Goal: Task Accomplishment & Management: Manage account settings

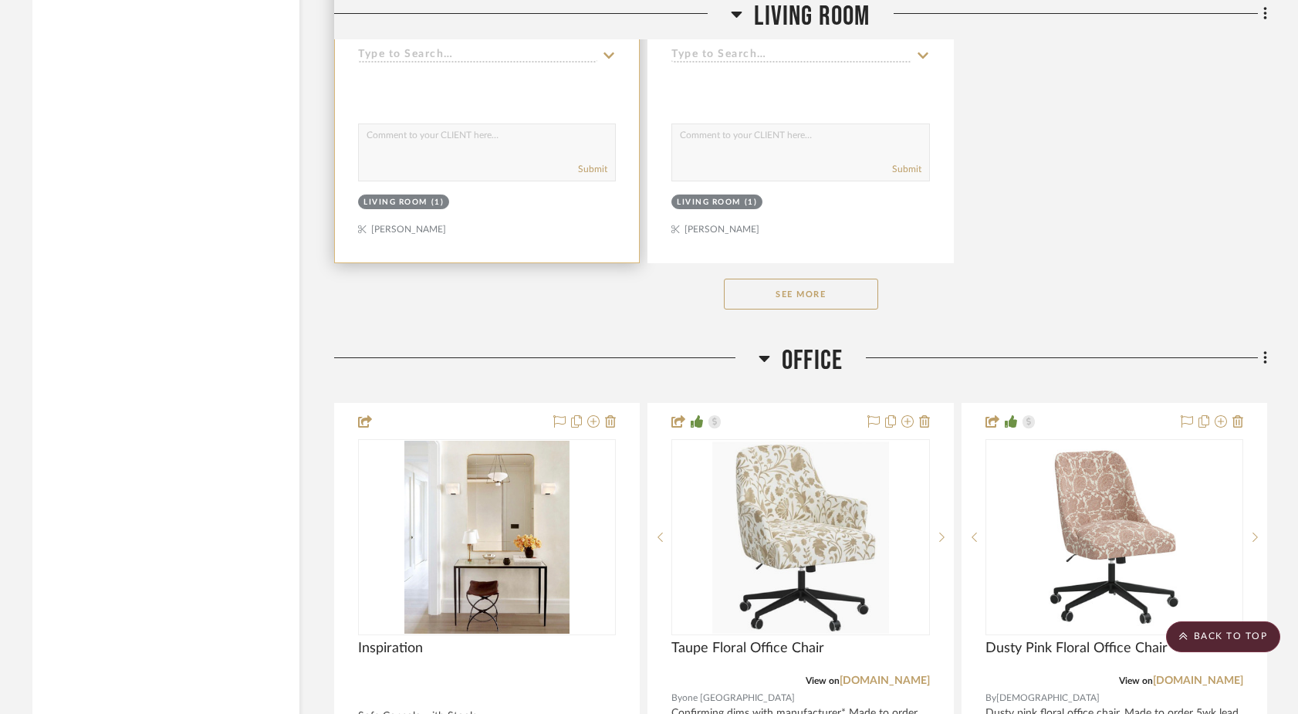
scroll to position [6608, 0]
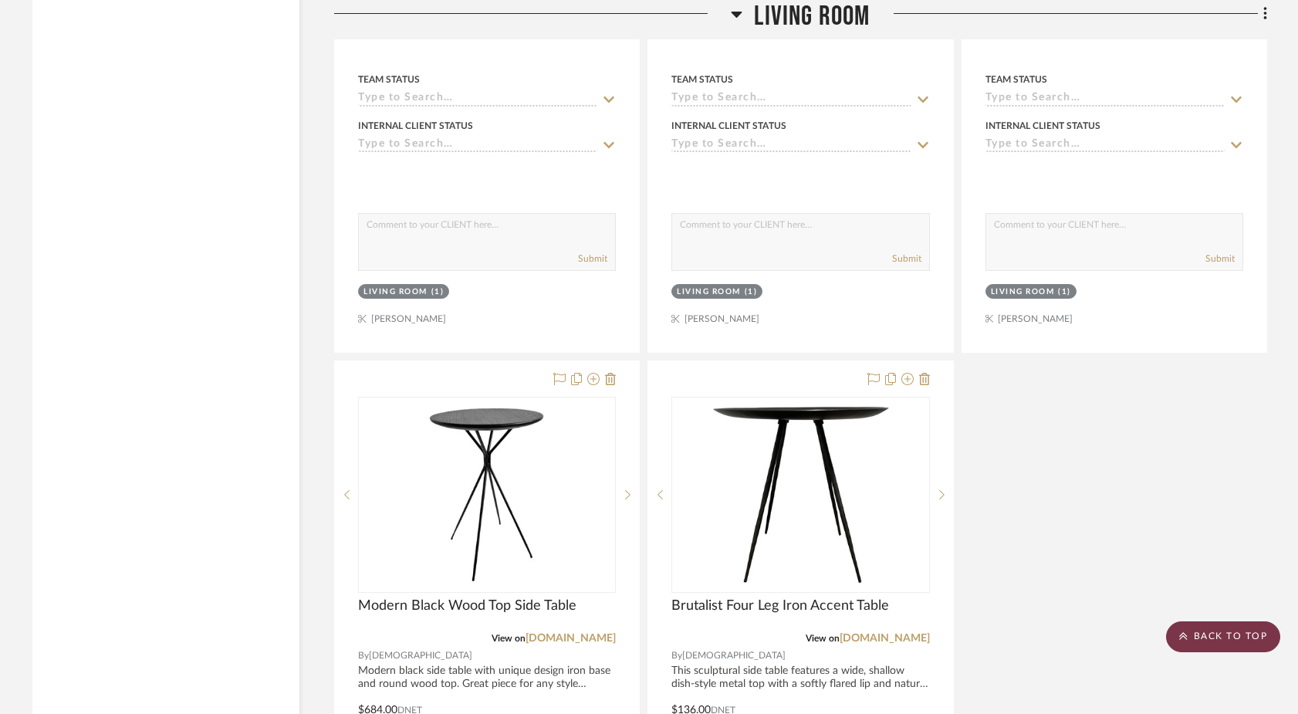
click at [1202, 625] on scroll-to-top-button "BACK TO TOP" at bounding box center [1223, 636] width 114 height 31
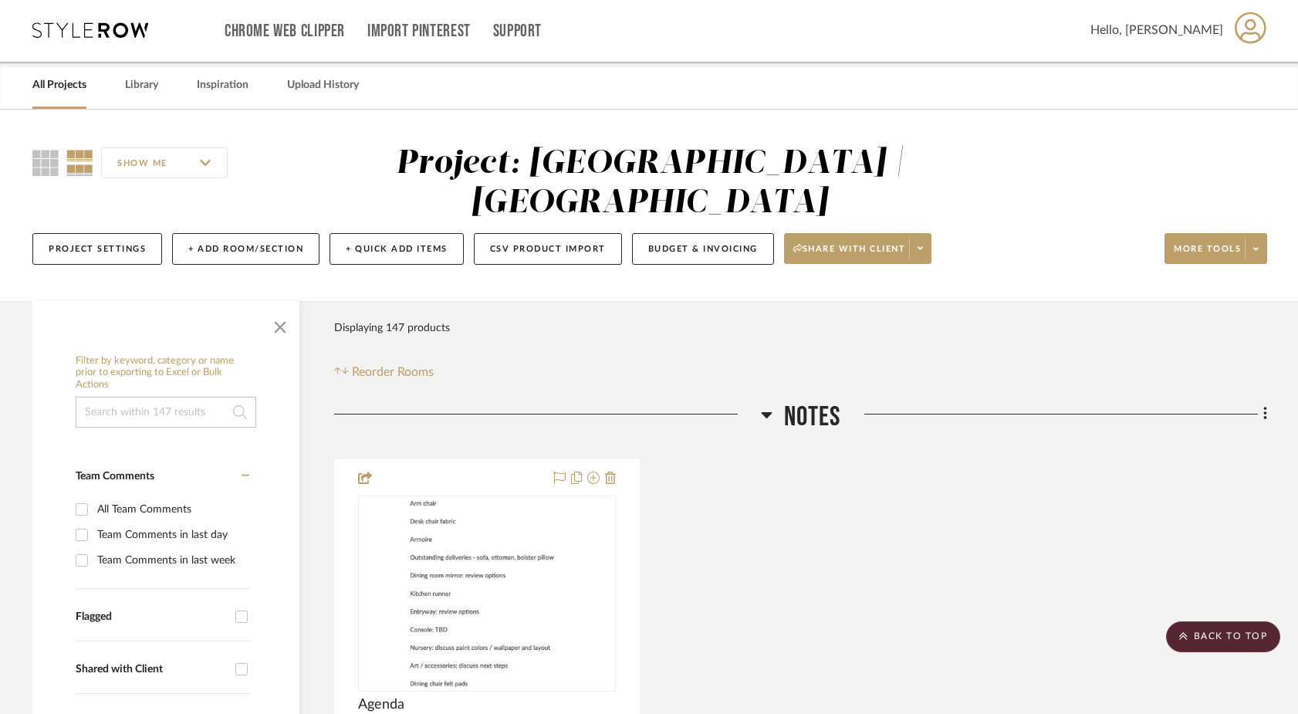
scroll to position [0, 0]
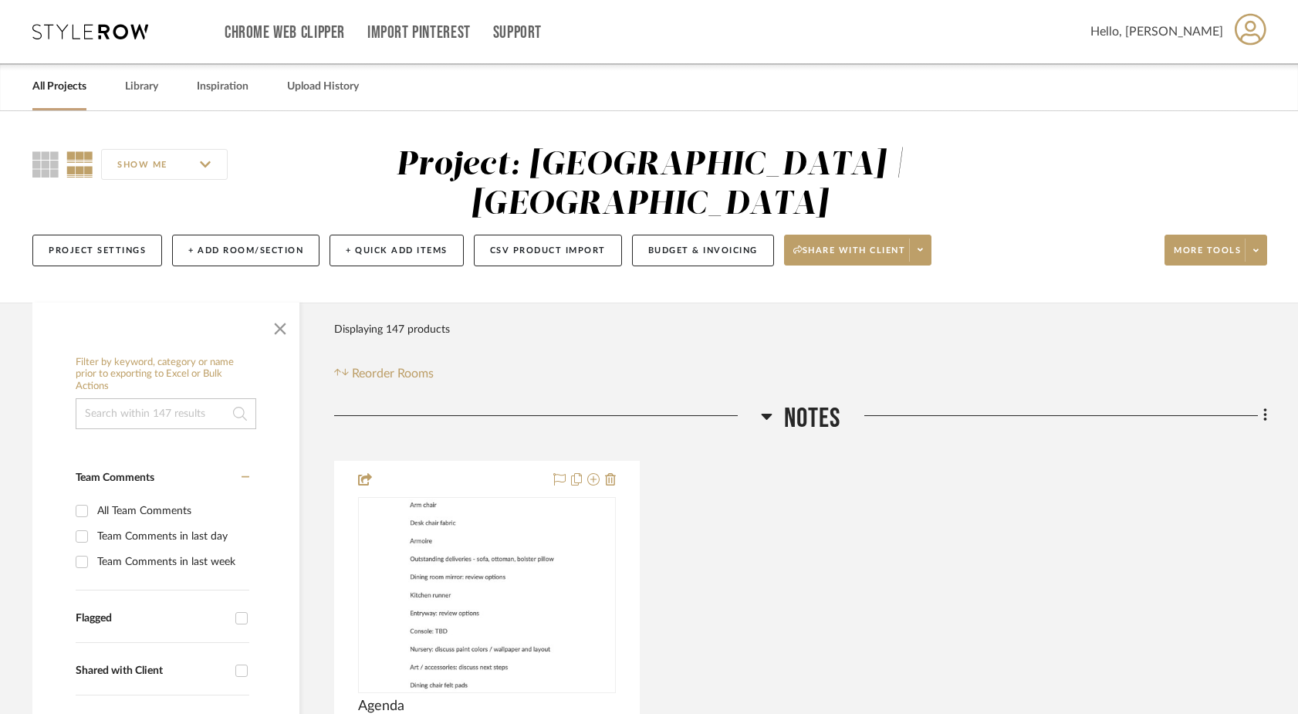
click at [56, 89] on link "All Projects" at bounding box center [59, 86] width 54 height 21
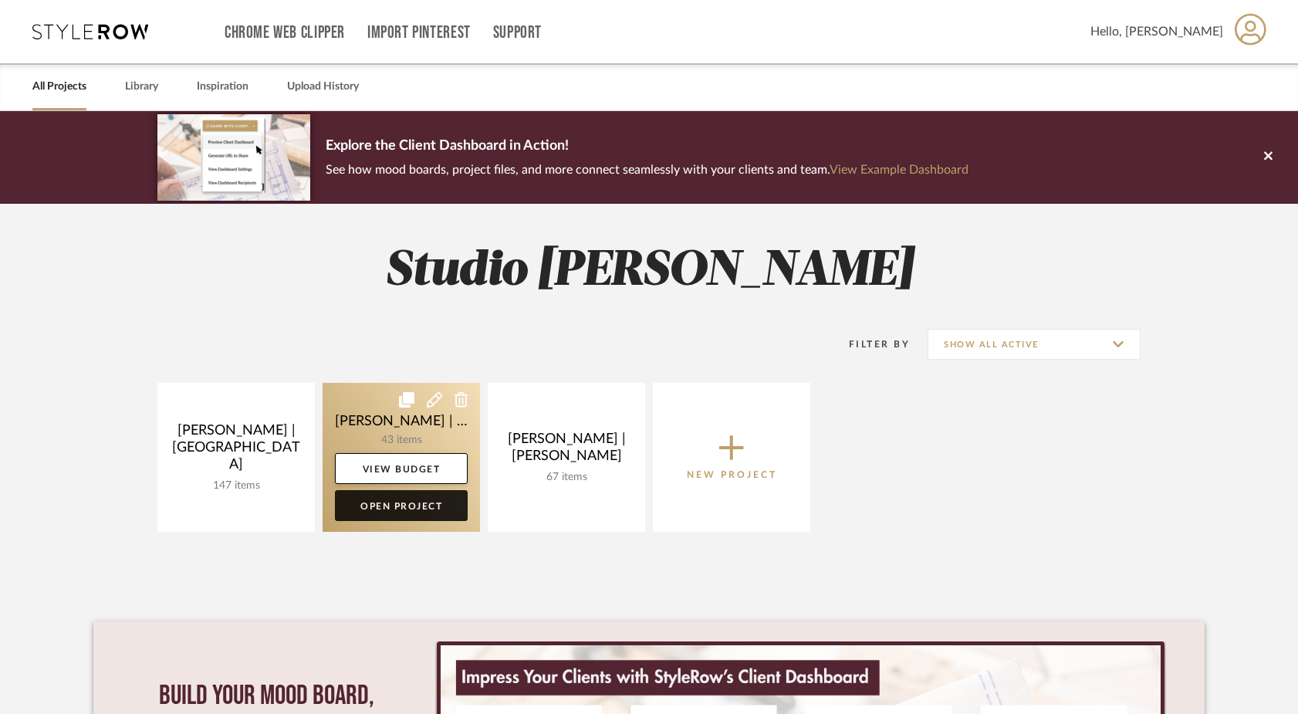
click at [367, 511] on link "Open Project" at bounding box center [401, 505] width 133 height 31
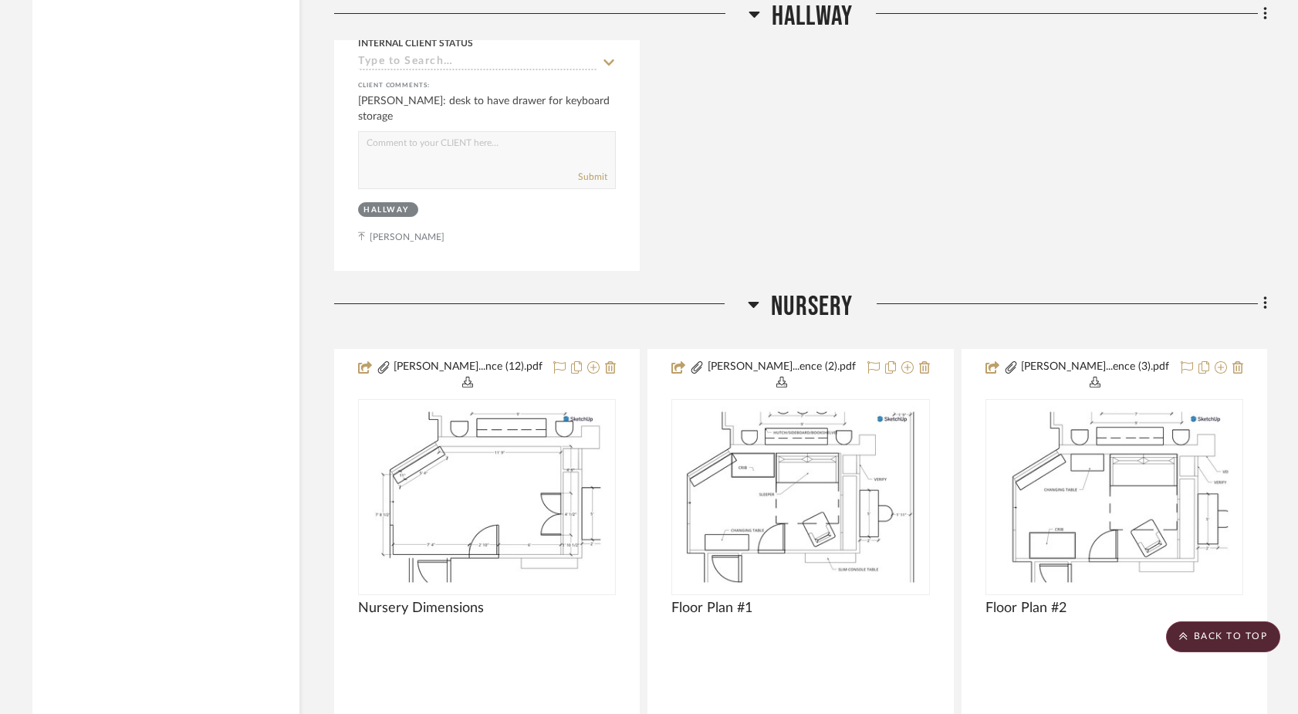
scroll to position [5601, 0]
click at [1259, 291] on fa-icon at bounding box center [1263, 303] width 10 height 25
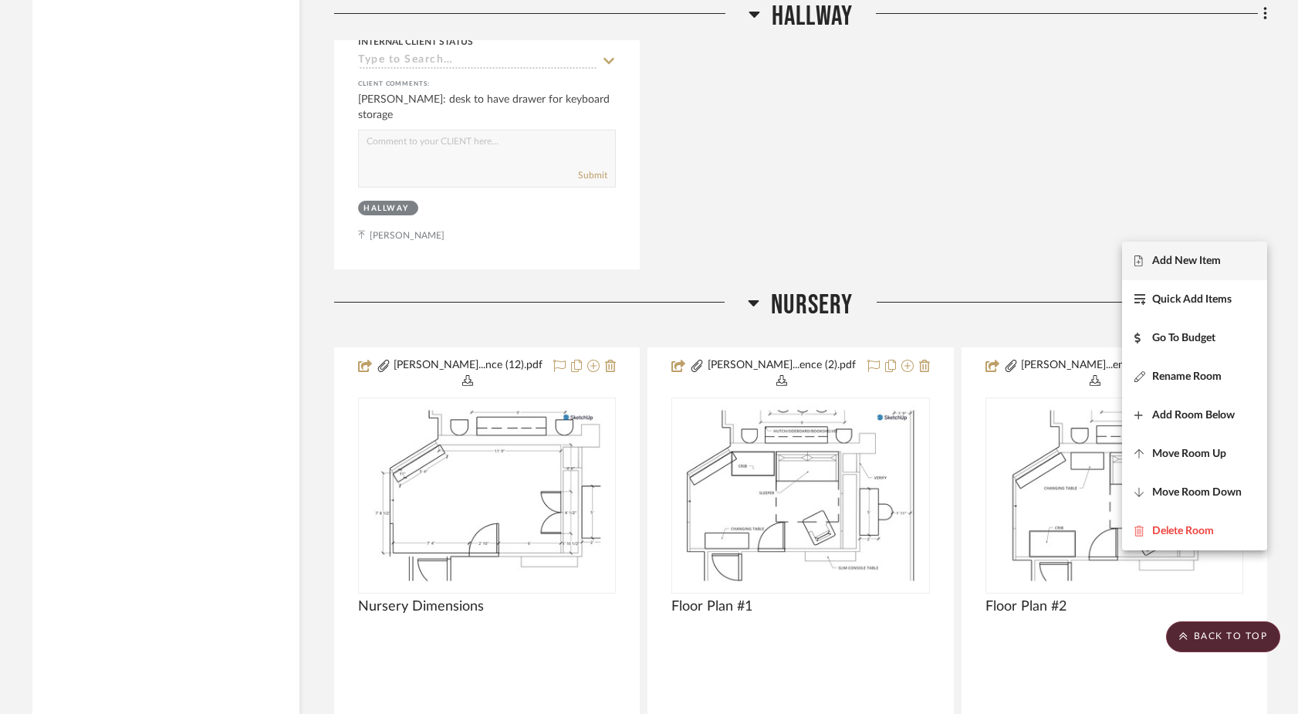
click at [1207, 269] on button "Add New Item" at bounding box center [1194, 261] width 145 height 39
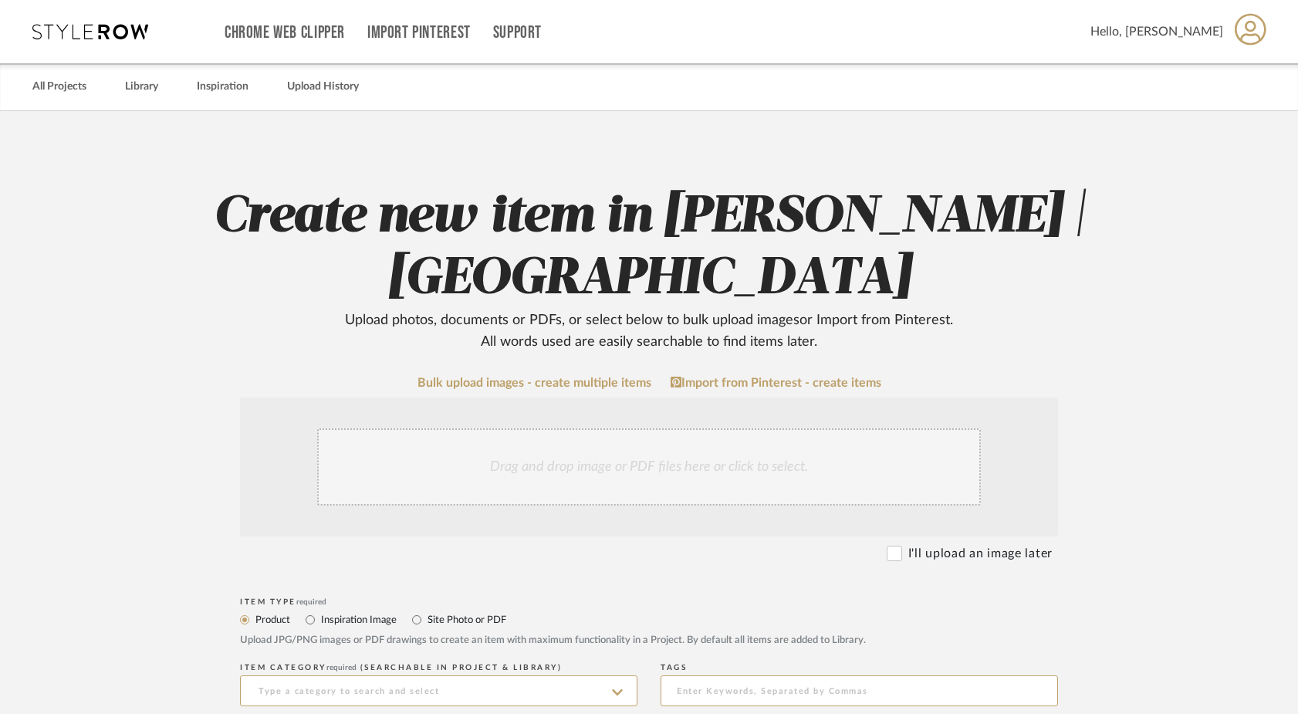
click at [552, 458] on div "Drag and drop image or PDF files here or click to select." at bounding box center [649, 466] width 664 height 77
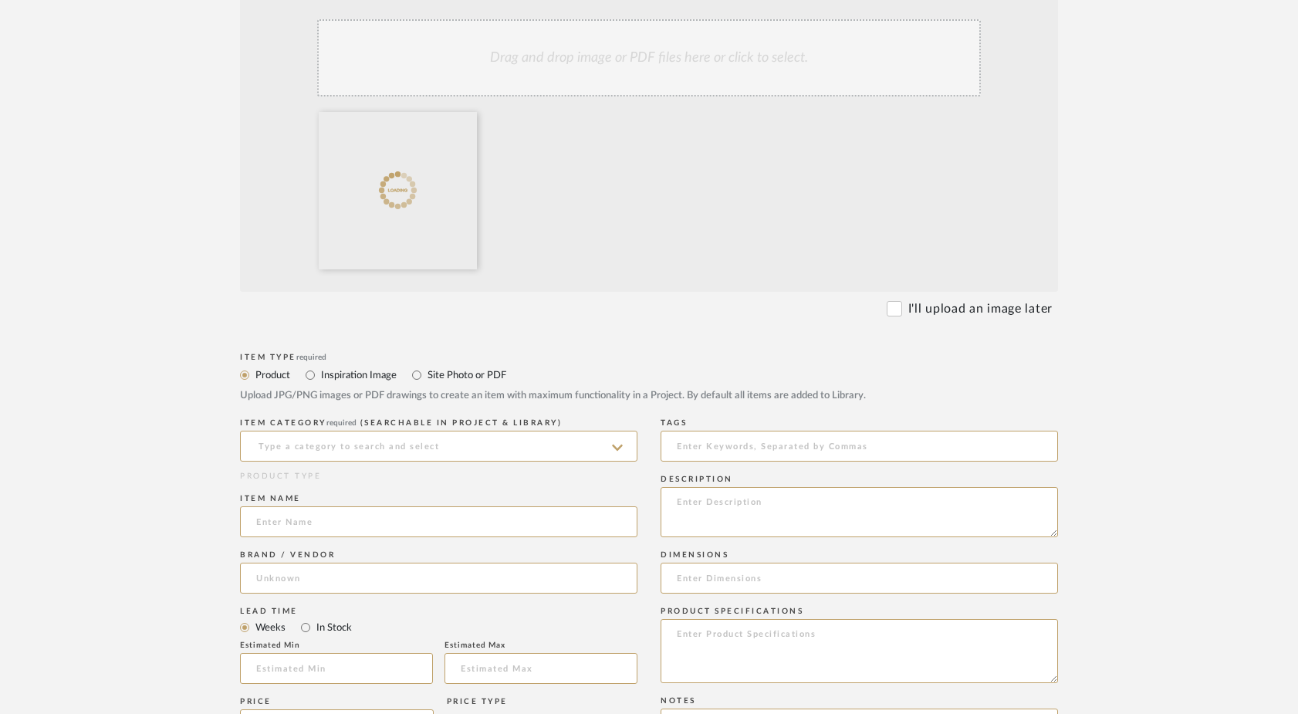
scroll to position [451, 0]
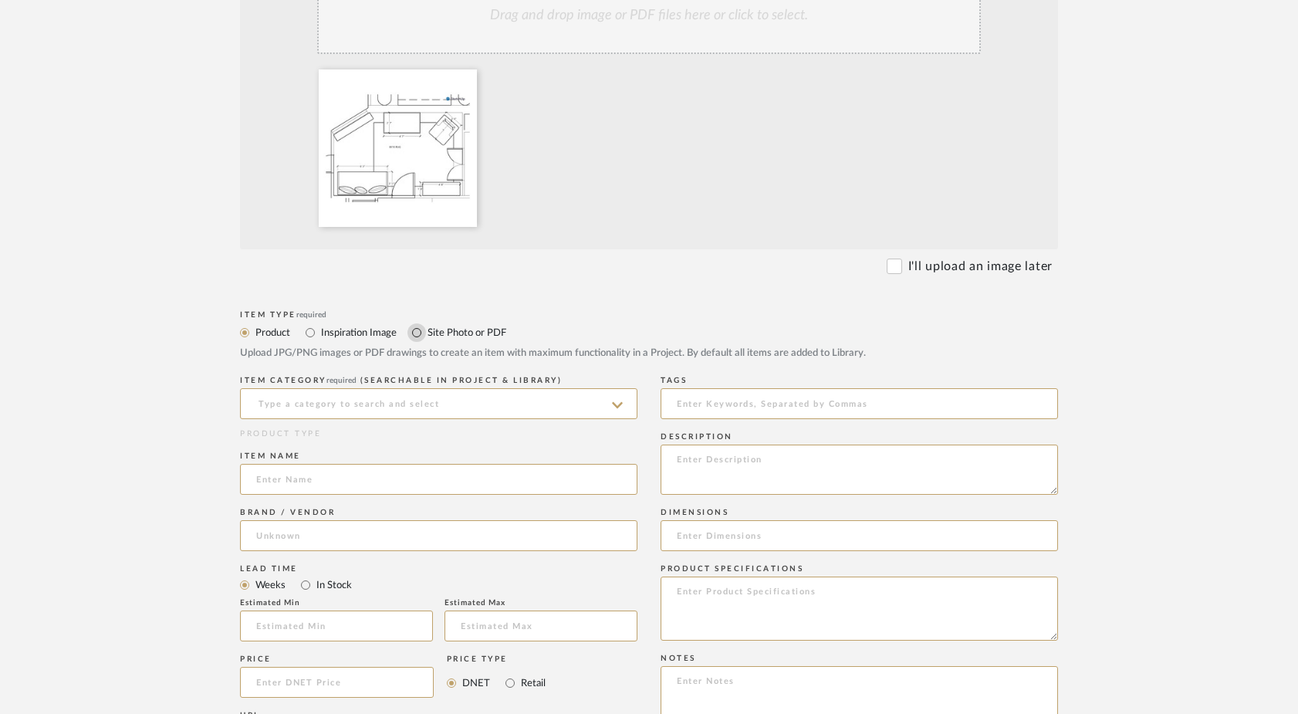
click at [415, 330] on input "Site Photo or PDF" at bounding box center [416, 332] width 19 height 19
radio input "true"
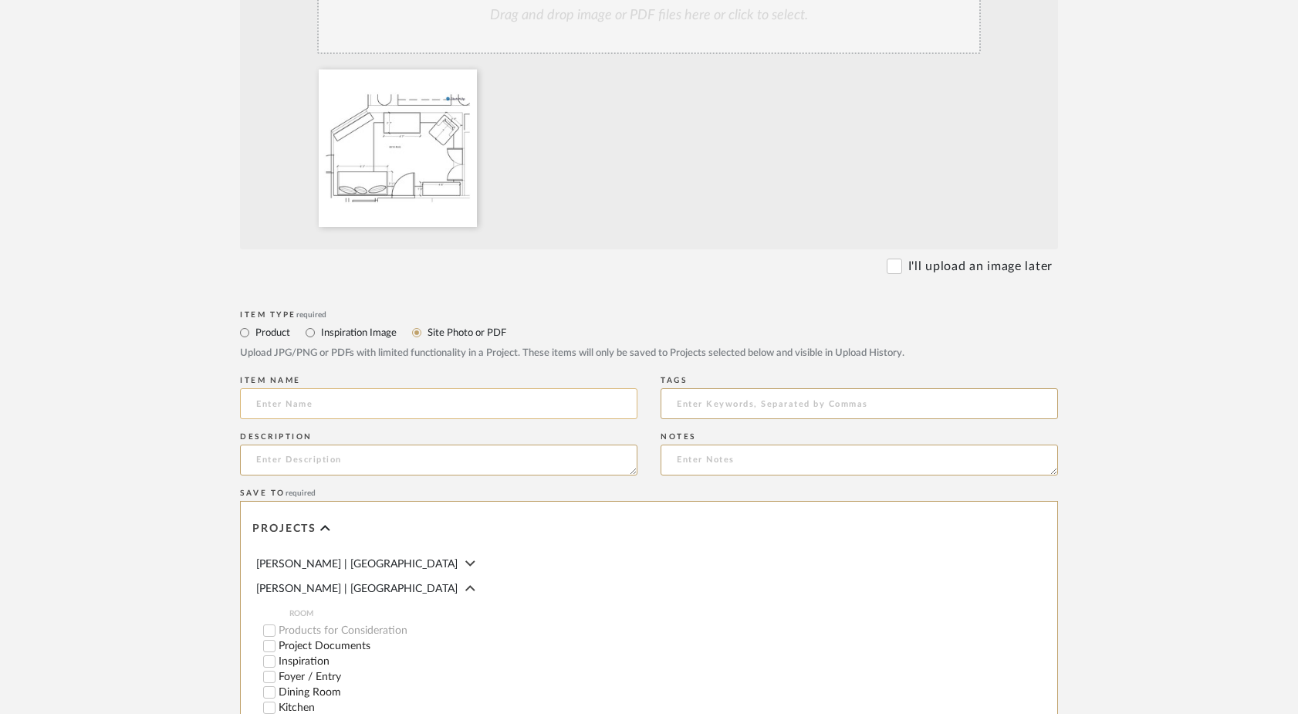
click at [370, 409] on input at bounding box center [438, 403] width 397 height 31
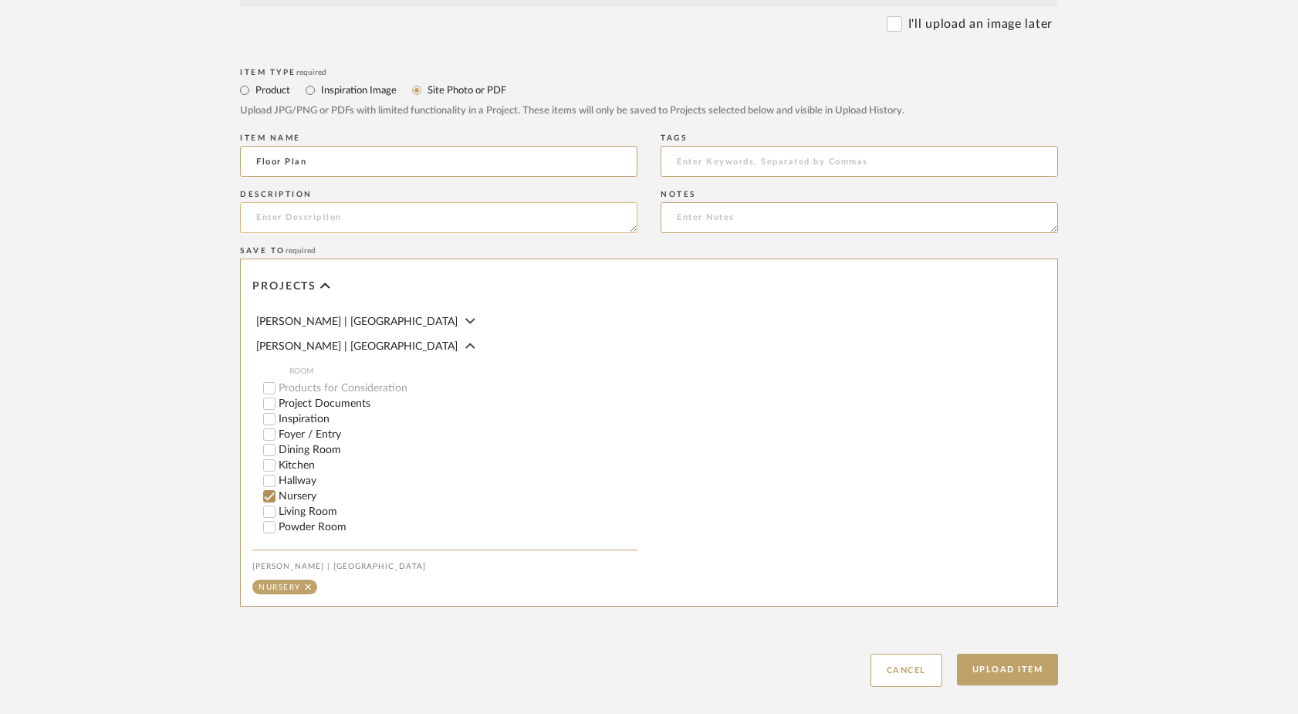
scroll to position [706, 0]
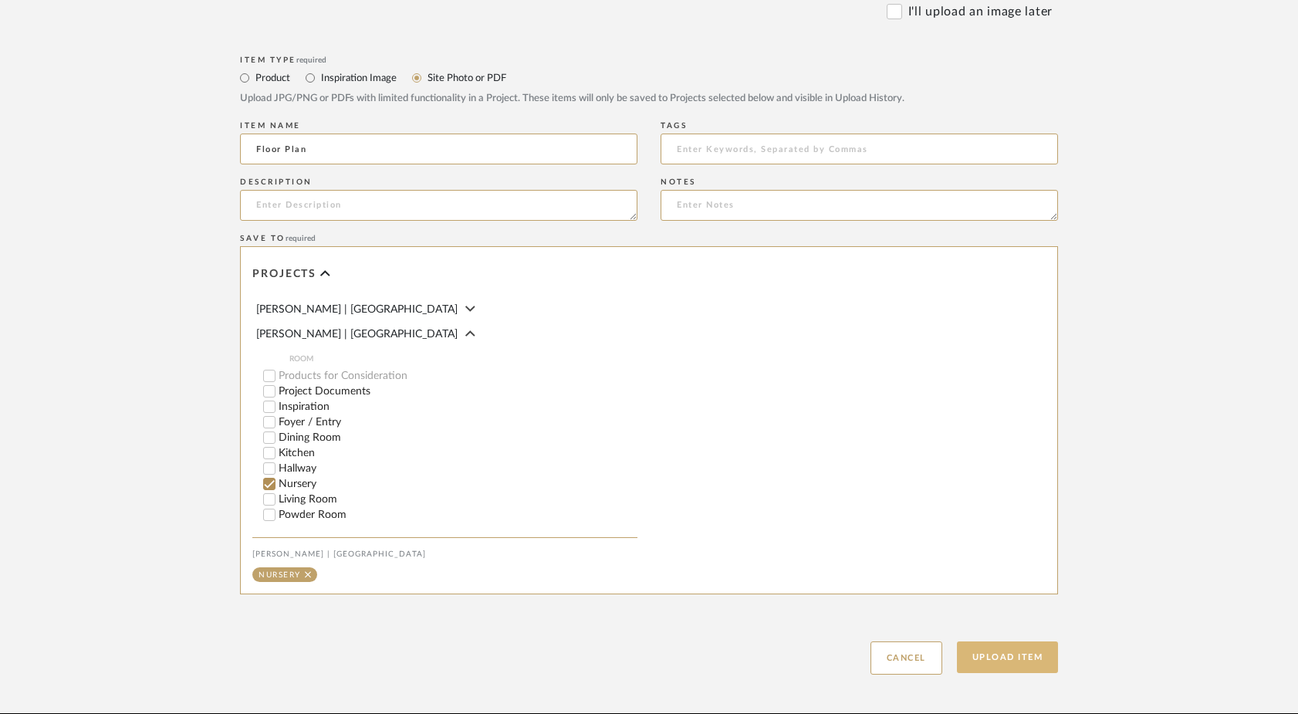
type input "Floor Plan"
click at [1005, 657] on button "Upload Item" at bounding box center [1008, 657] width 102 height 32
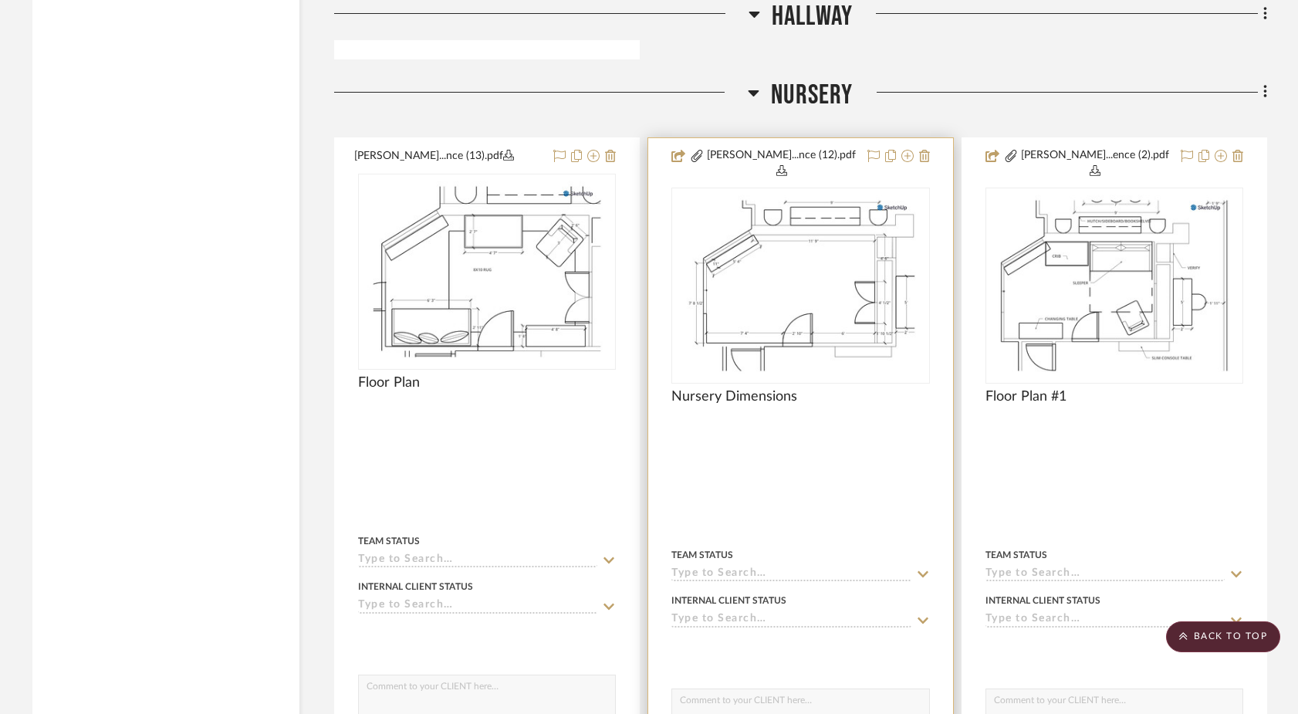
scroll to position [5806, 0]
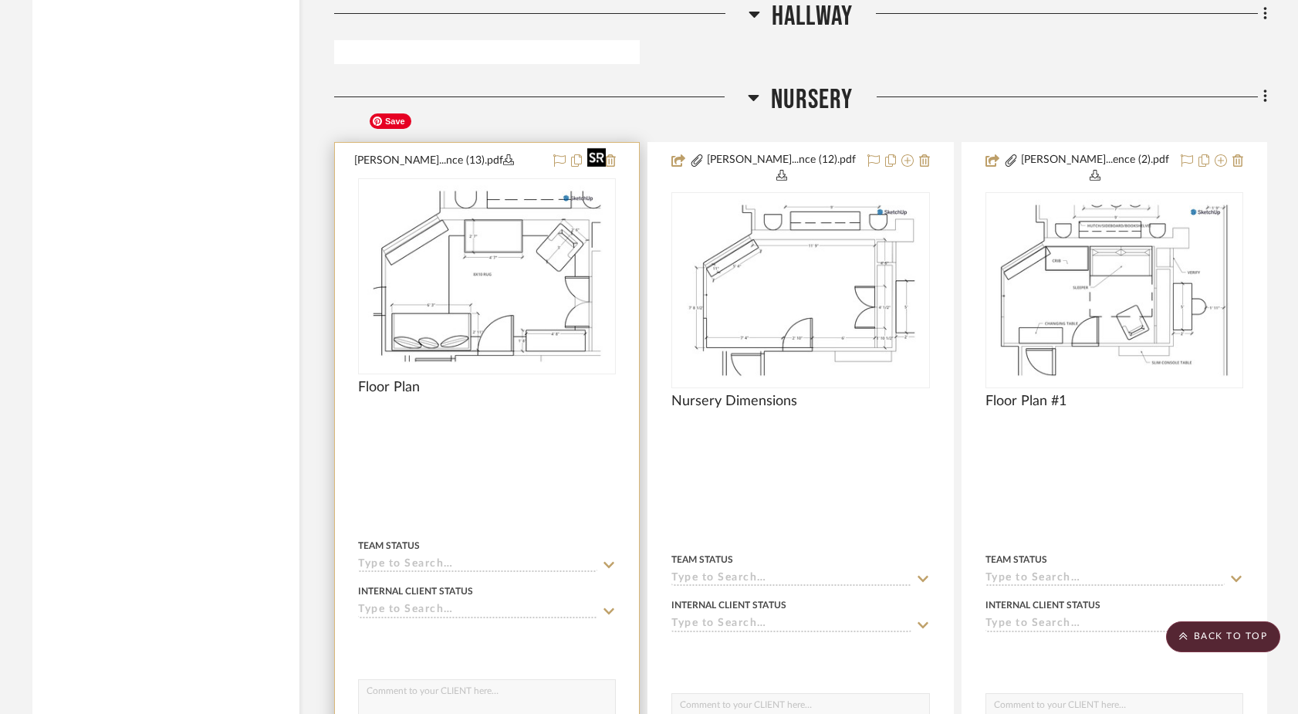
click at [487, 228] on img "0" at bounding box center [487, 276] width 250 height 193
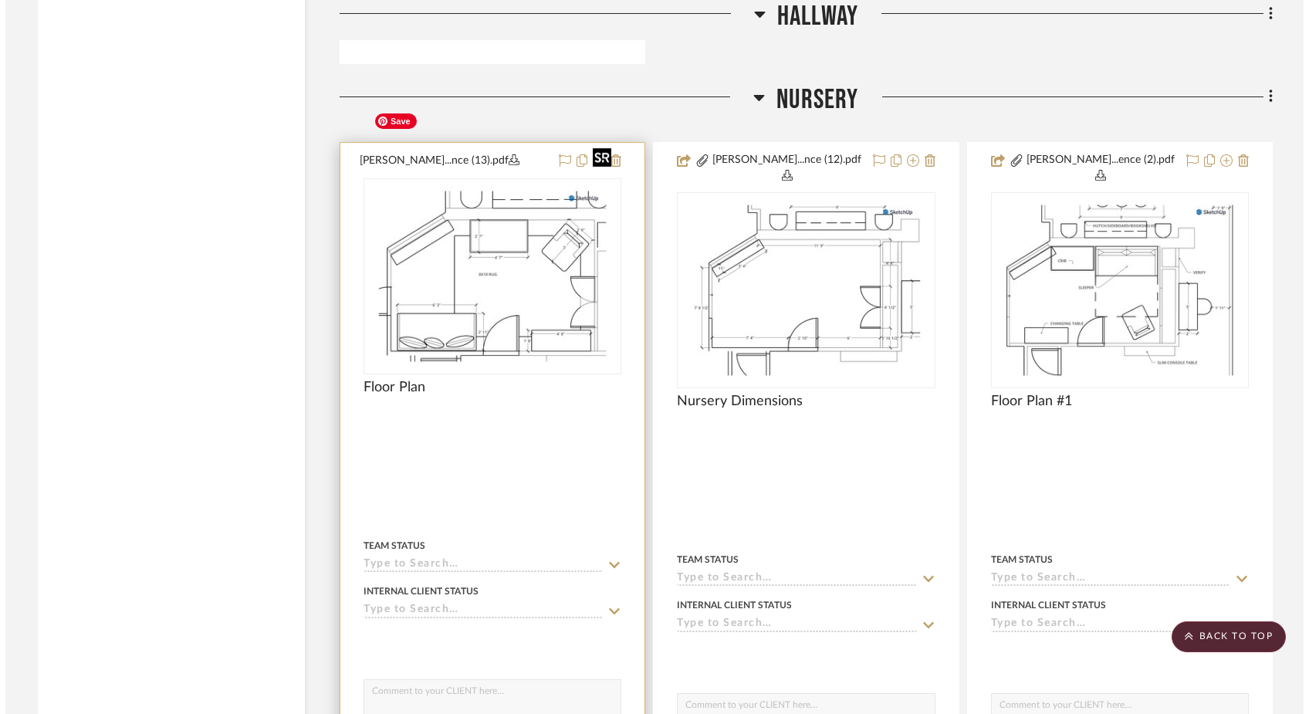
scroll to position [0, 0]
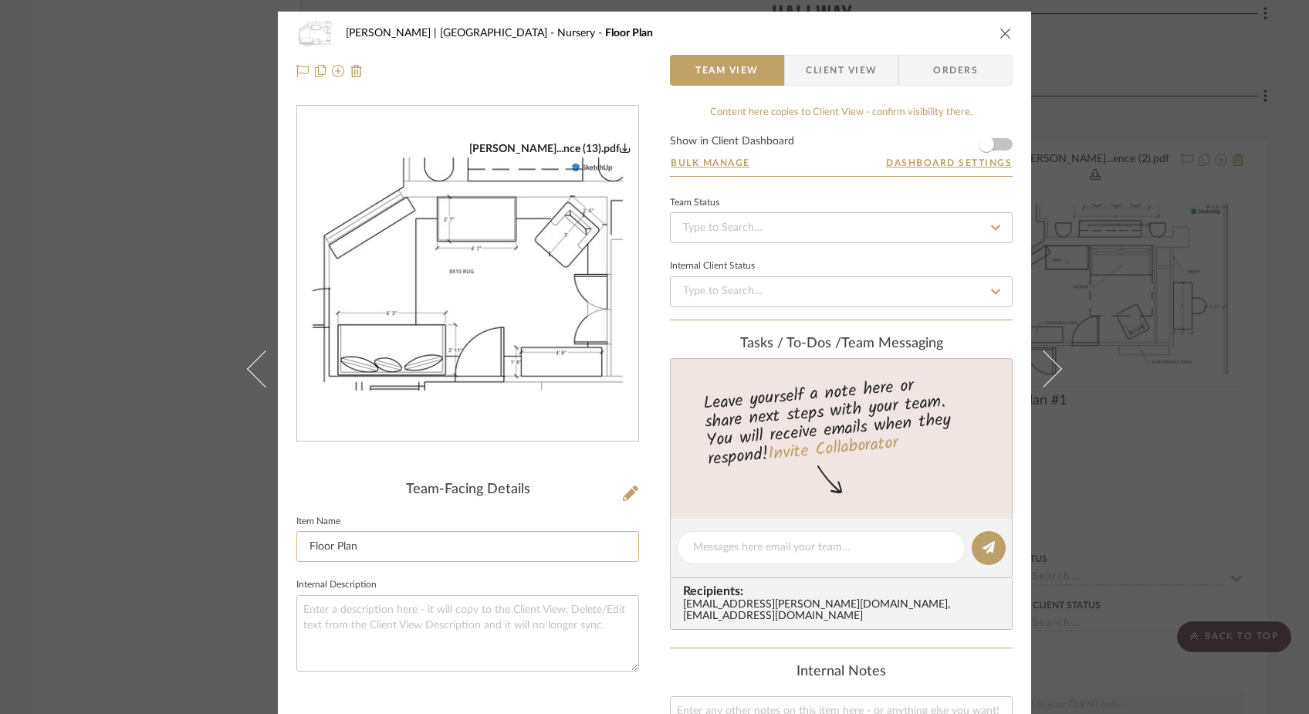
click at [384, 540] on input "Floor Plan" at bounding box center [467, 546] width 343 height 31
drag, startPoint x: 435, startPoint y: 549, endPoint x: 357, endPoint y: 547, distance: 77.2
click at [357, 547] on input "Floor Plan Daybed Option" at bounding box center [467, 546] width 343 height 31
type input "Floor Plan w/ Daybed"
click at [397, 576] on fieldset "Internal Description" at bounding box center [467, 622] width 343 height 97
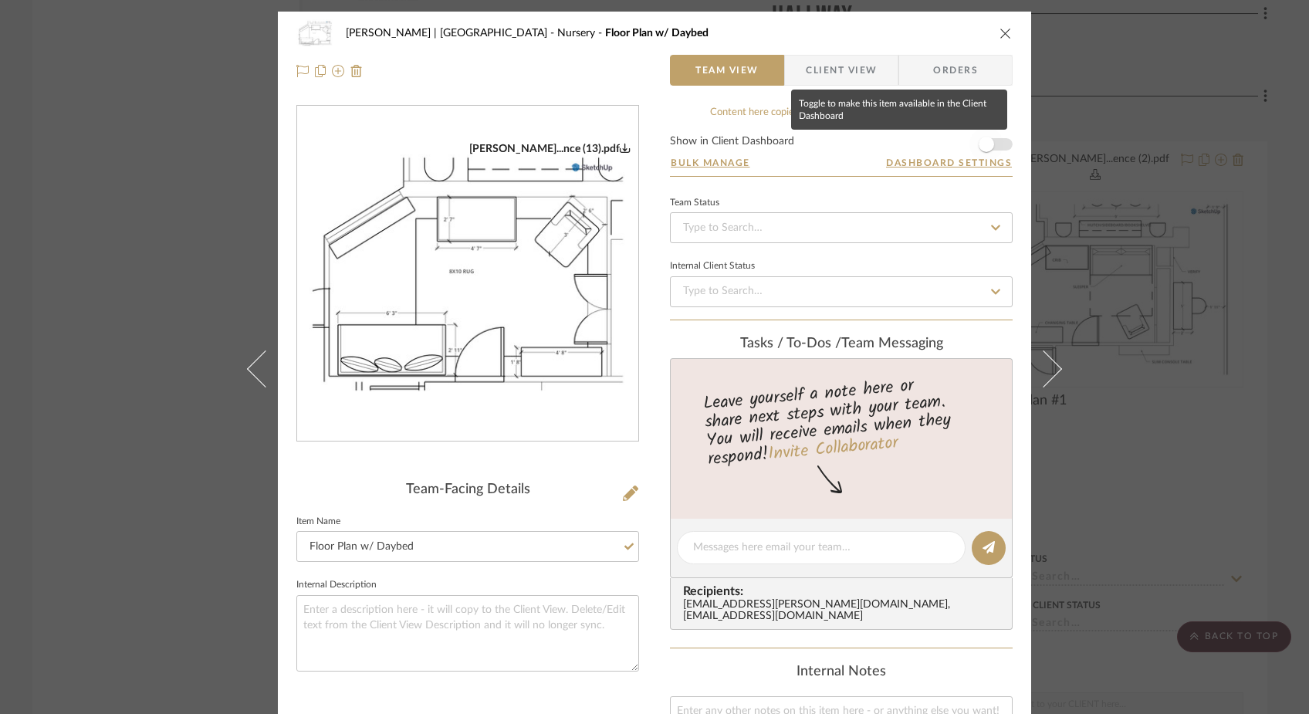
click at [995, 144] on span "button" at bounding box center [986, 144] width 34 height 34
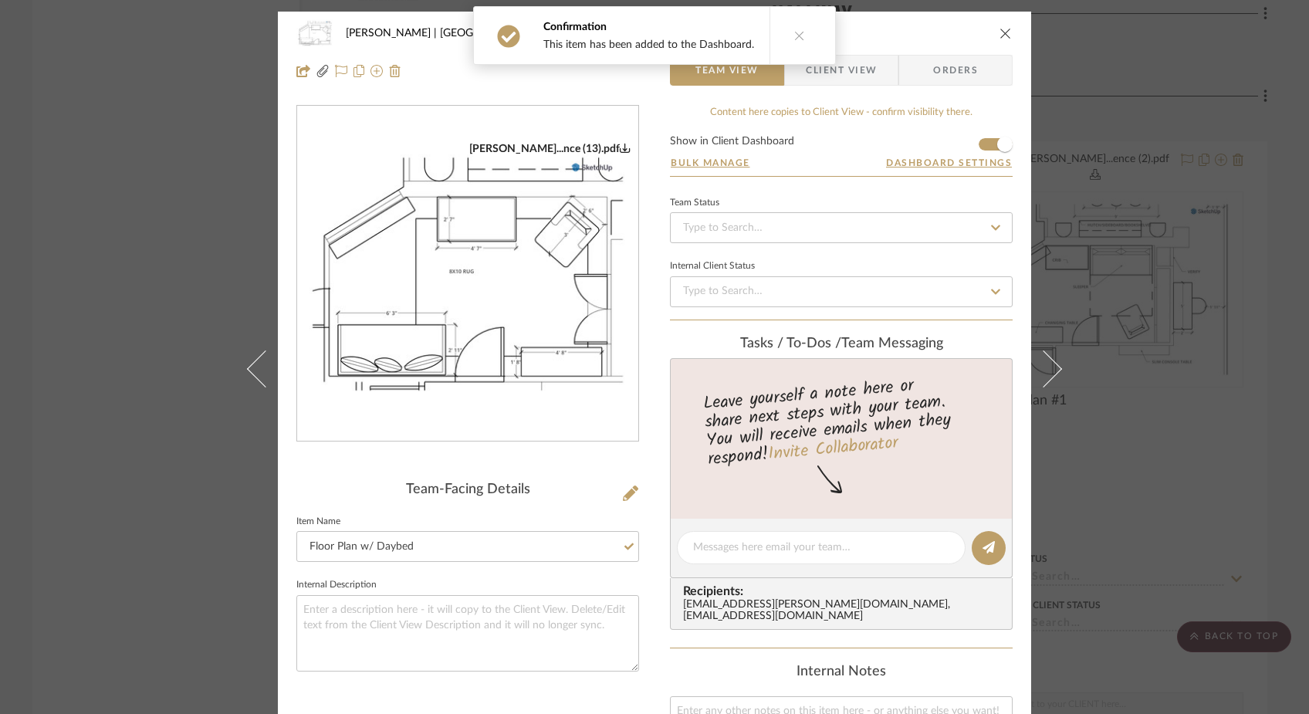
click at [853, 76] on span "Client View" at bounding box center [841, 70] width 71 height 31
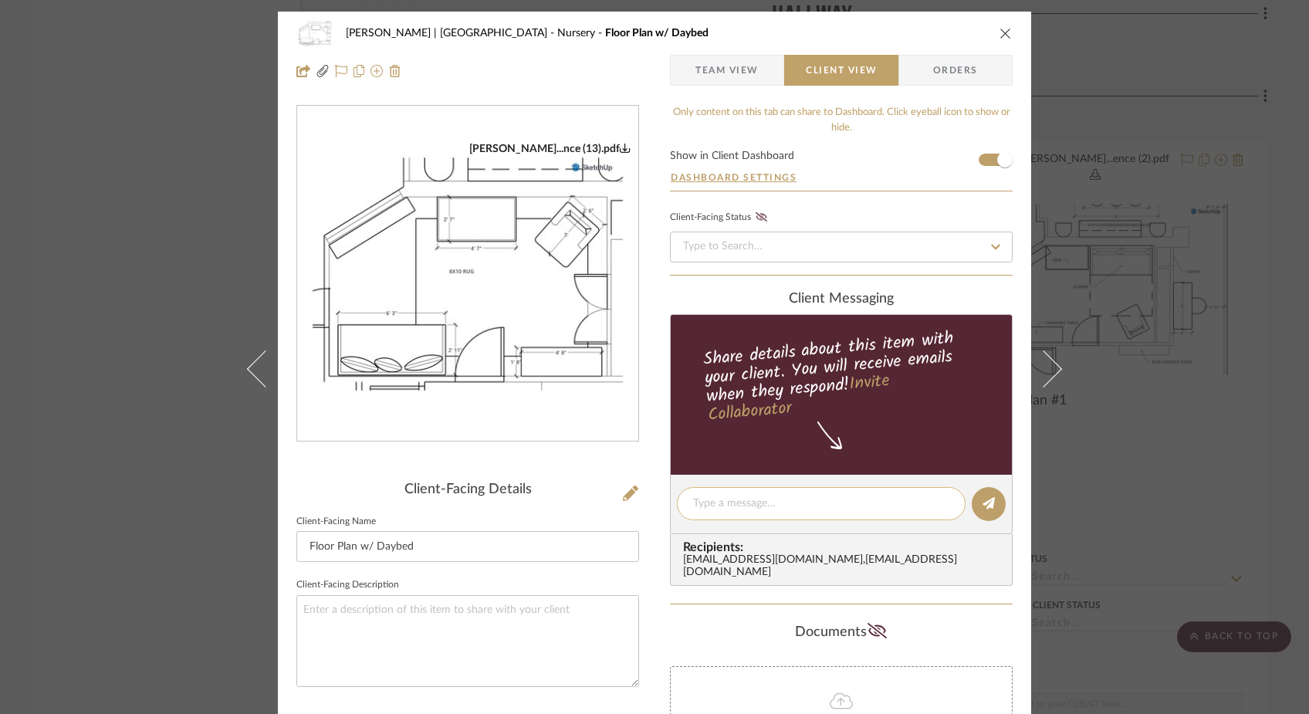
click at [741, 510] on textarea at bounding box center [821, 503] width 256 height 16
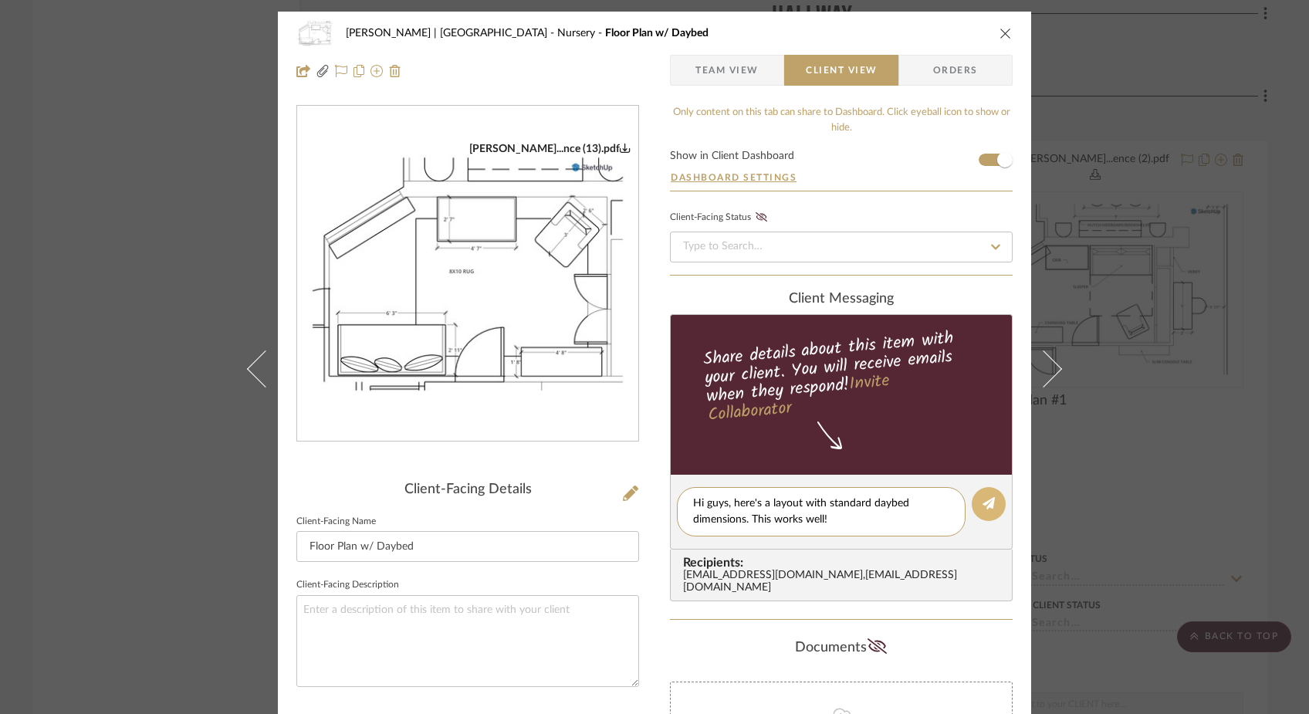
type textarea "Hi guys, here's a layout with standard daybed dimensions. This works well!"
click at [982, 501] on icon at bounding box center [988, 503] width 12 height 12
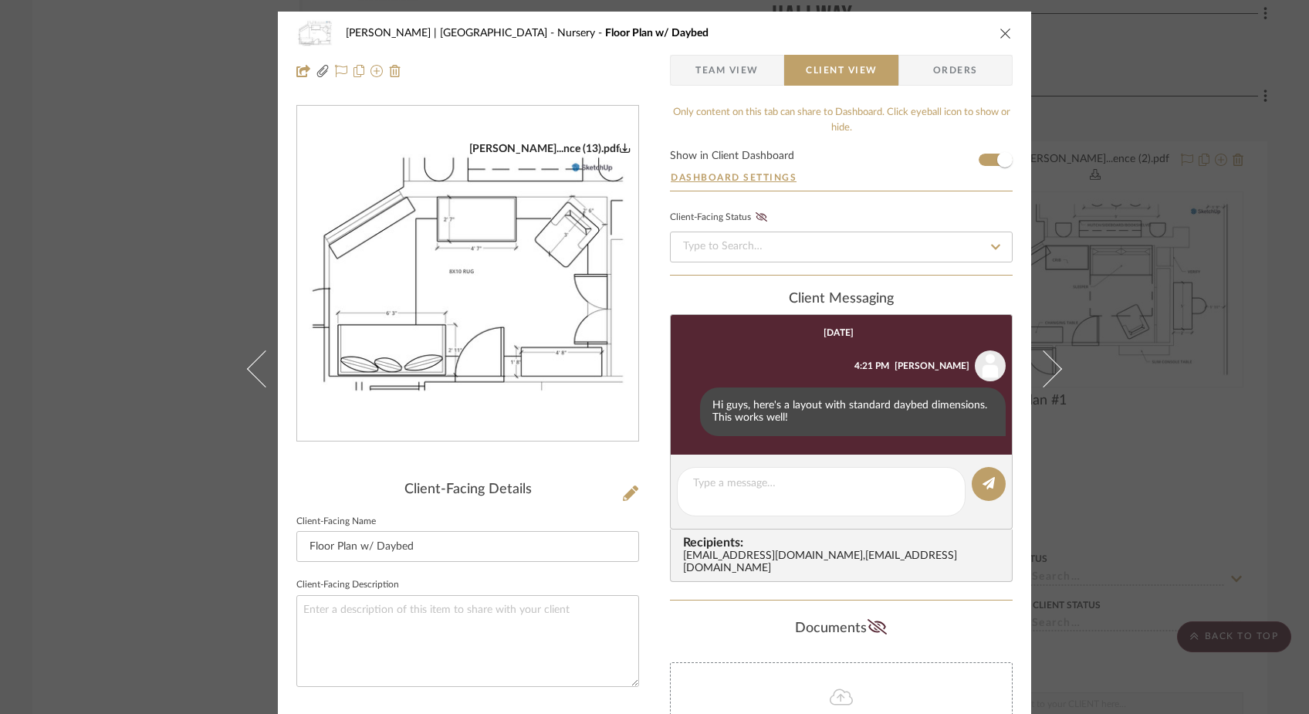
click at [113, 144] on div "[PERSON_NAME] | [GEOGRAPHIC_DATA] Nursery Floor Plan w/ Daybed Team View Client…" at bounding box center [654, 357] width 1309 height 714
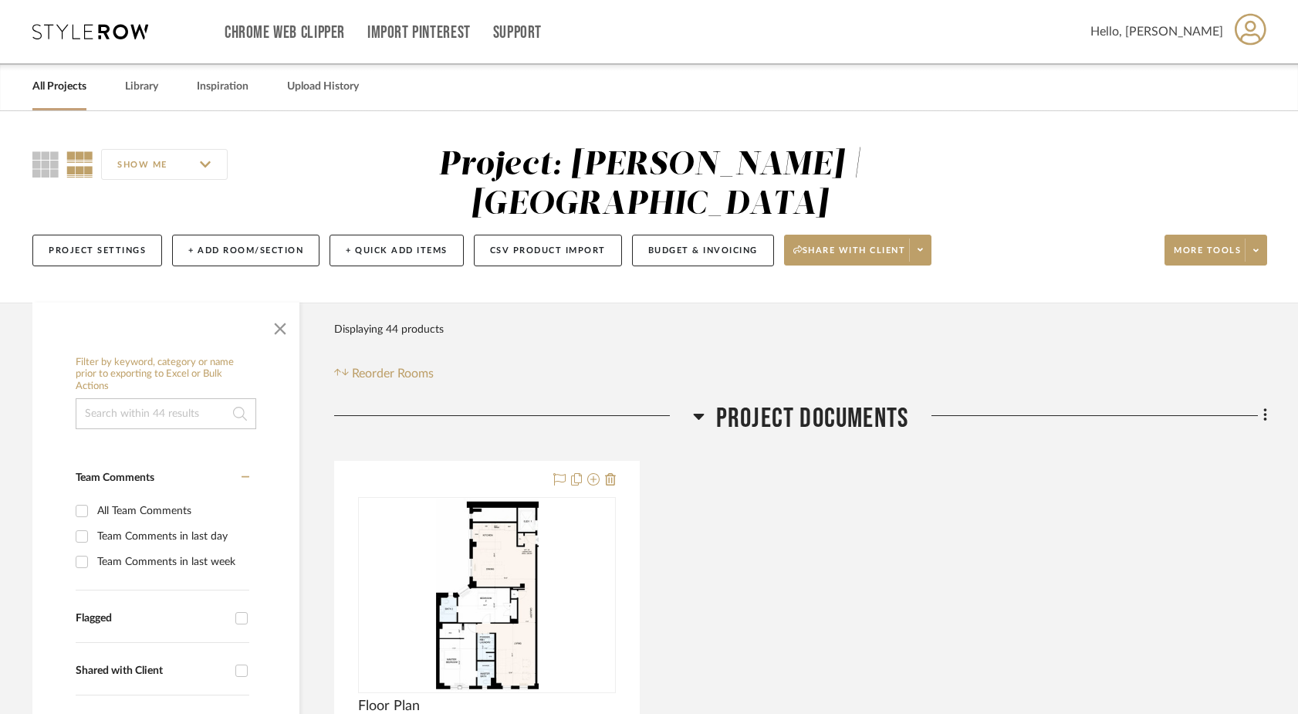
click at [69, 90] on link "All Projects" at bounding box center [59, 86] width 54 height 21
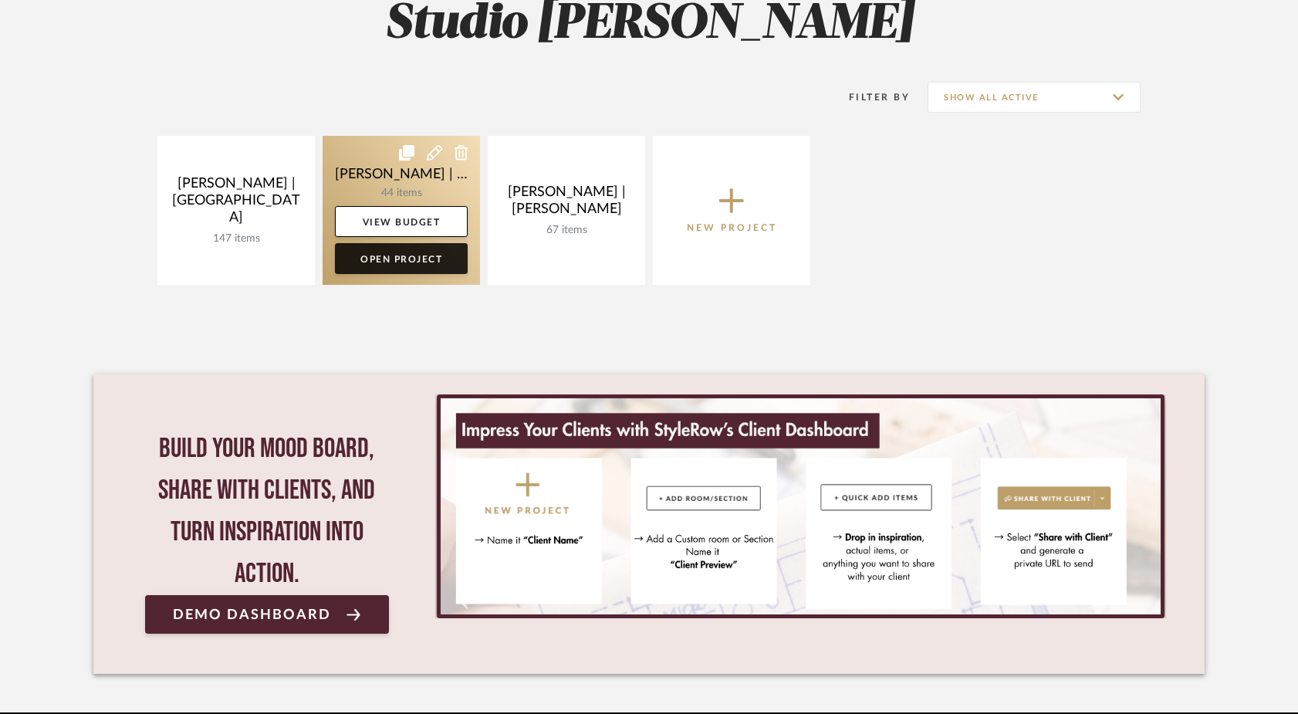
scroll to position [249, 0]
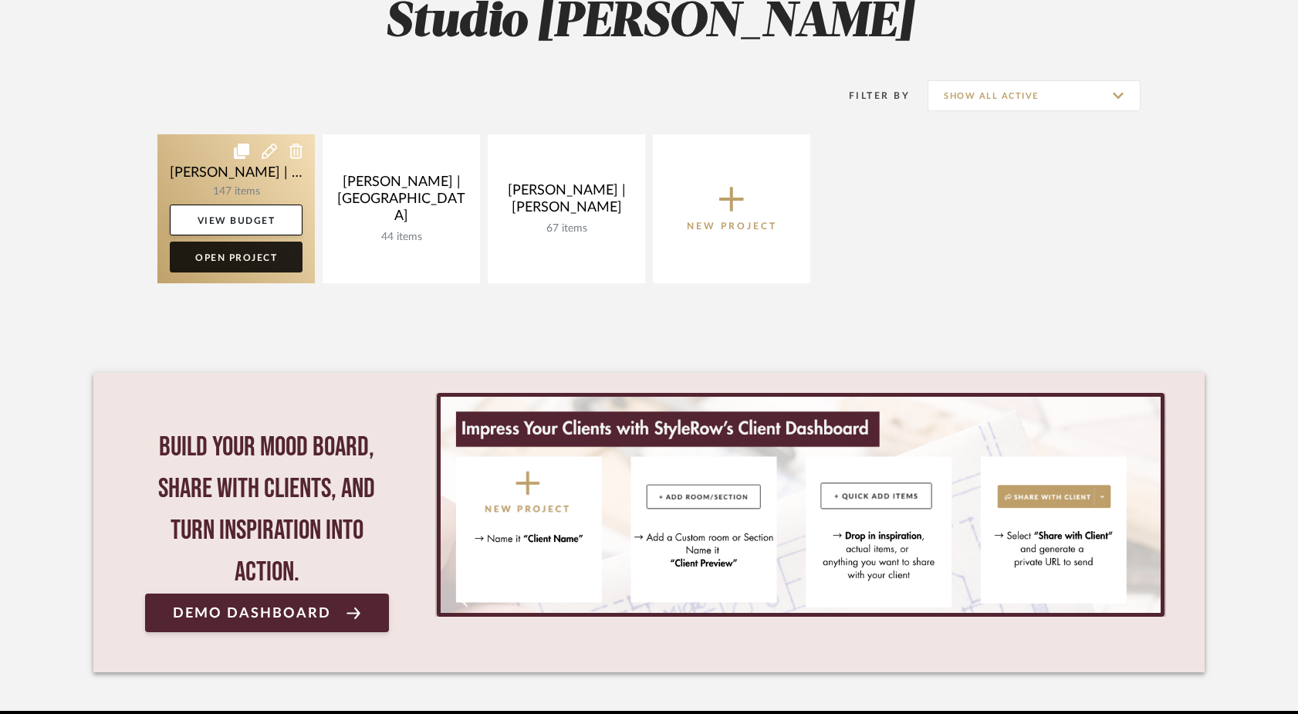
click at [207, 255] on link "Open Project" at bounding box center [236, 257] width 133 height 31
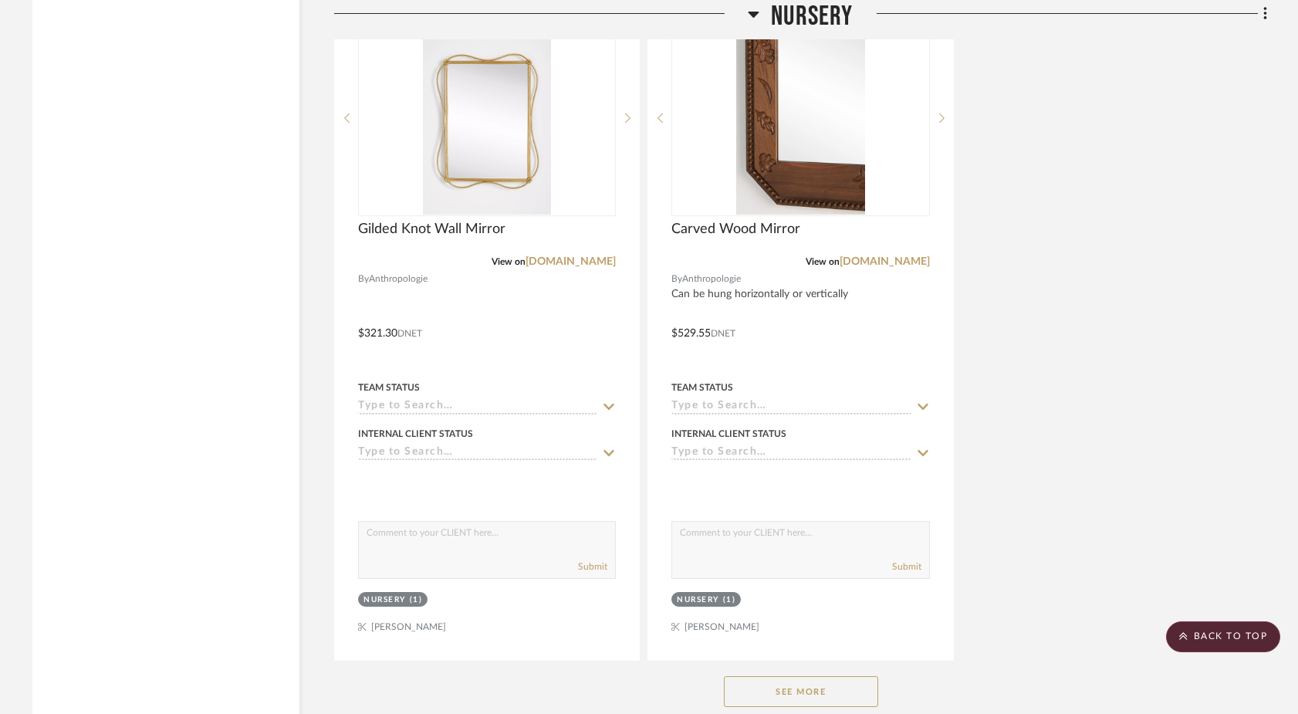
scroll to position [16520, 0]
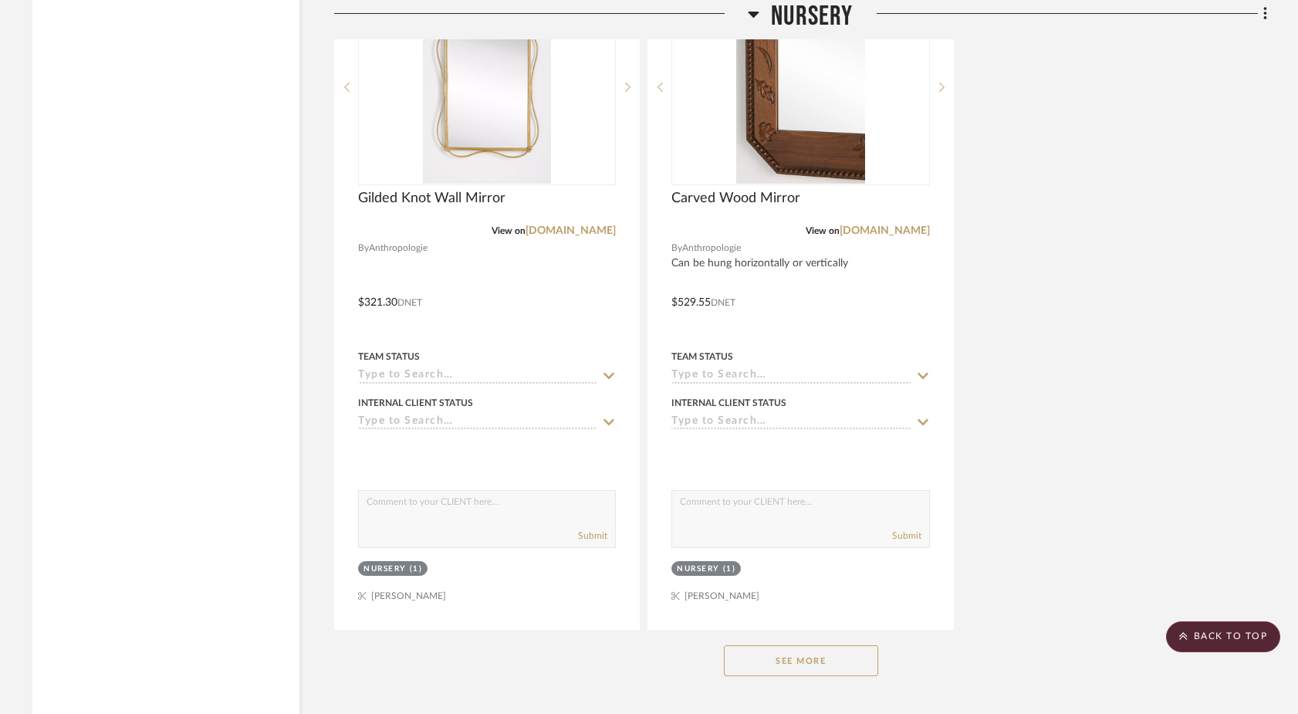
click at [830, 645] on button "See More" at bounding box center [801, 660] width 154 height 31
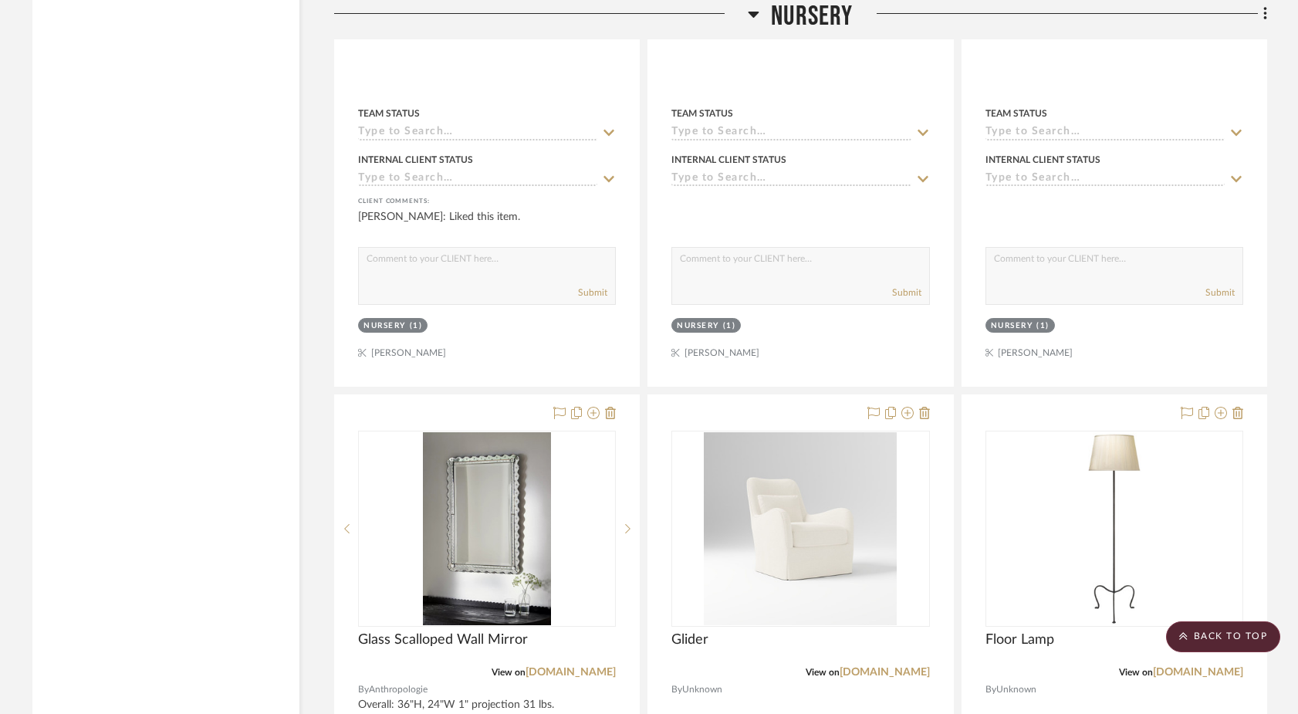
scroll to position [20664, 0]
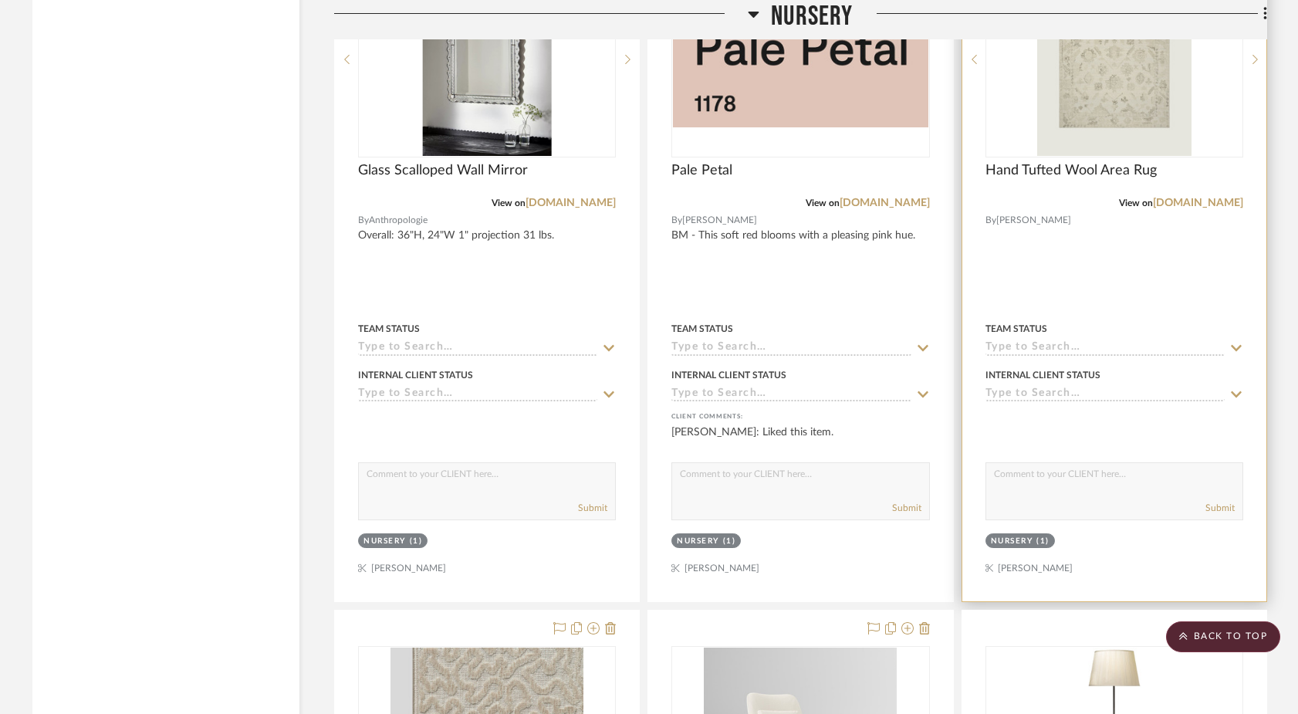
click at [969, 455] on div at bounding box center [1114, 263] width 304 height 675
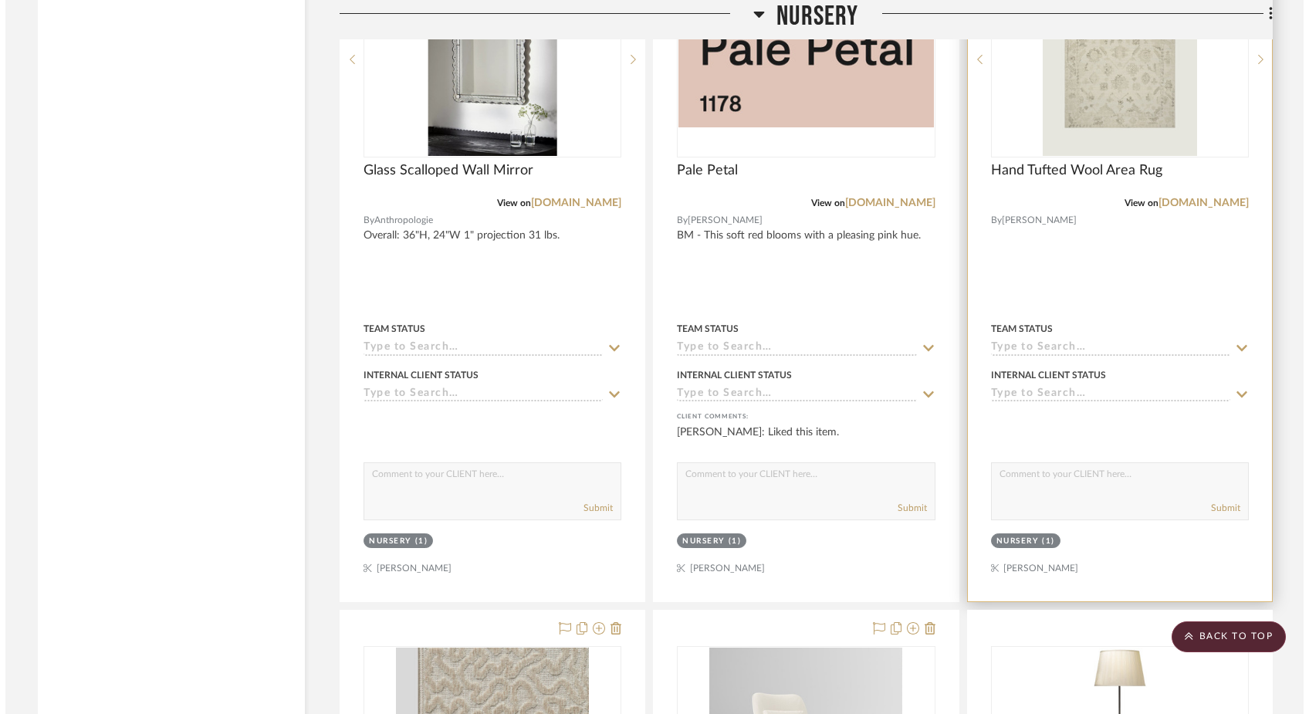
scroll to position [0, 0]
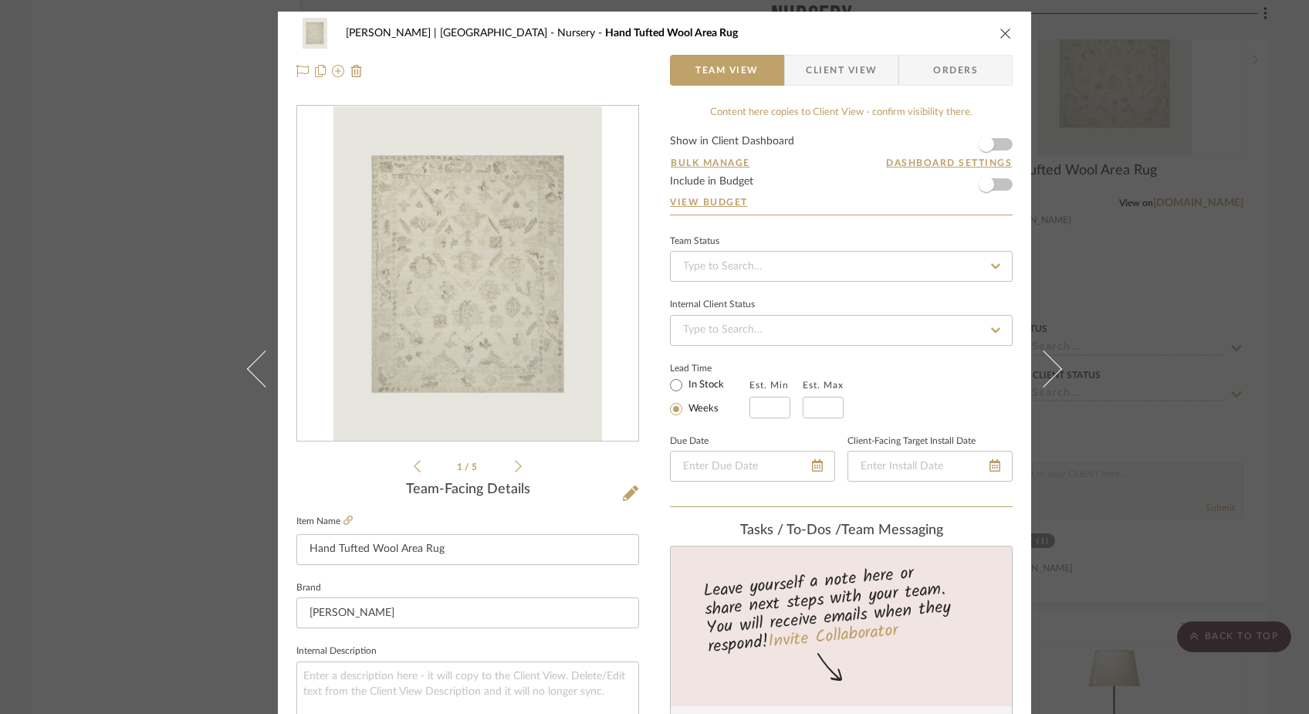
click at [174, 259] on div "[PERSON_NAME] | [GEOGRAPHIC_DATA] Nursery Hand Tufted Wool Area Rug Team View C…" at bounding box center [654, 357] width 1309 height 714
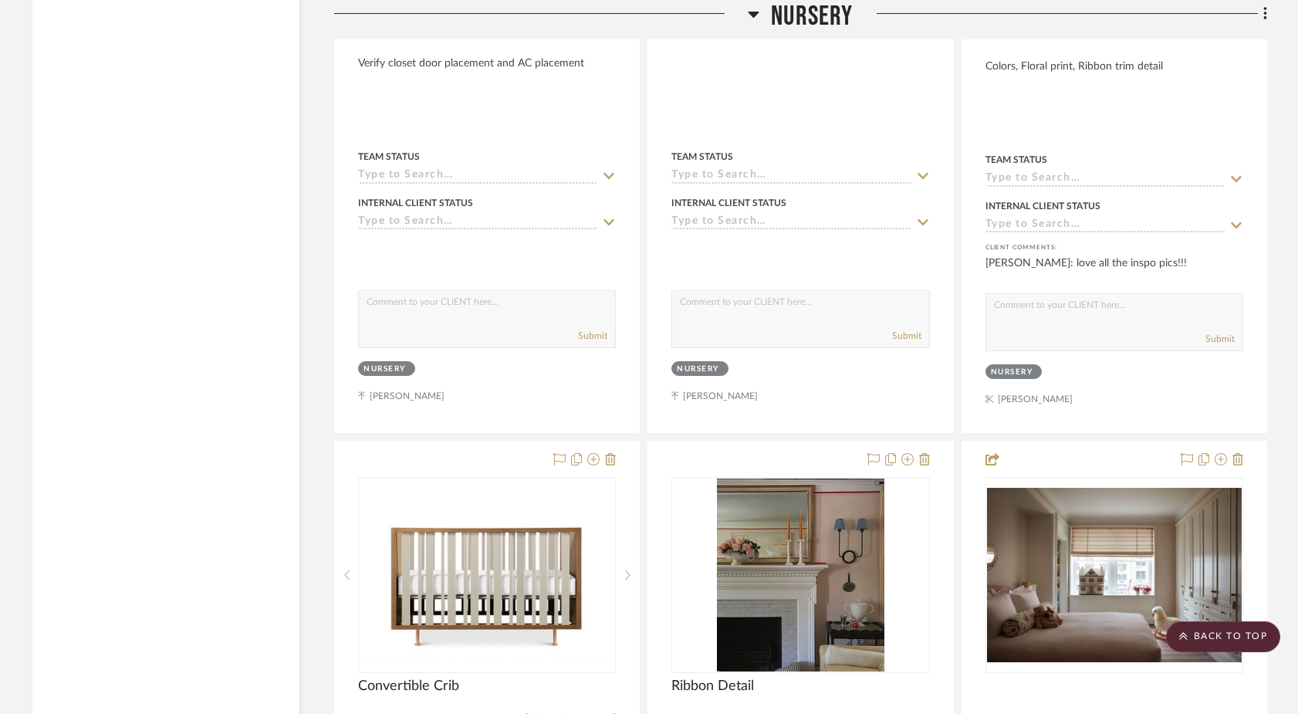
scroll to position [17392, 0]
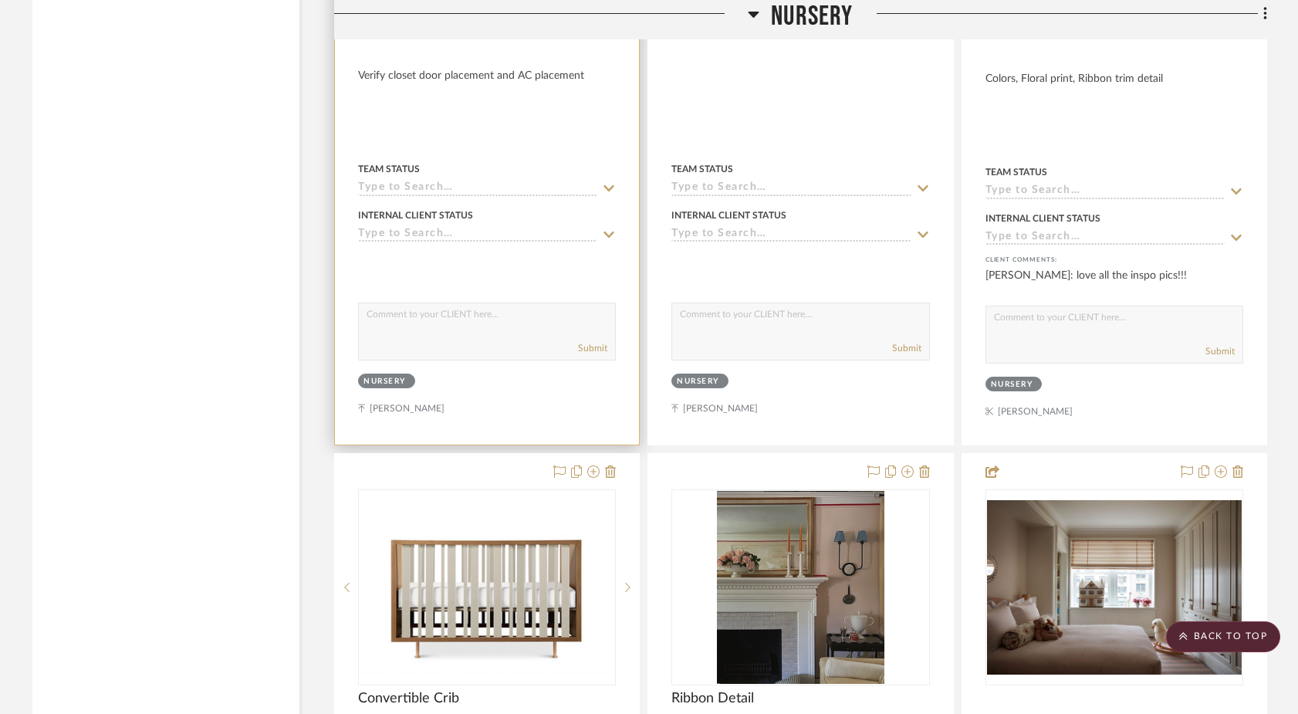
drag, startPoint x: 465, startPoint y: 389, endPoint x: 465, endPoint y: 279, distance: 109.6
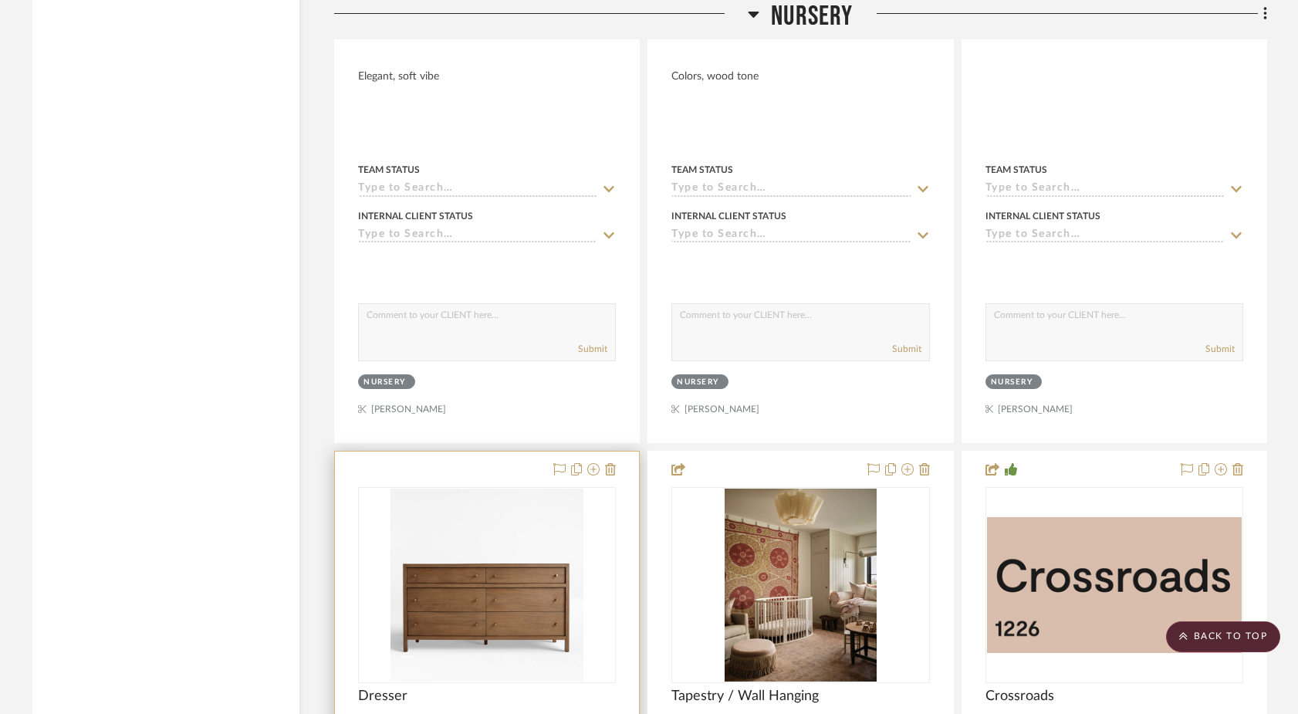
scroll to position [18745, 0]
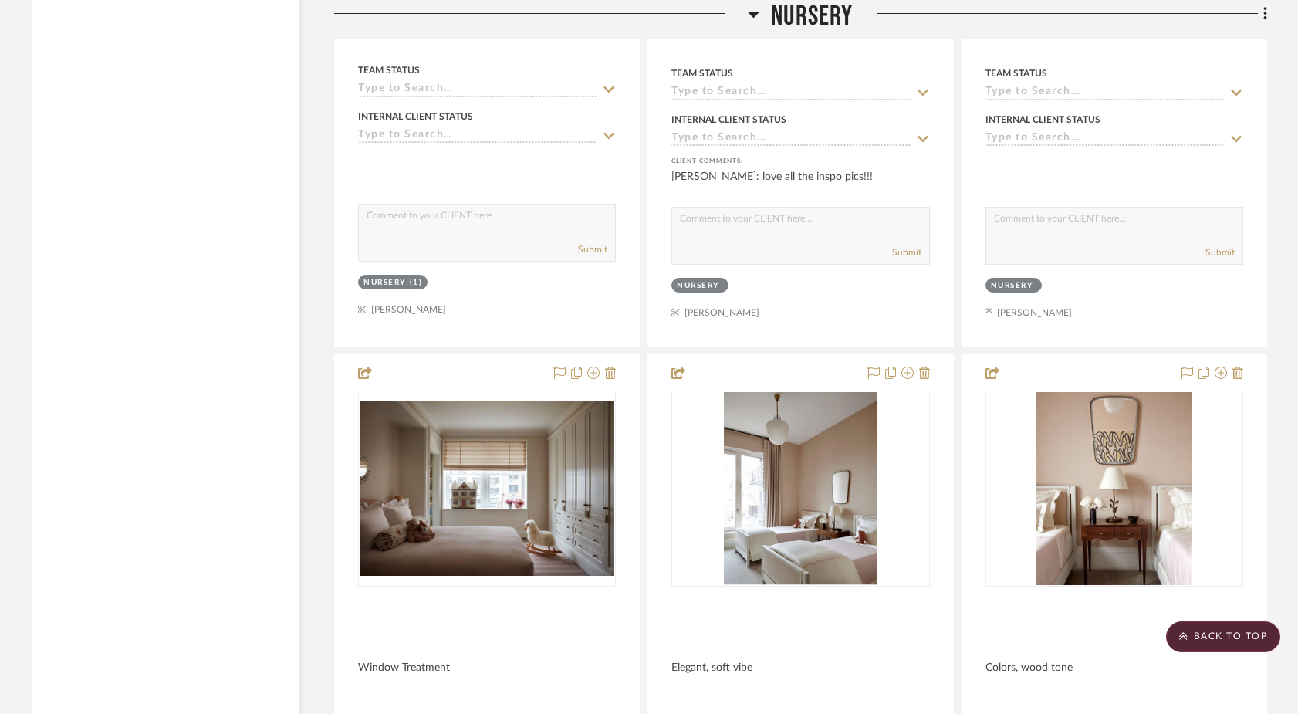
drag, startPoint x: 506, startPoint y: 413, endPoint x: 508, endPoint y: 309, distance: 104.2
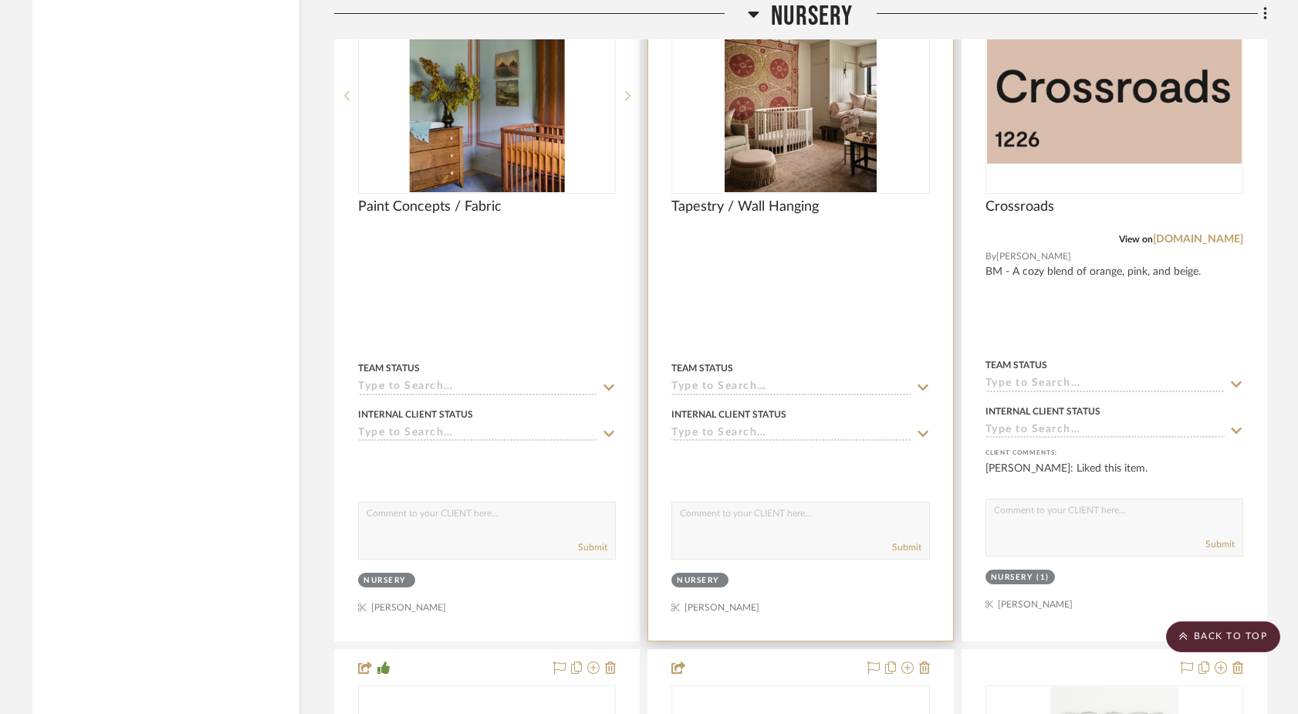
scroll to position [19191, 0]
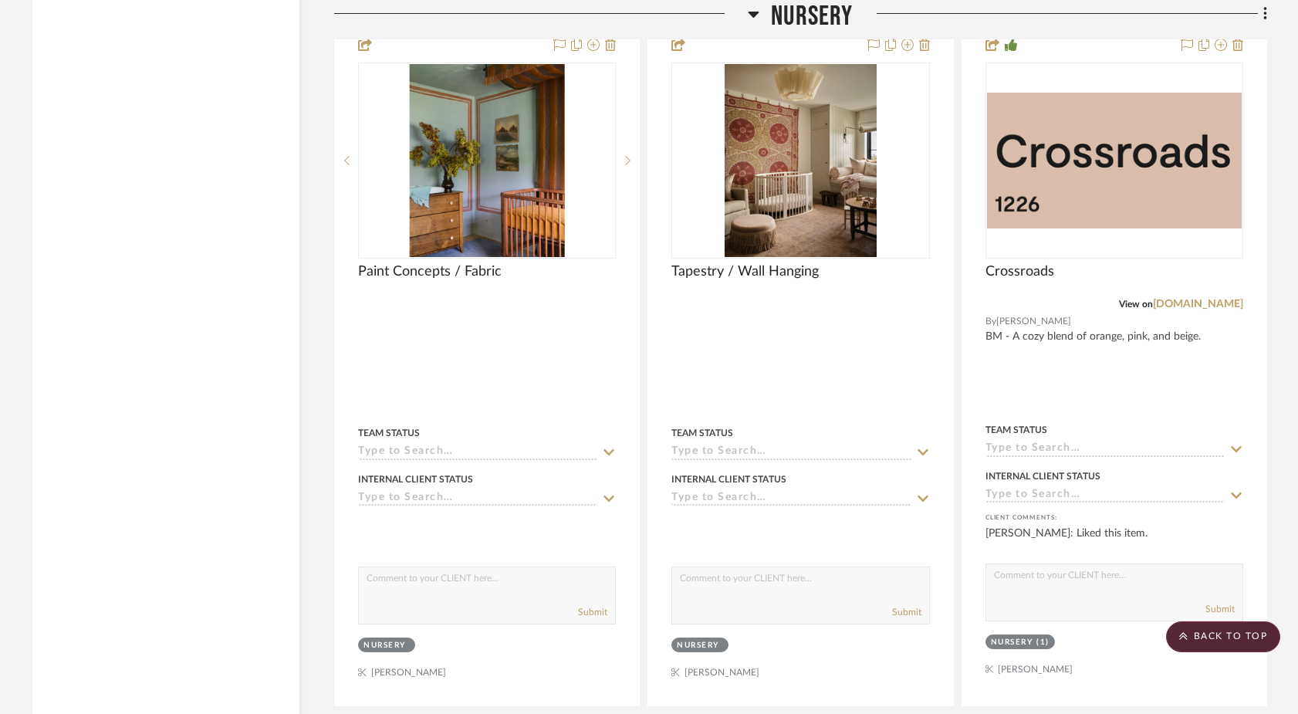
drag, startPoint x: 908, startPoint y: 441, endPoint x: 811, endPoint y: 5, distance: 447.5
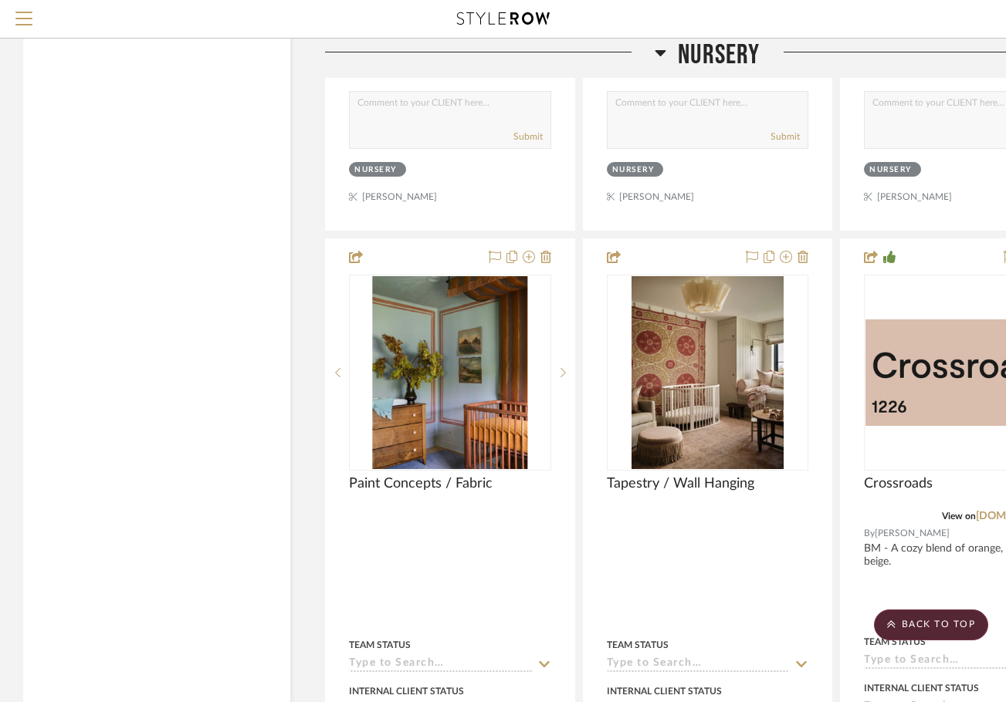
scroll to position [18877, 0]
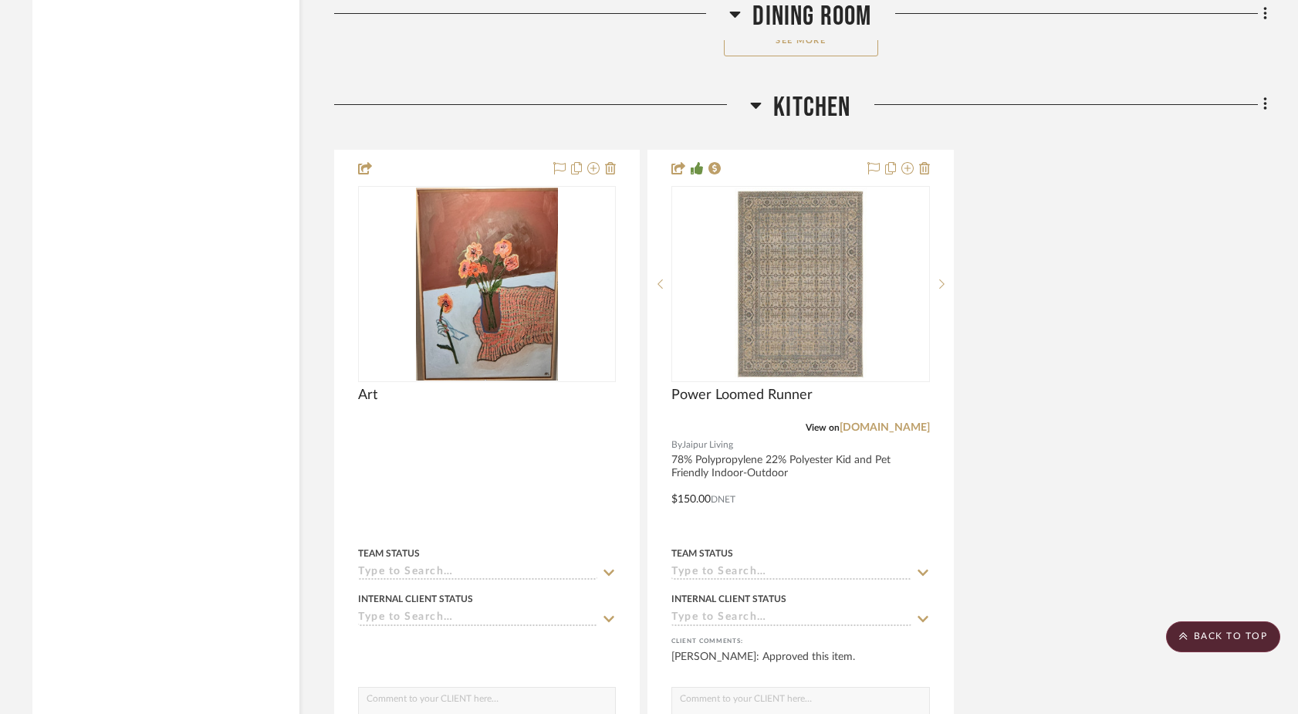
scroll to position [12008, 0]
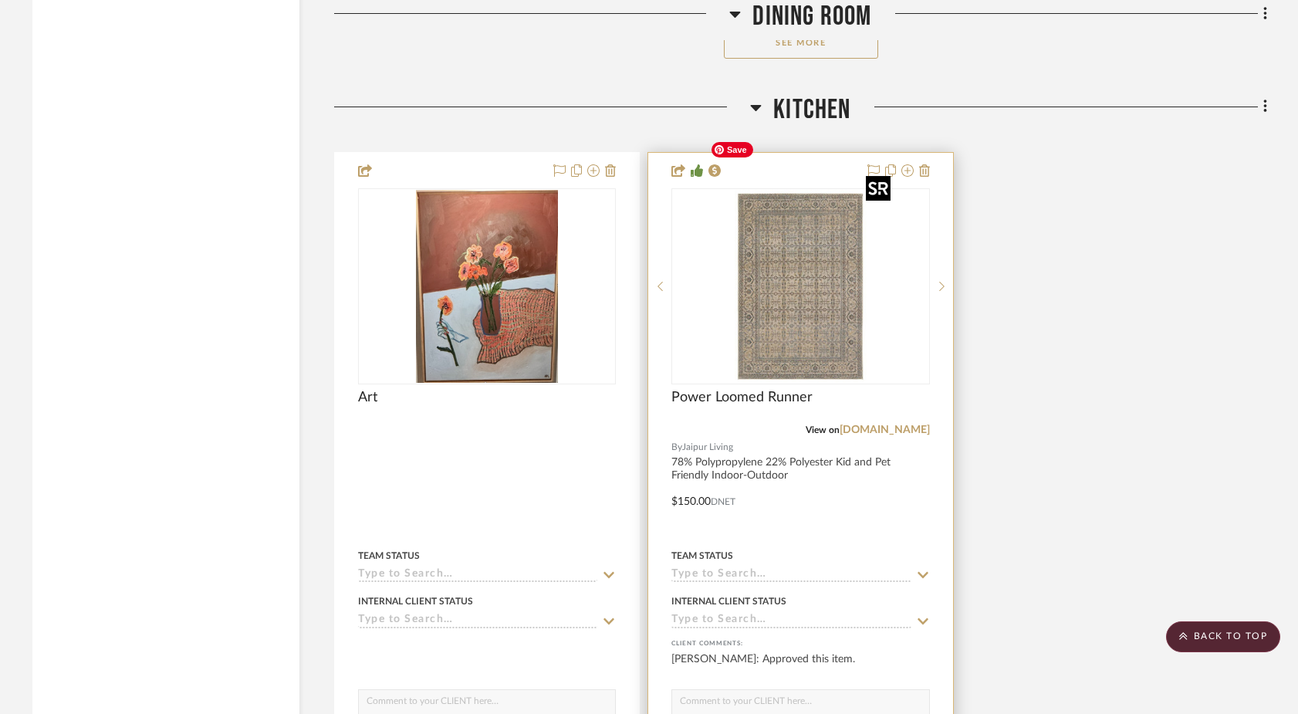
click at [837, 247] on div at bounding box center [800, 286] width 258 height 196
click at [830, 256] on img "0" at bounding box center [800, 286] width 193 height 193
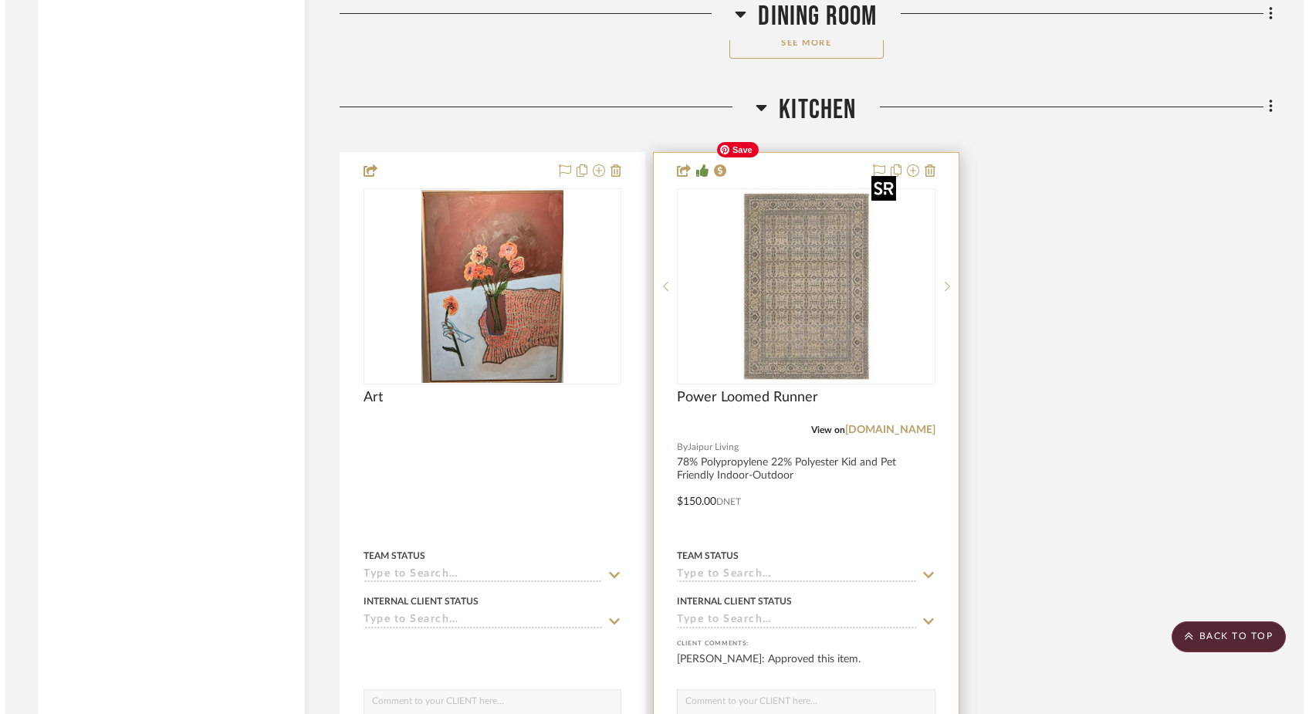
scroll to position [0, 0]
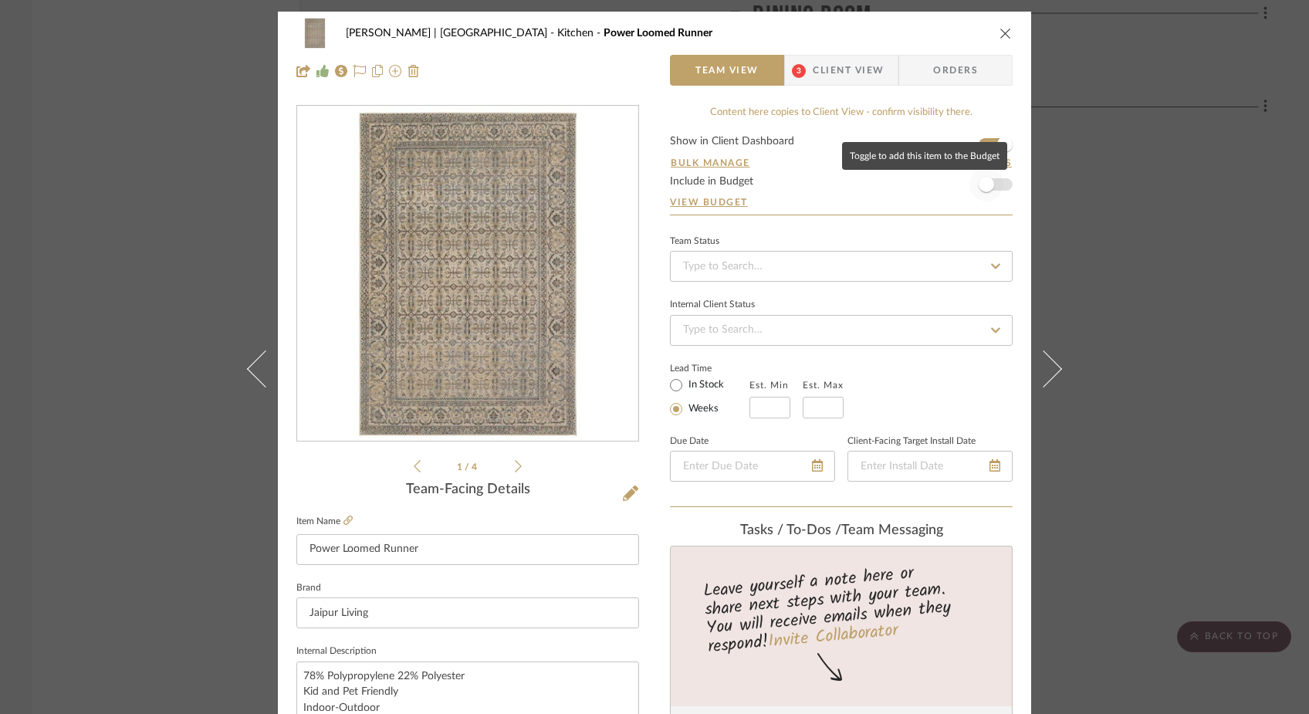
click at [995, 179] on span "button" at bounding box center [986, 184] width 34 height 34
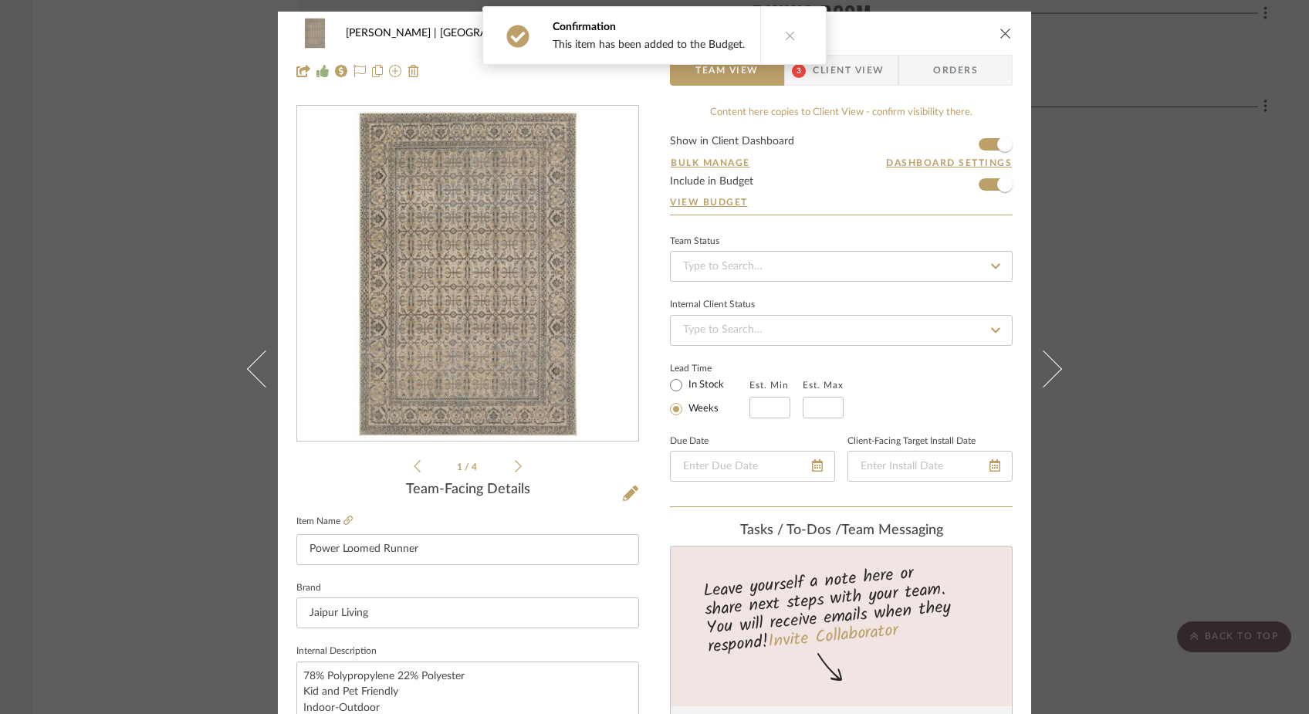
click at [1002, 33] on icon "close" at bounding box center [1005, 33] width 12 height 12
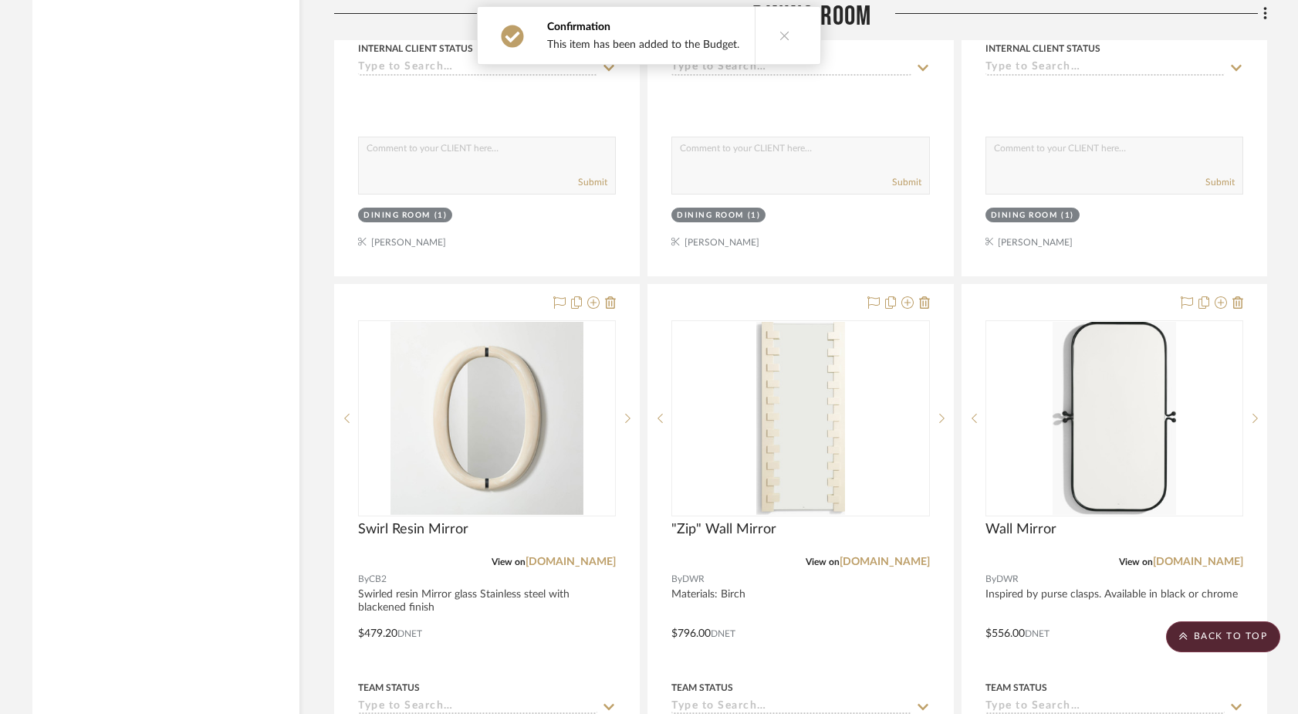
scroll to position [10253, 0]
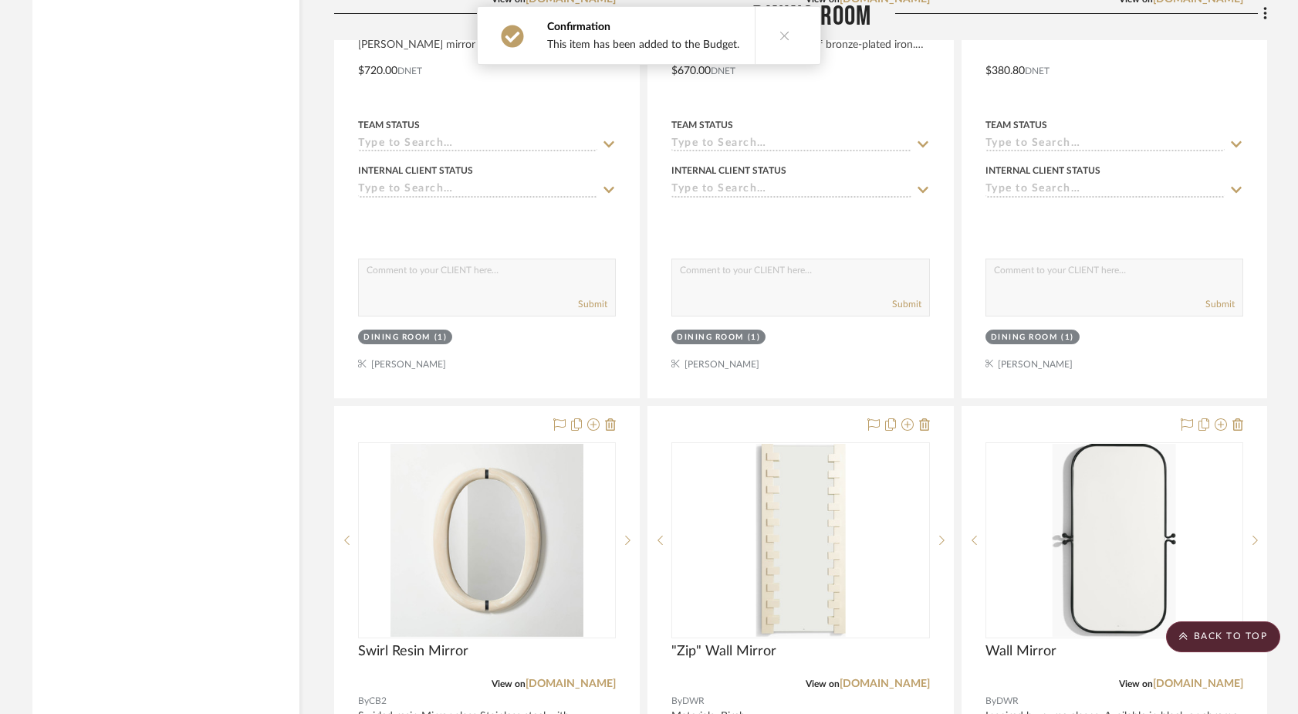
click at [779, 34] on icon at bounding box center [784, 35] width 11 height 11
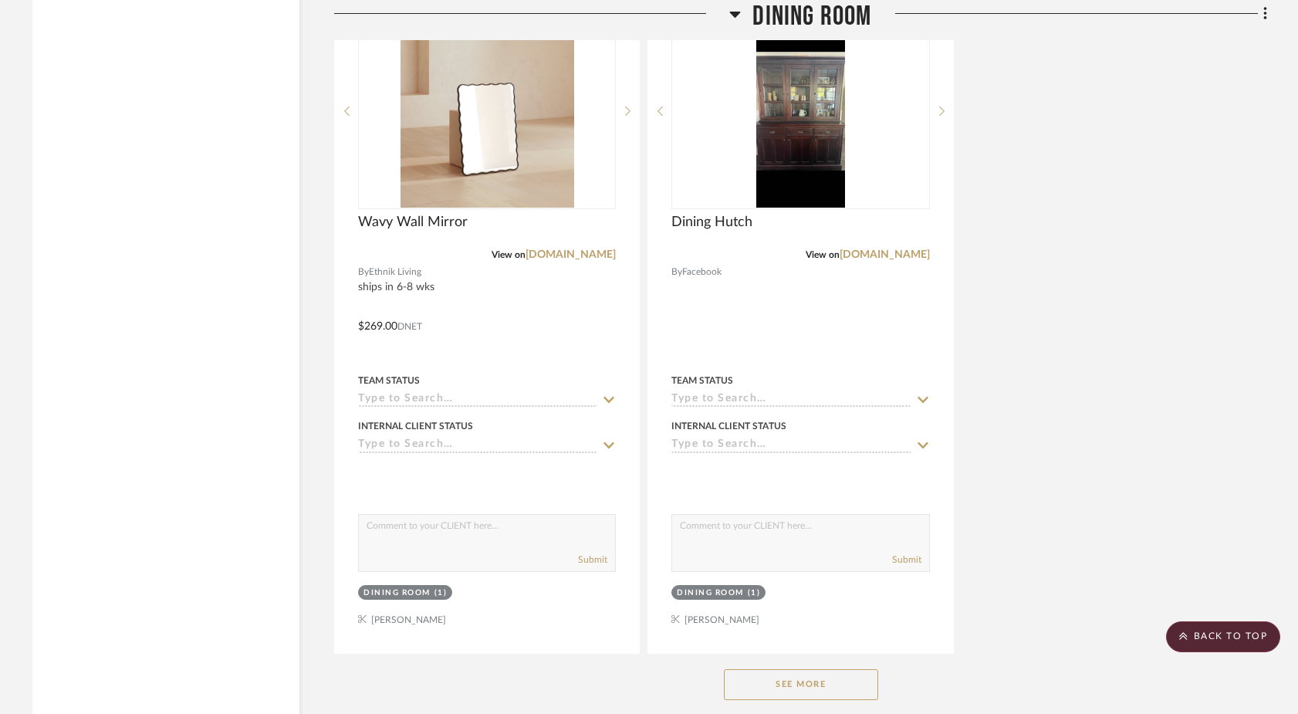
scroll to position [11440, 0]
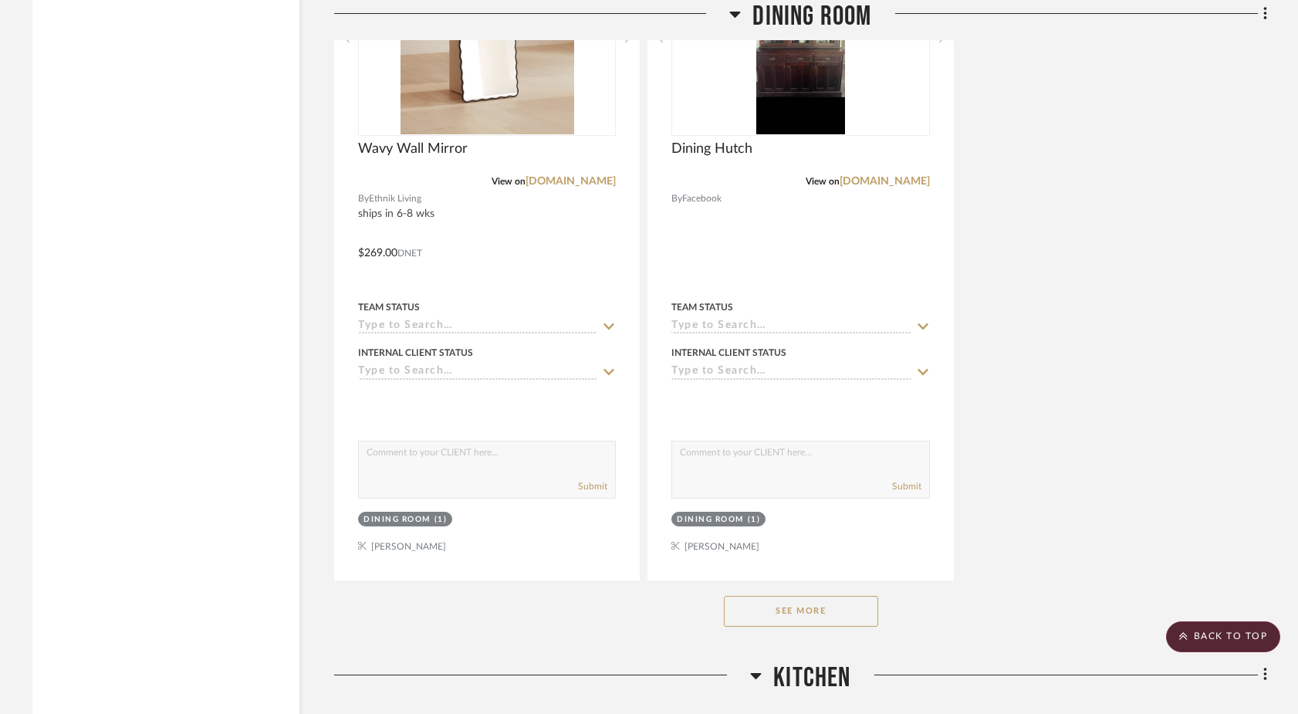
click at [763, 596] on button "See More" at bounding box center [801, 611] width 154 height 31
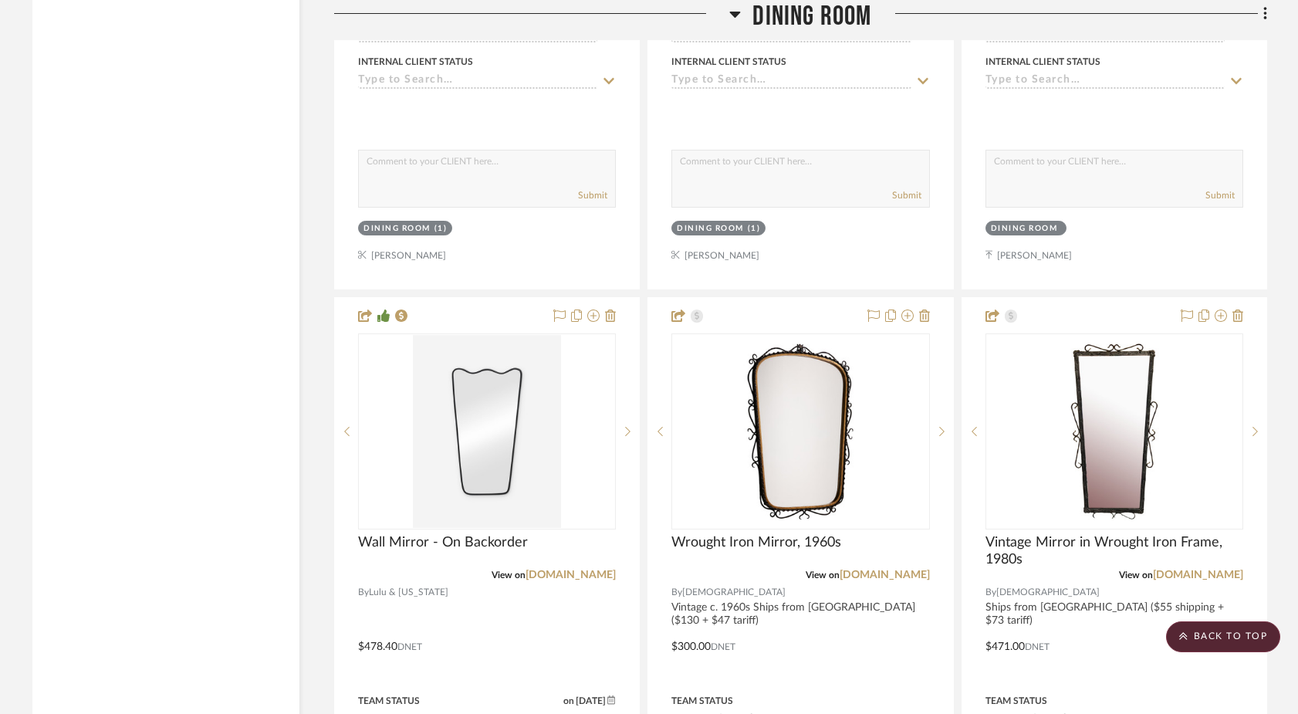
scroll to position [11906, 0]
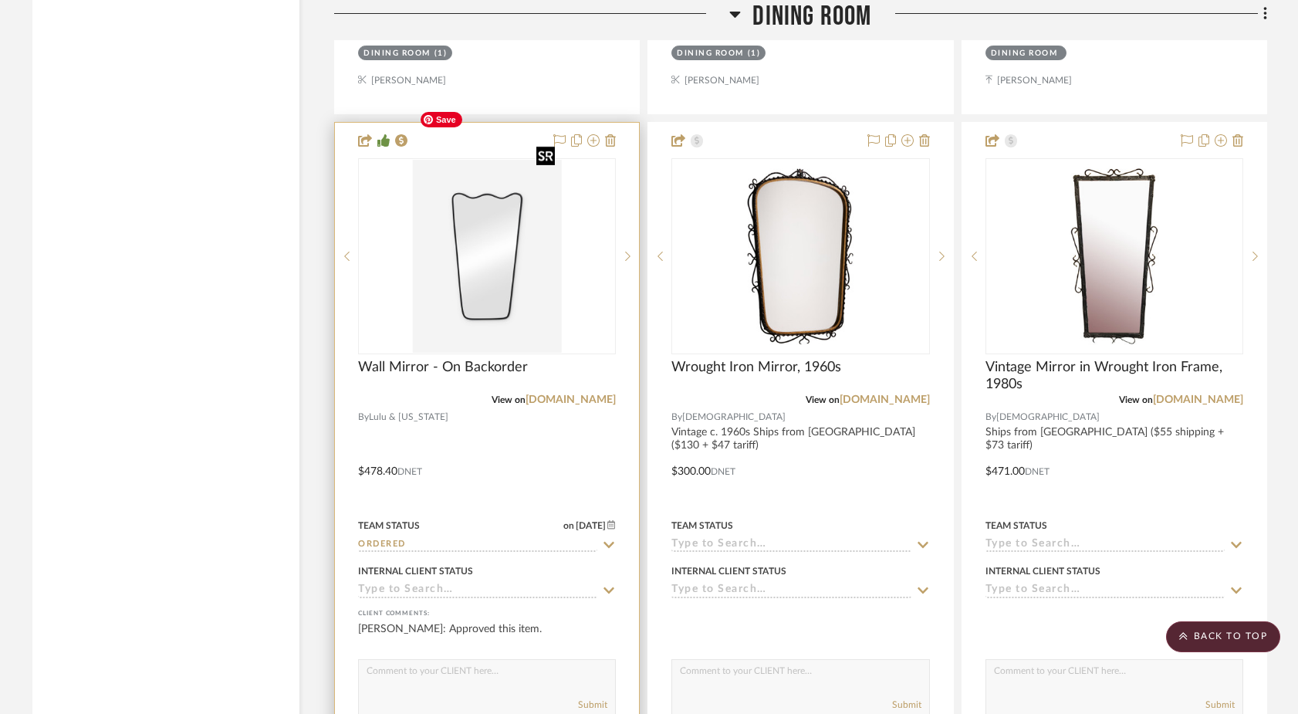
click at [485, 190] on img "0" at bounding box center [487, 256] width 148 height 193
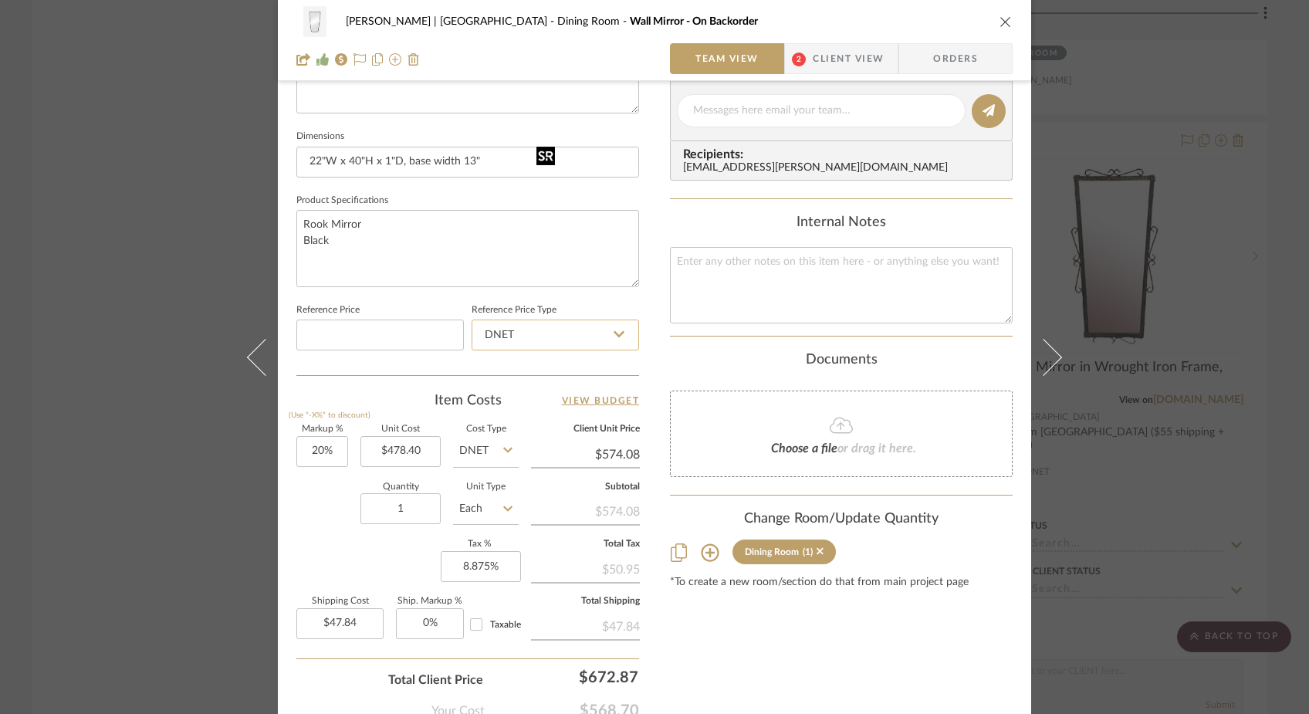
scroll to position [631, 0]
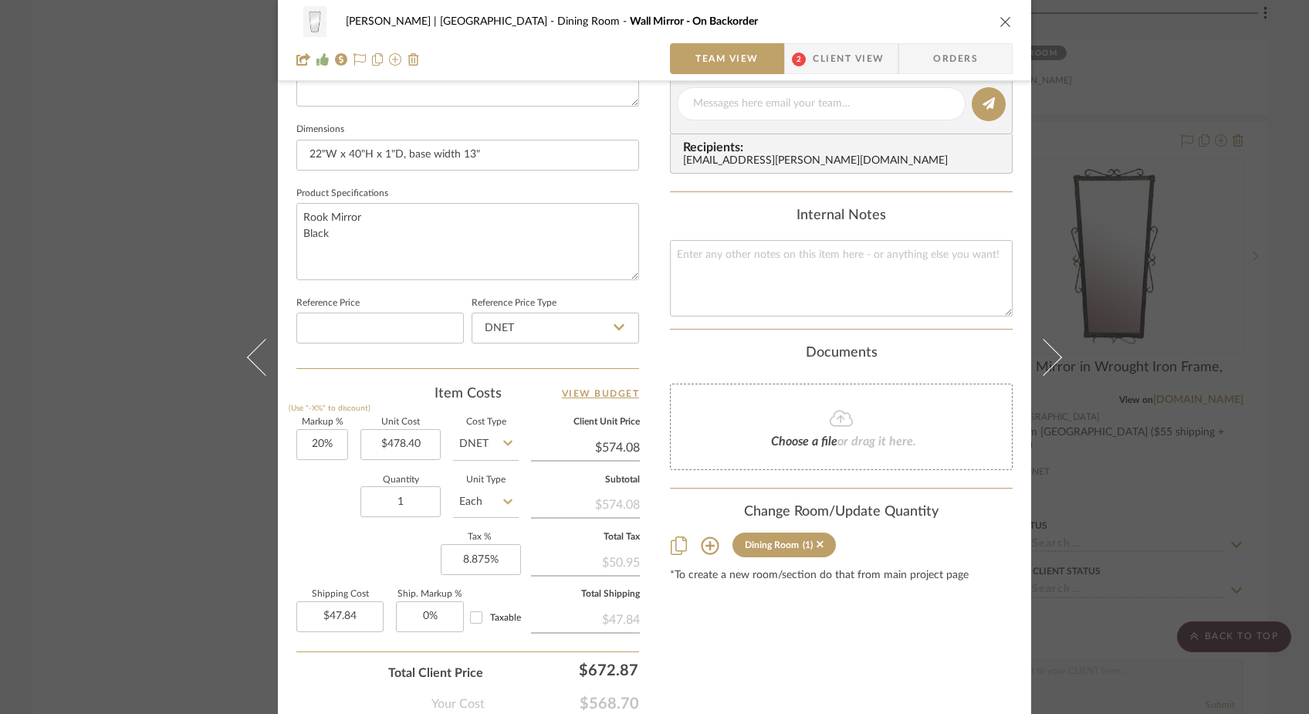
click at [703, 546] on icon at bounding box center [710, 545] width 19 height 19
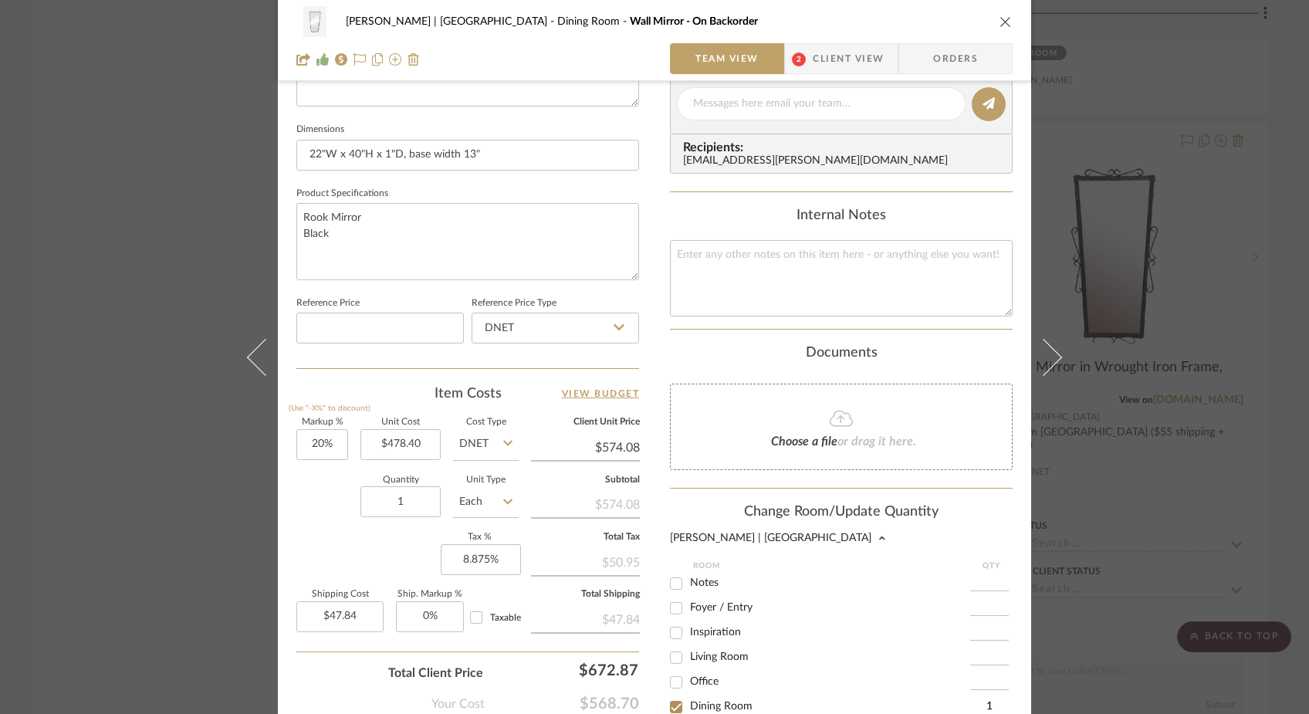
click at [139, 245] on div "Ferree | Brooklyn Heights Dining Room Wall Mirror - On Backorder Team View 2 Cl…" at bounding box center [654, 357] width 1309 height 714
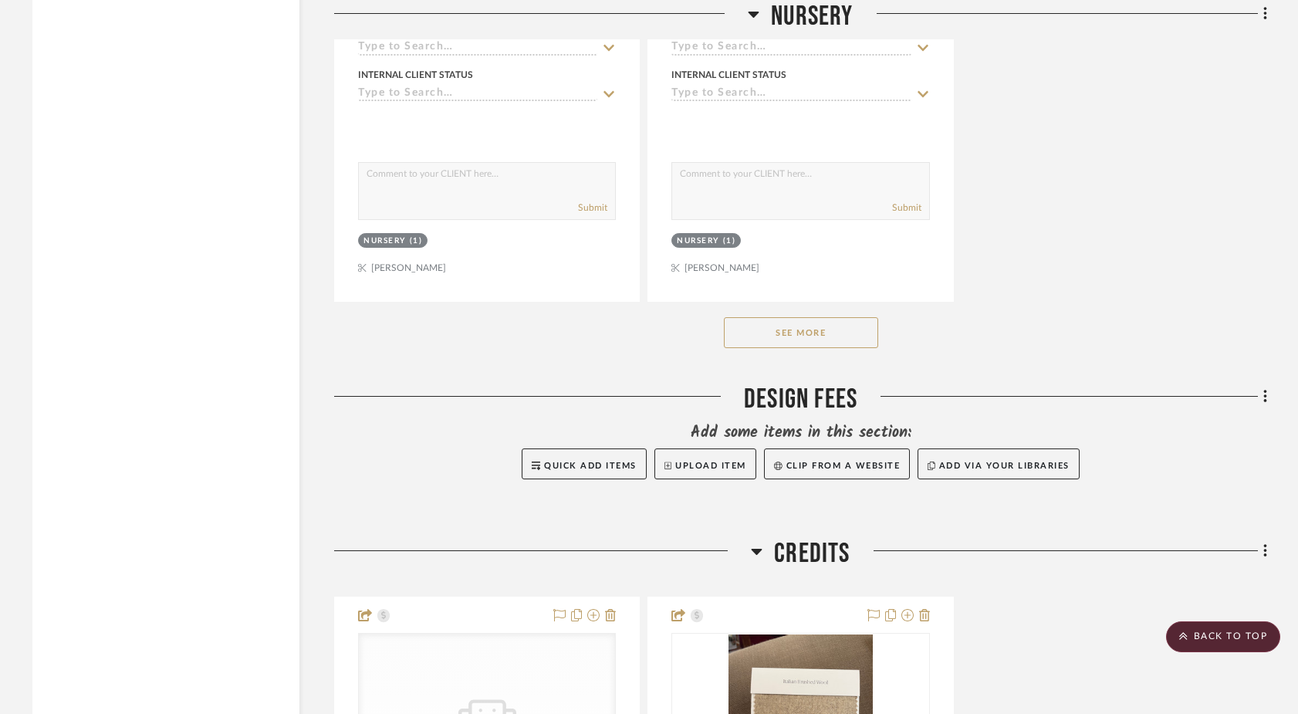
scroll to position [20304, 0]
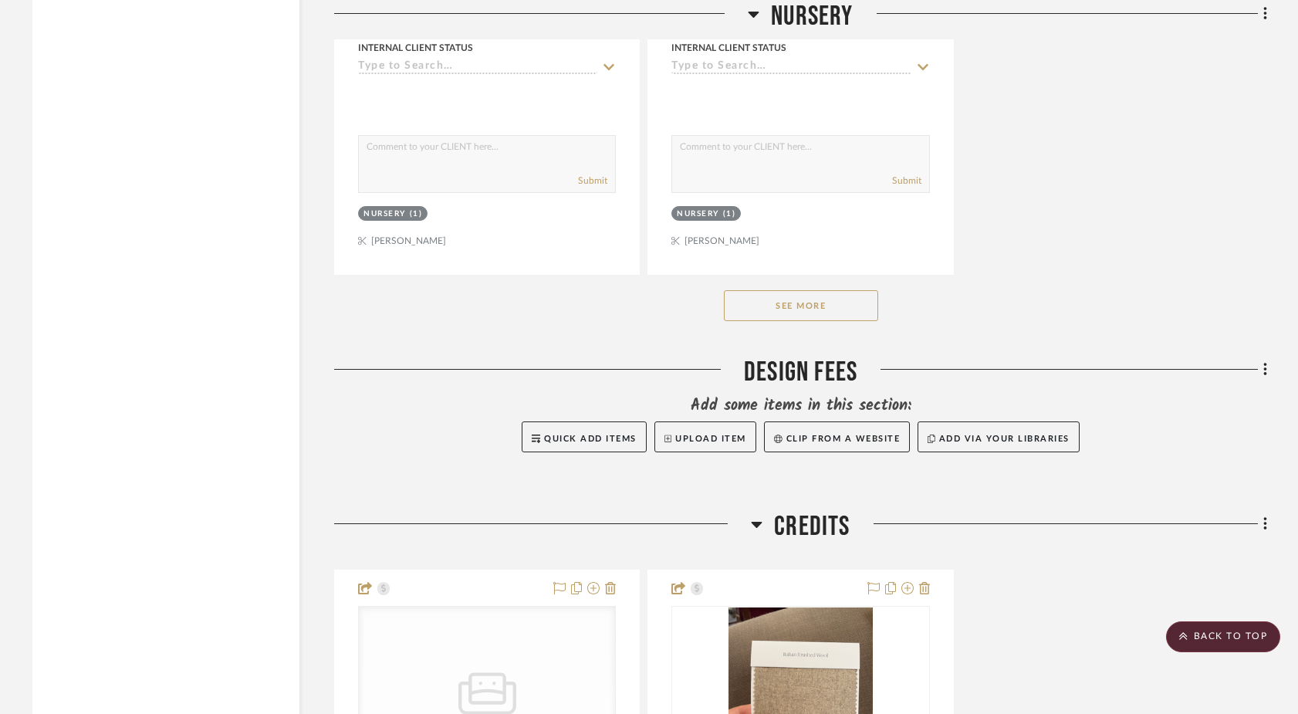
drag, startPoint x: 769, startPoint y: 202, endPoint x: 184, endPoint y: 5, distance: 617.5
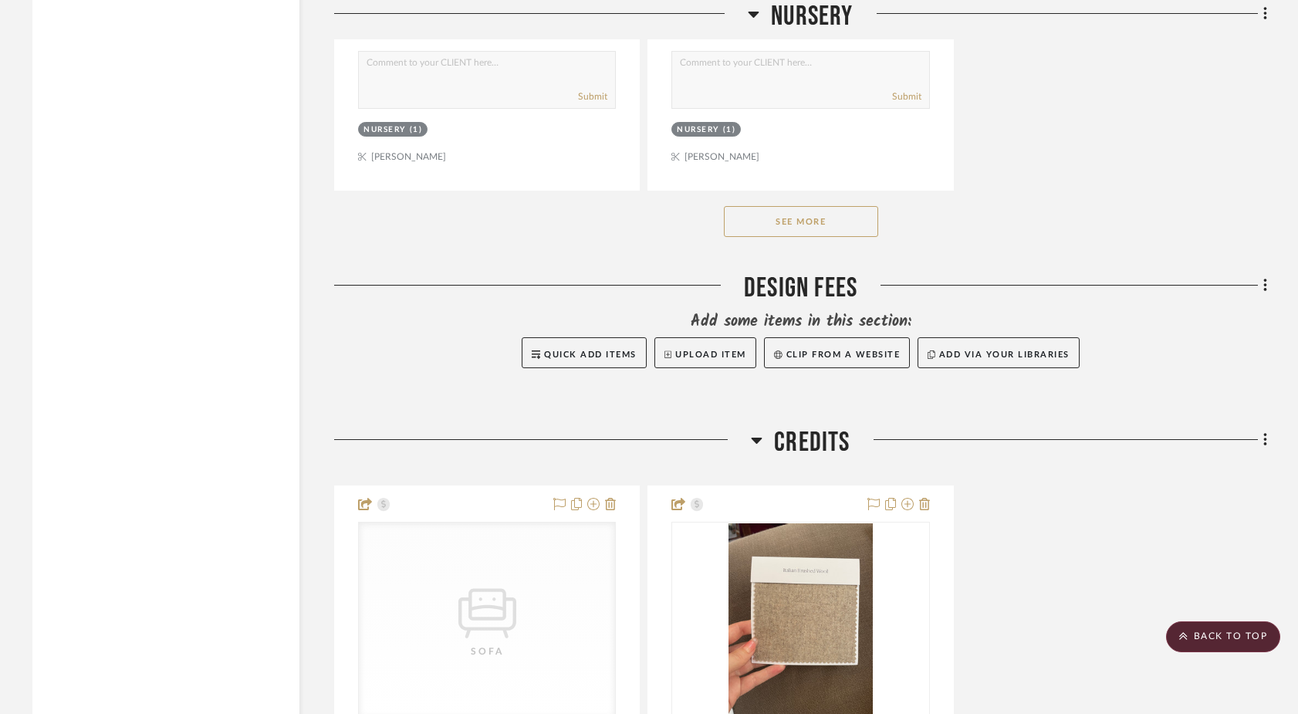
scroll to position [20178, 0]
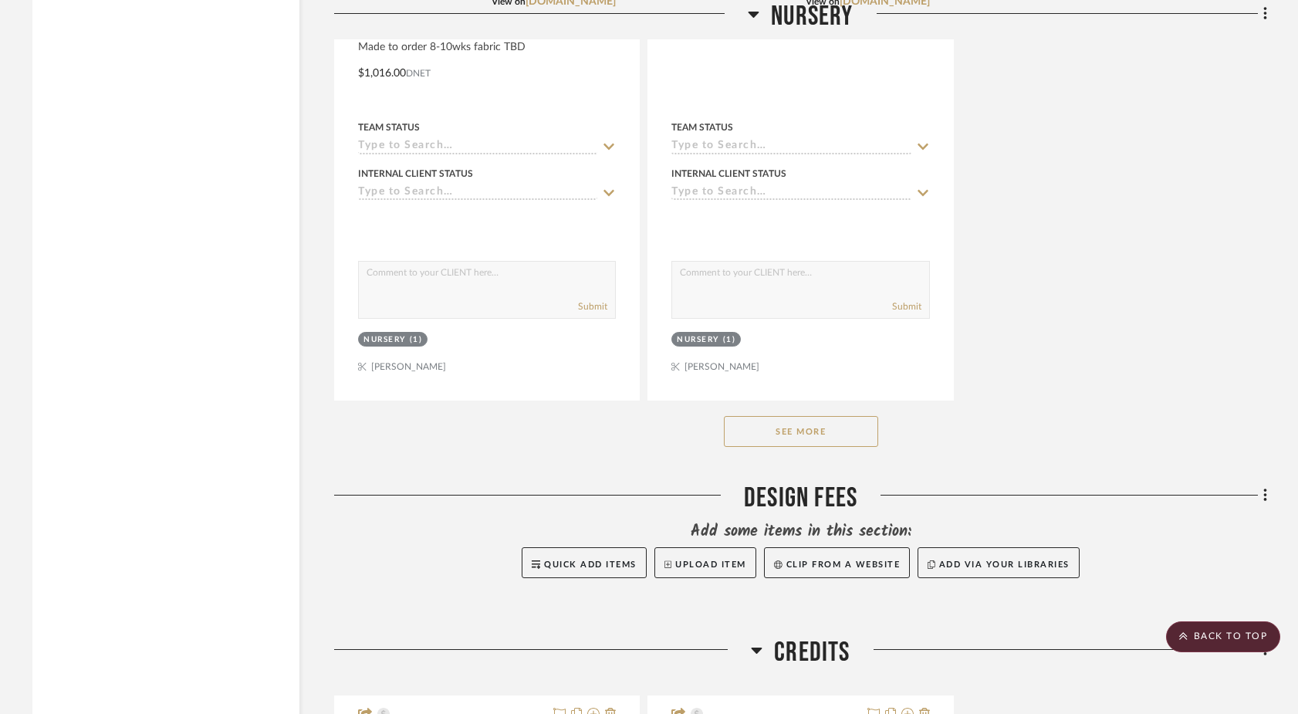
click at [820, 416] on button "See More" at bounding box center [801, 431] width 154 height 31
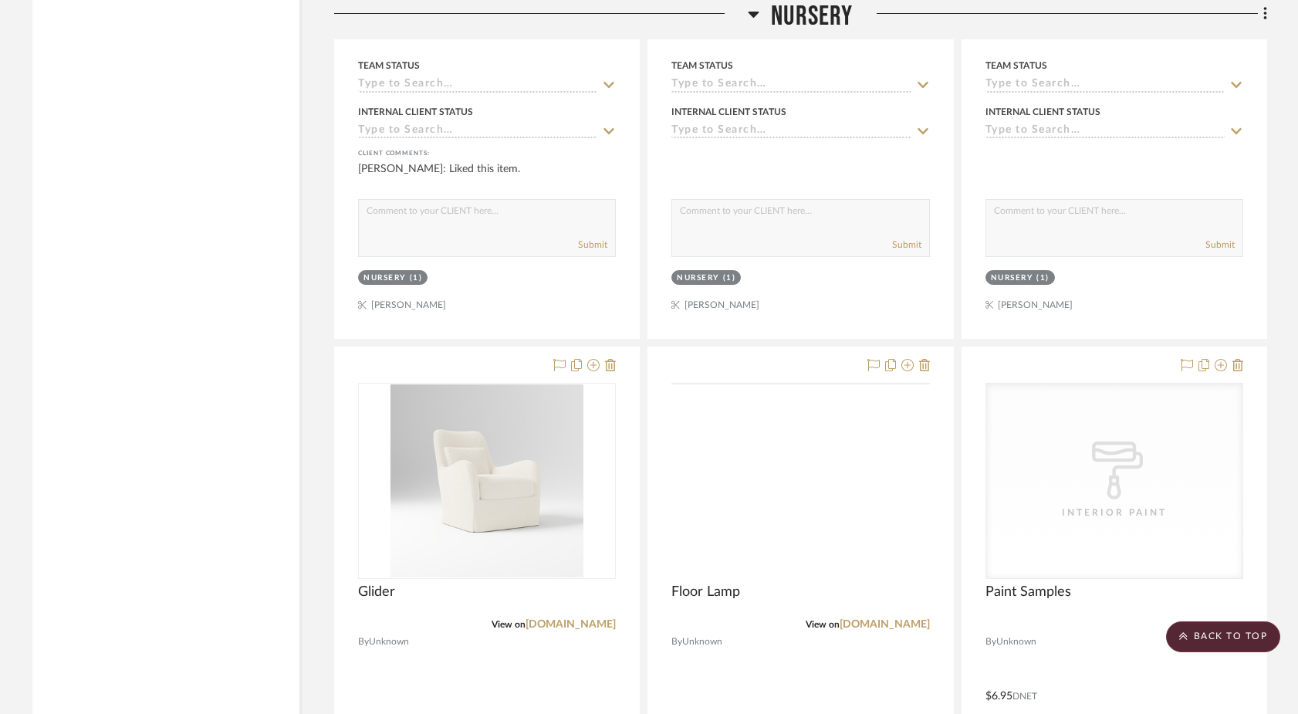
scroll to position [25058, 0]
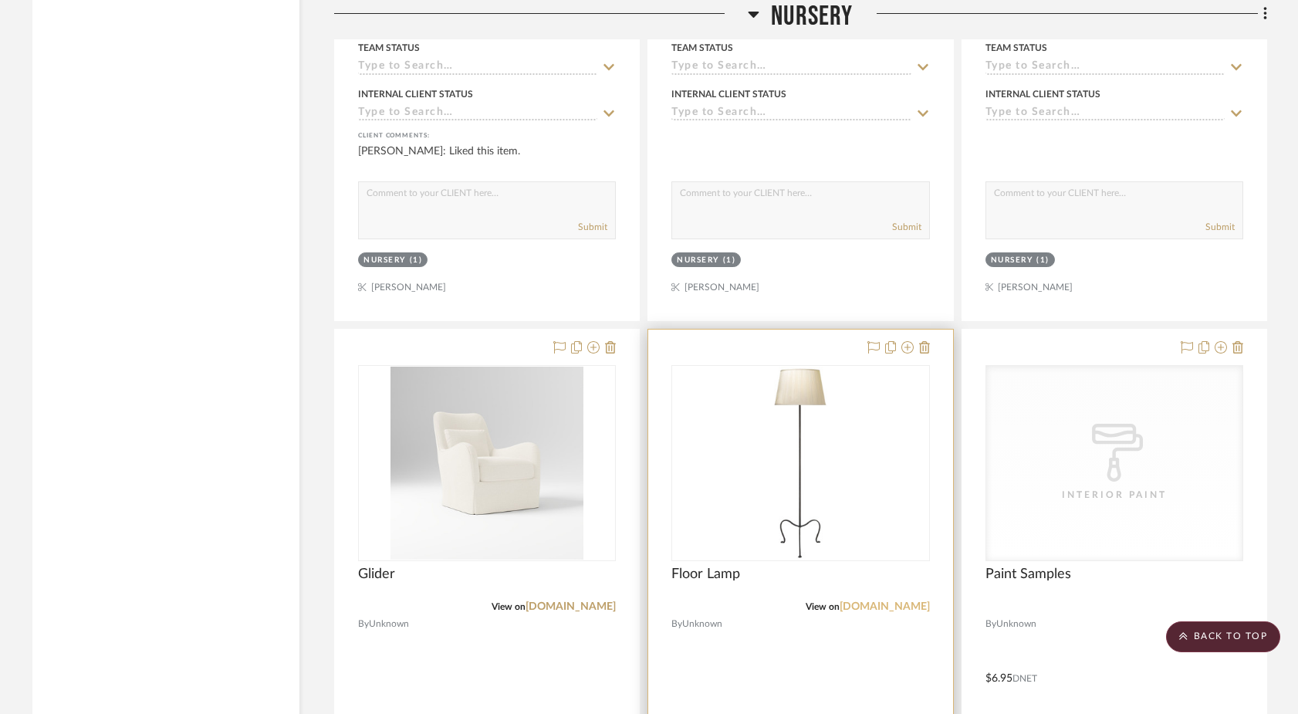
click at [877, 601] on link "[DOMAIN_NAME]" at bounding box center [885, 606] width 90 height 11
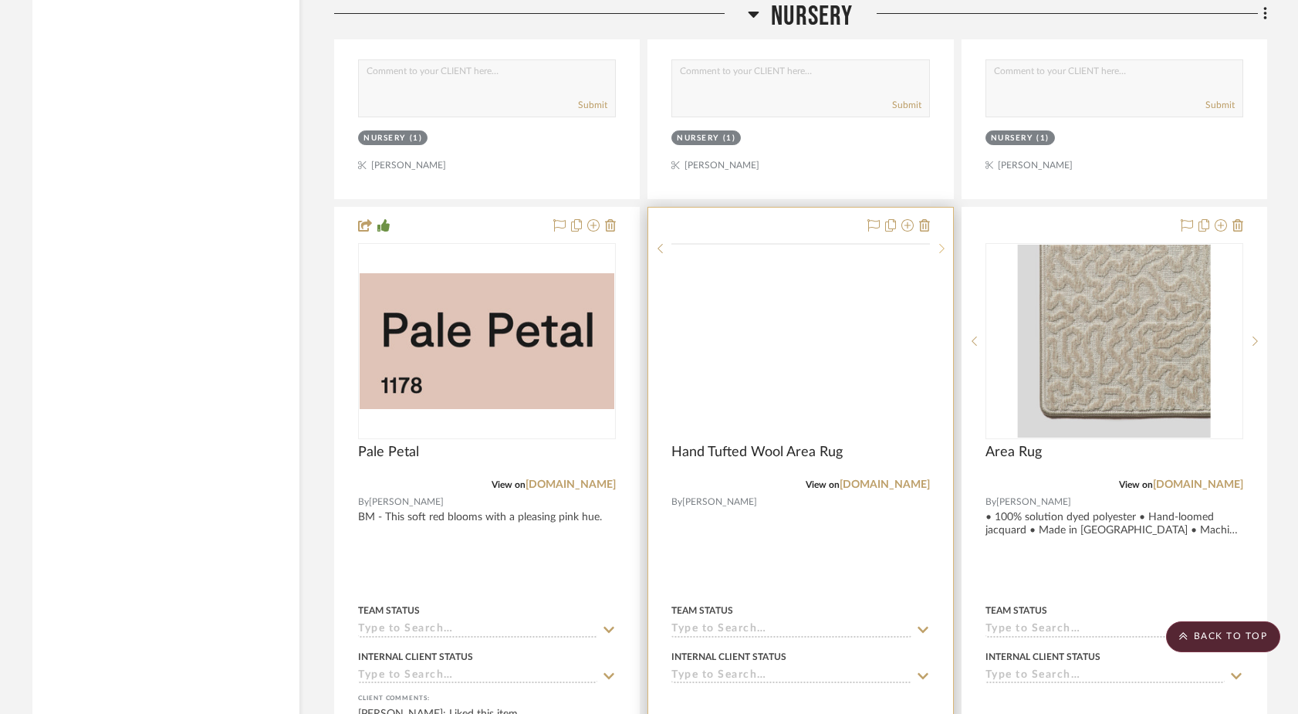
scroll to position [24388, 0]
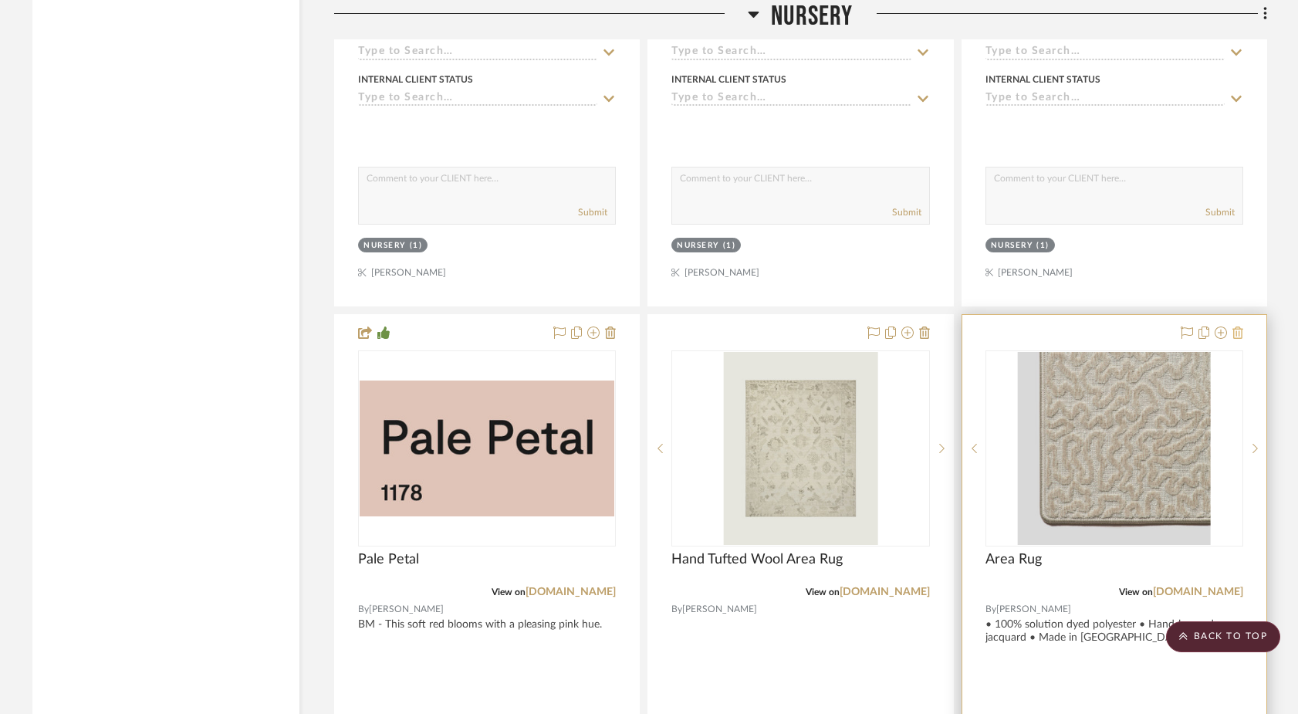
click at [1016, 326] on icon at bounding box center [1238, 332] width 11 height 12
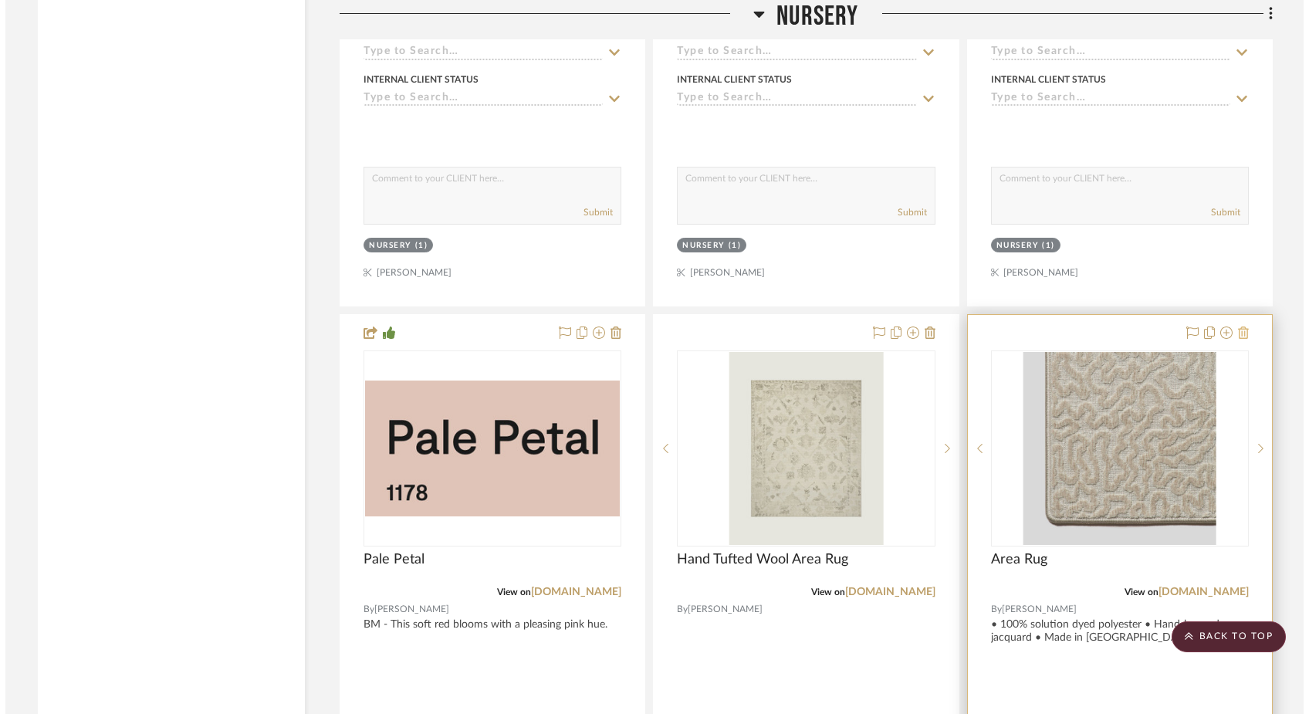
scroll to position [0, 0]
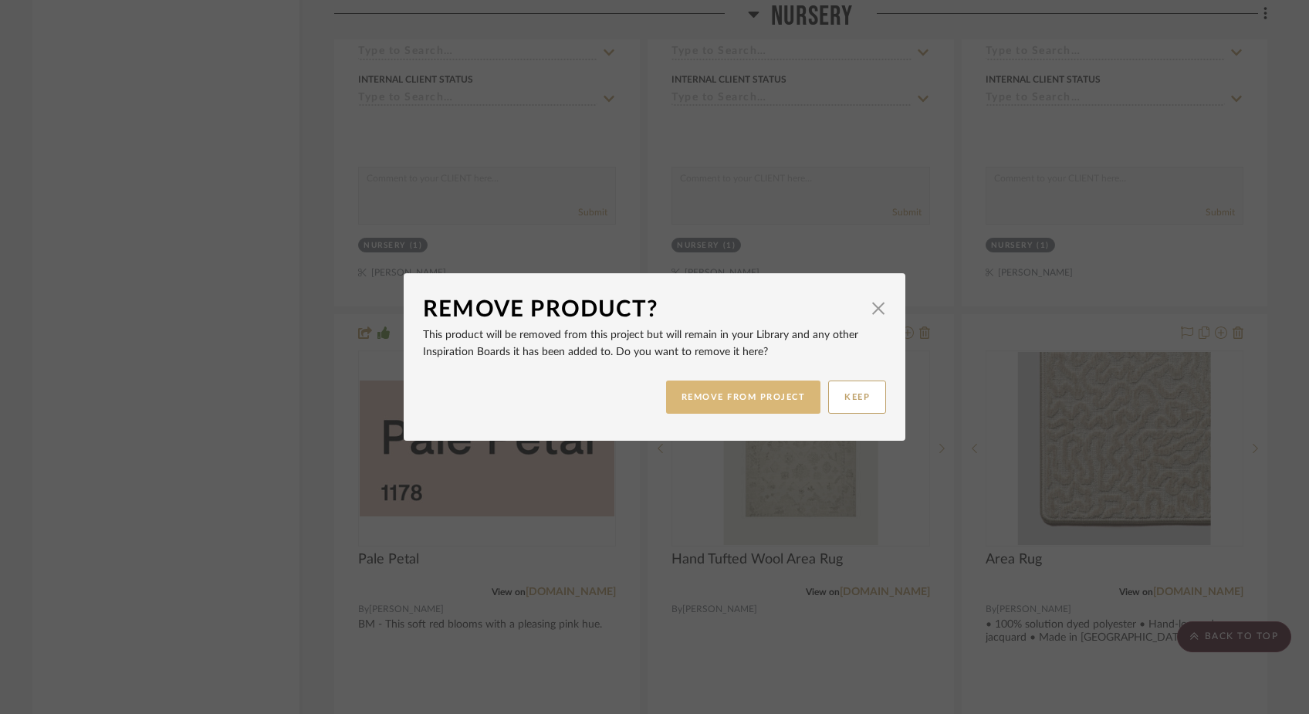
click at [706, 395] on button "REMOVE FROM PROJECT" at bounding box center [743, 396] width 155 height 33
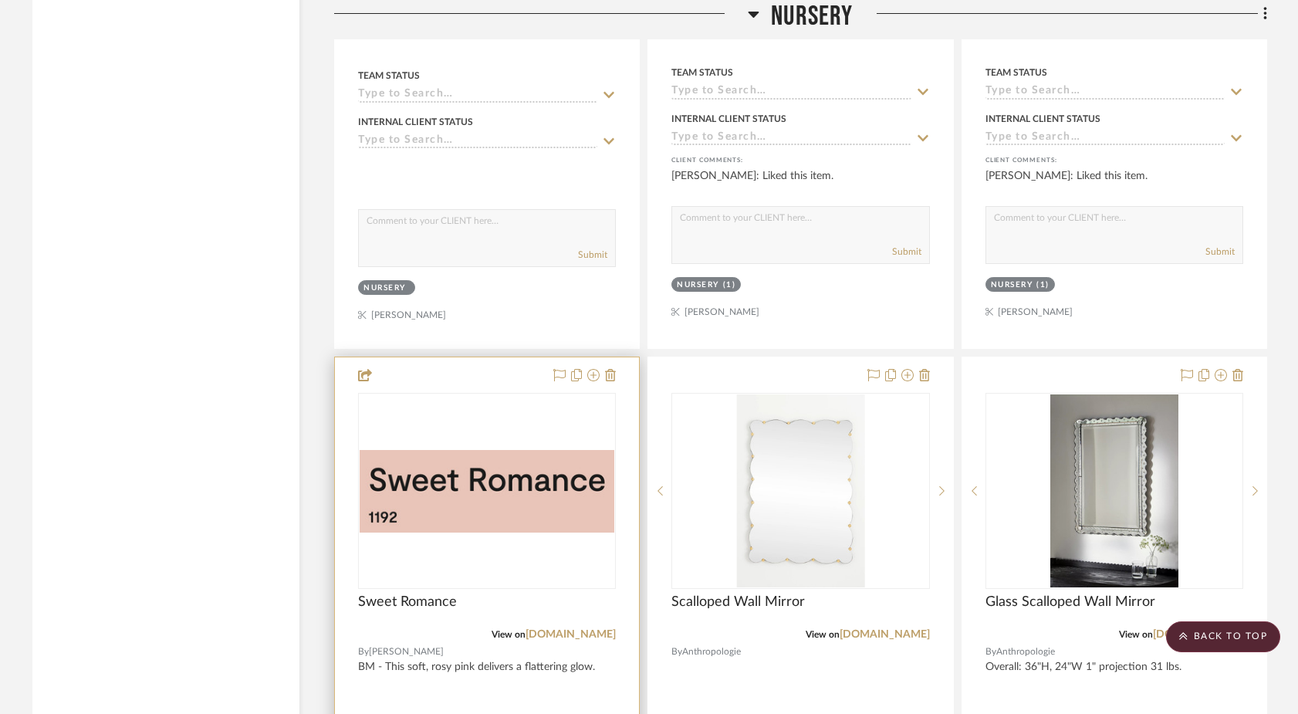
scroll to position [23674, 0]
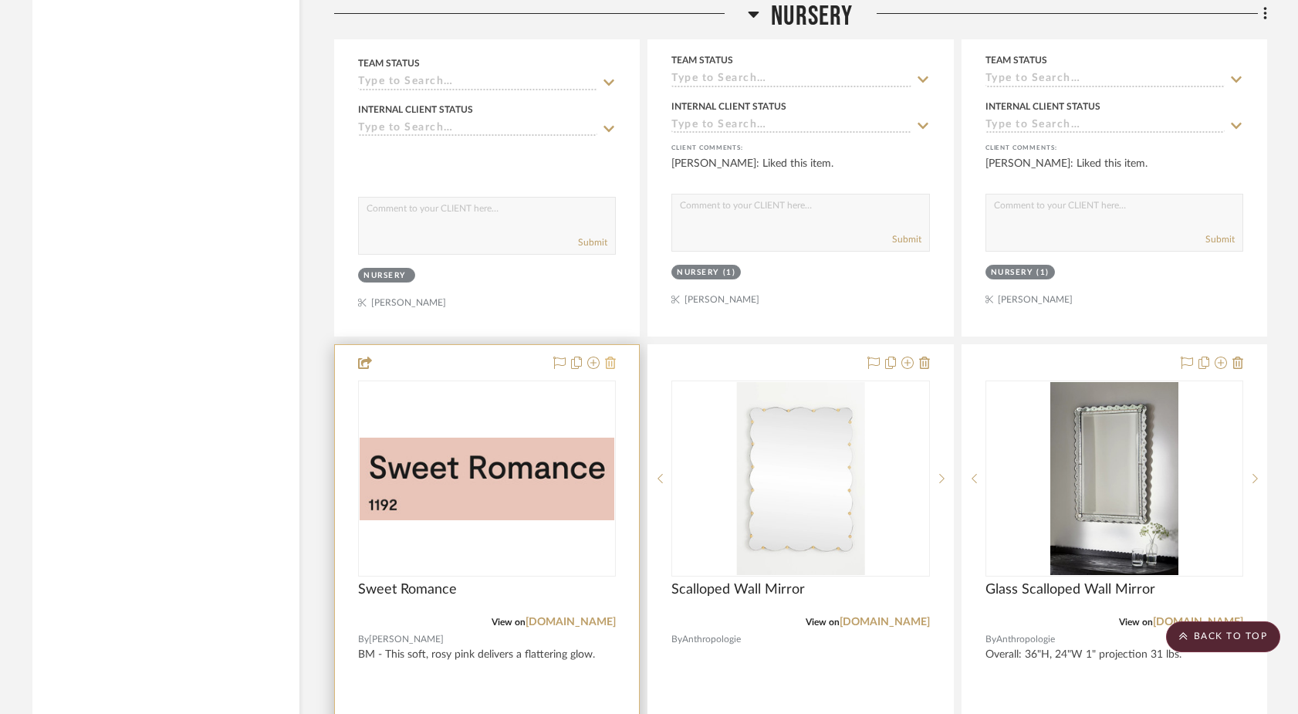
click at [614, 357] on icon at bounding box center [610, 363] width 11 height 12
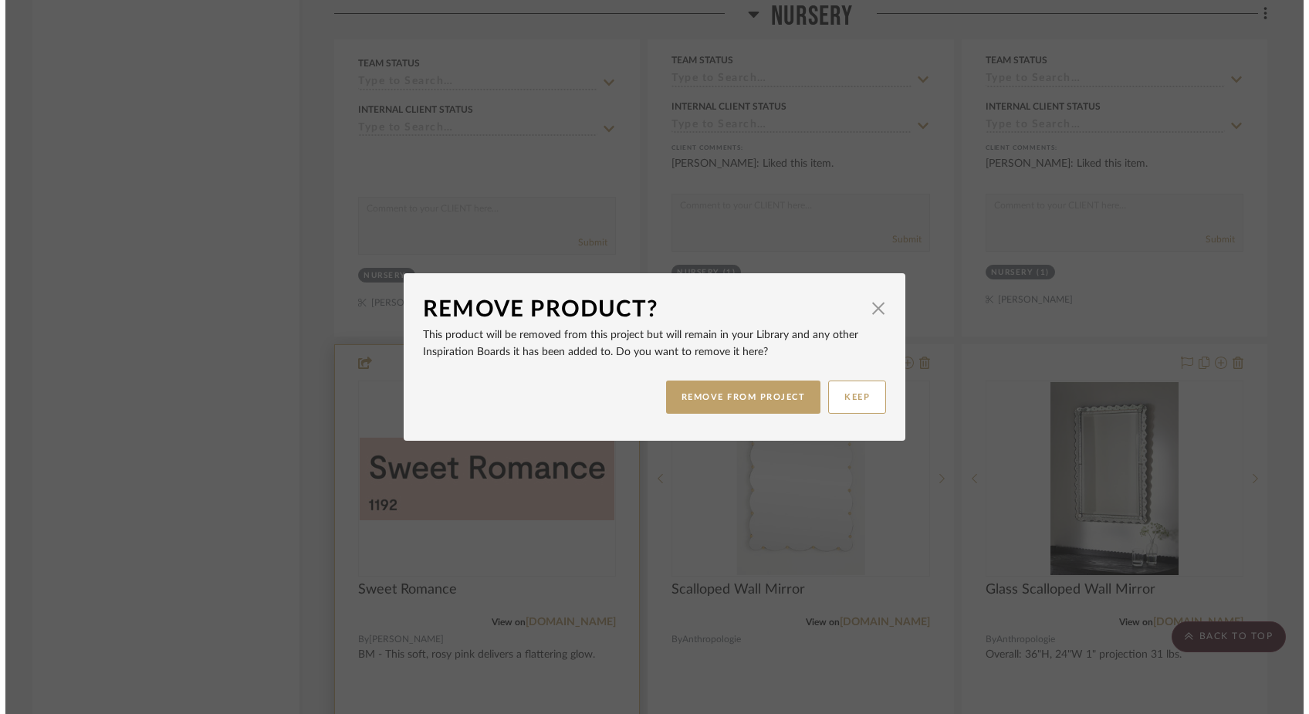
scroll to position [0, 0]
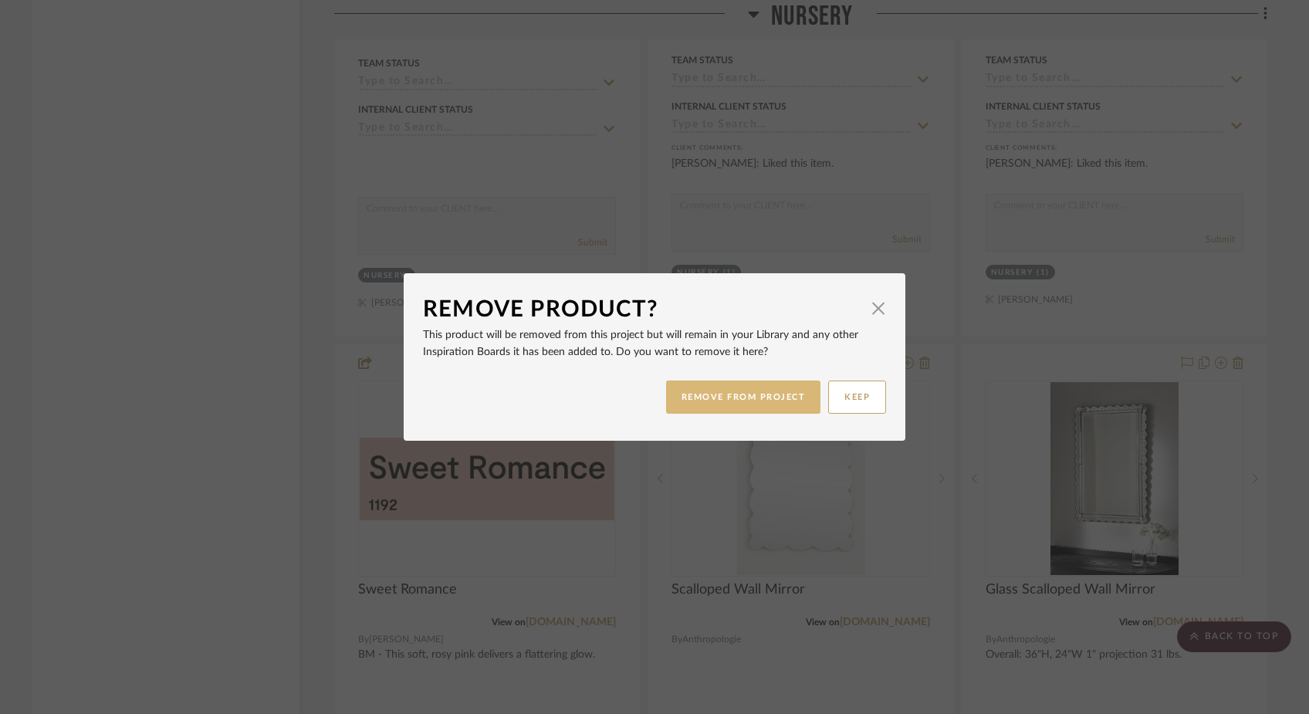
click at [699, 387] on button "REMOVE FROM PROJECT" at bounding box center [743, 396] width 155 height 33
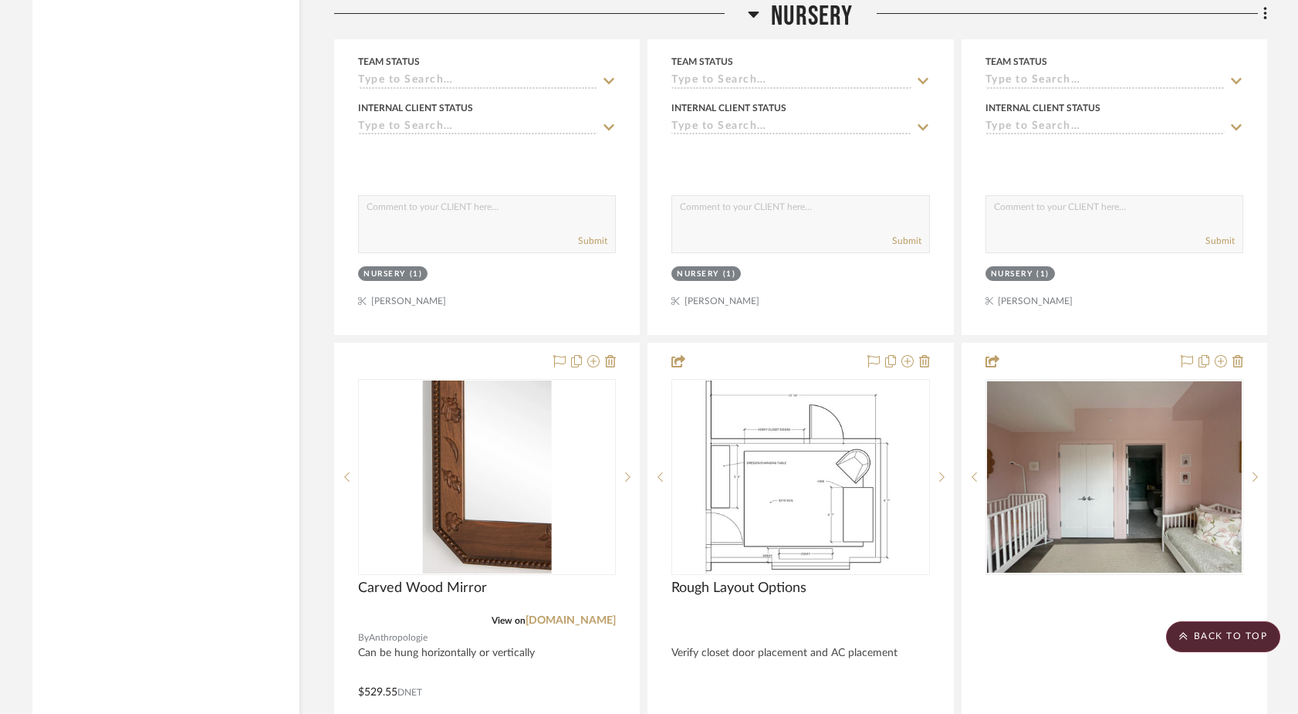
scroll to position [21037, 0]
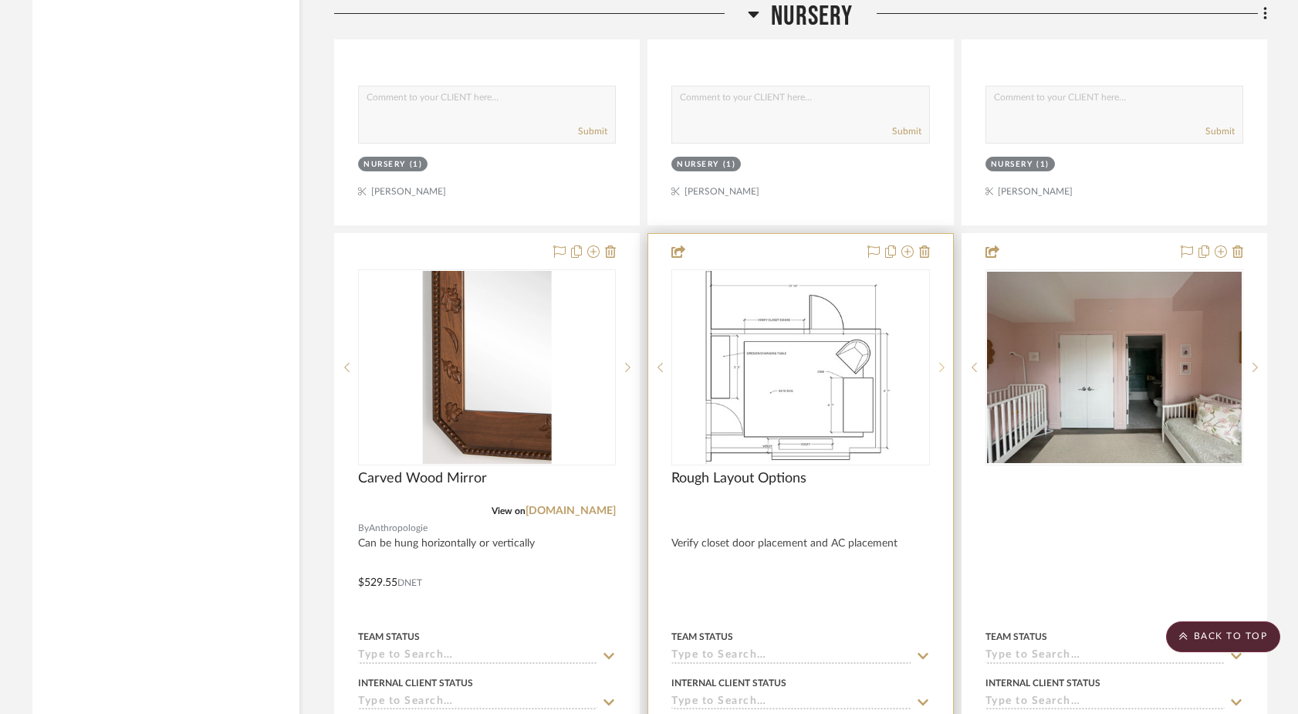
click at [942, 362] on icon at bounding box center [941, 367] width 5 height 11
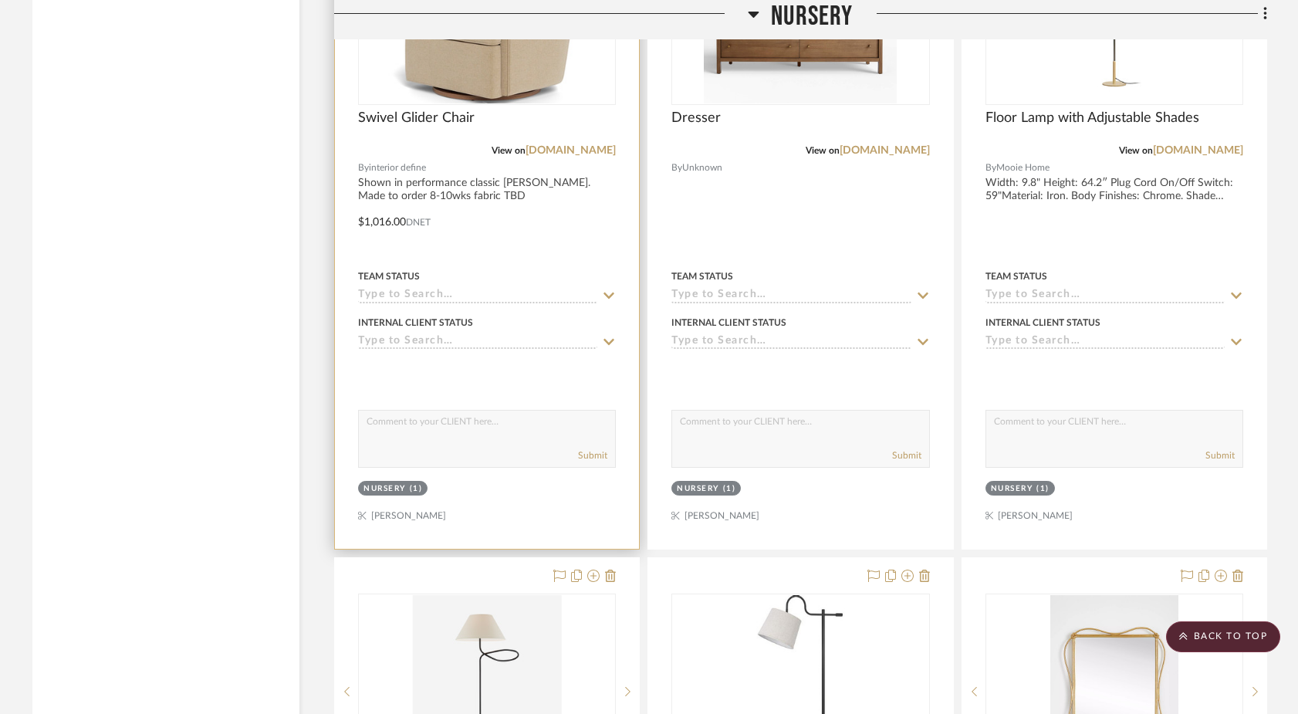
scroll to position [19751, 0]
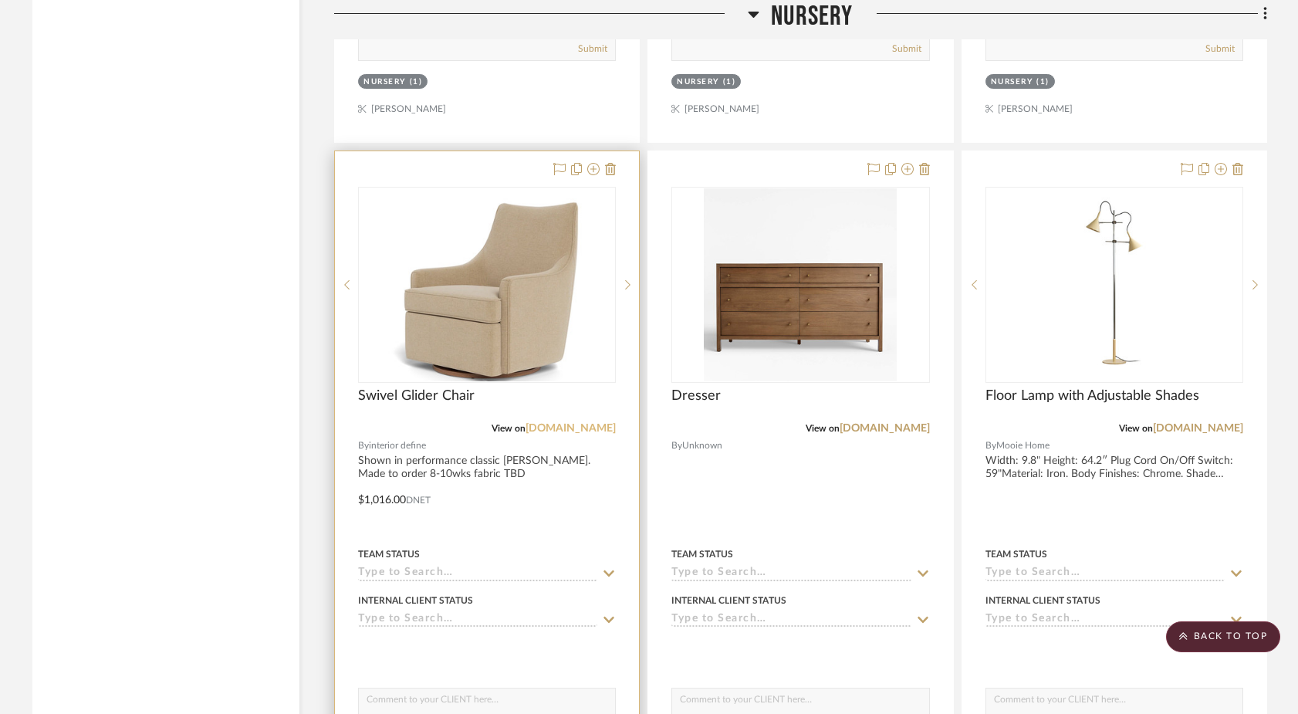
click at [546, 423] on link "[DOMAIN_NAME]" at bounding box center [571, 428] width 90 height 11
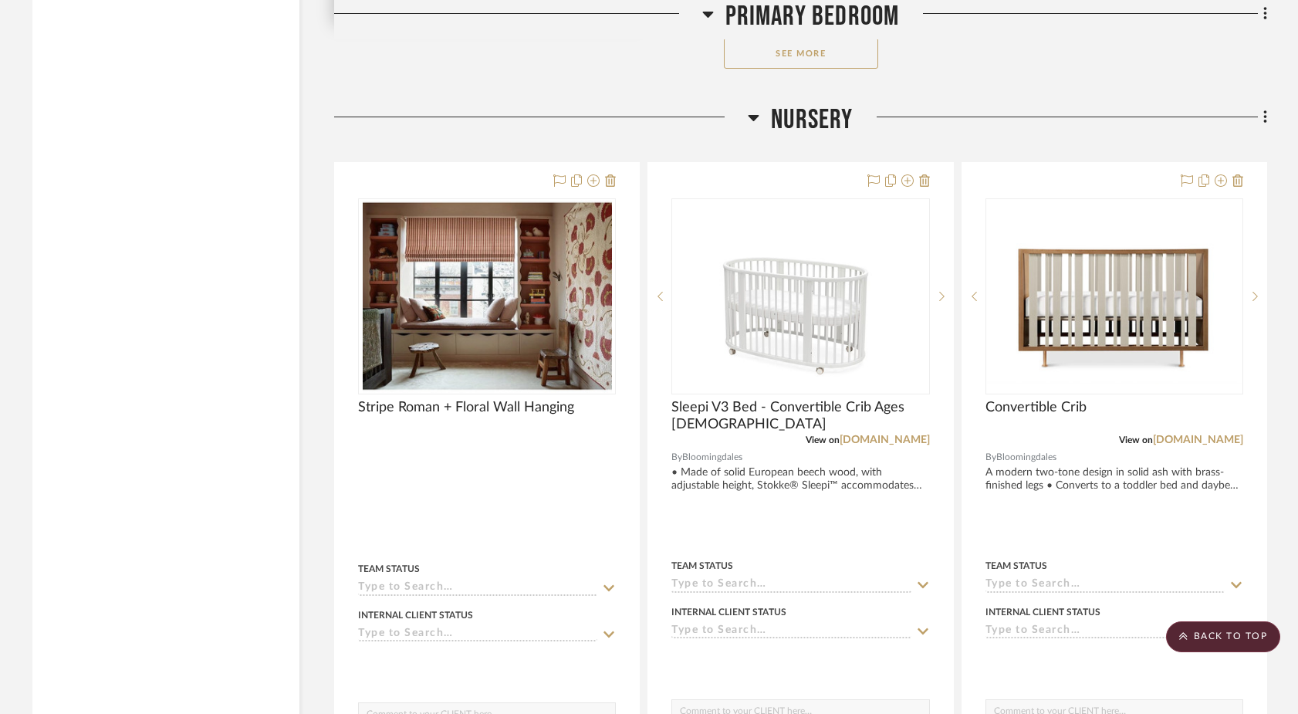
scroll to position [18370, 0]
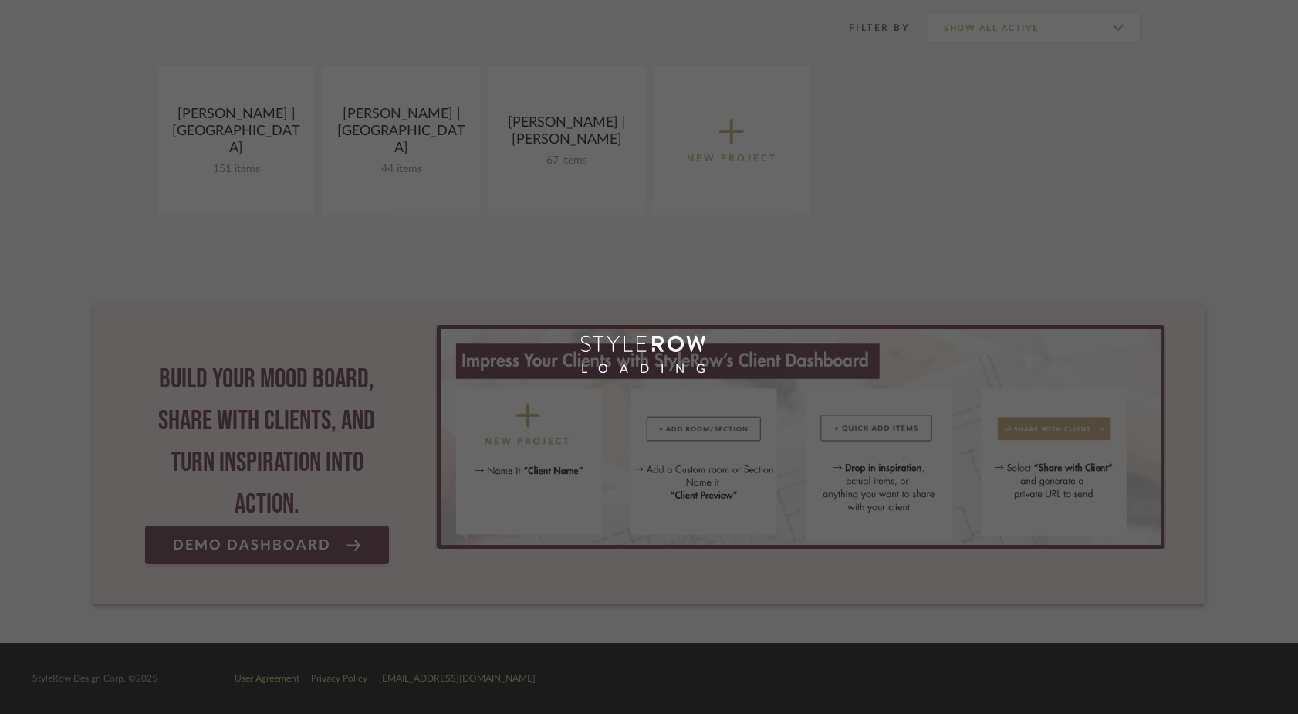
scroll to position [249, 0]
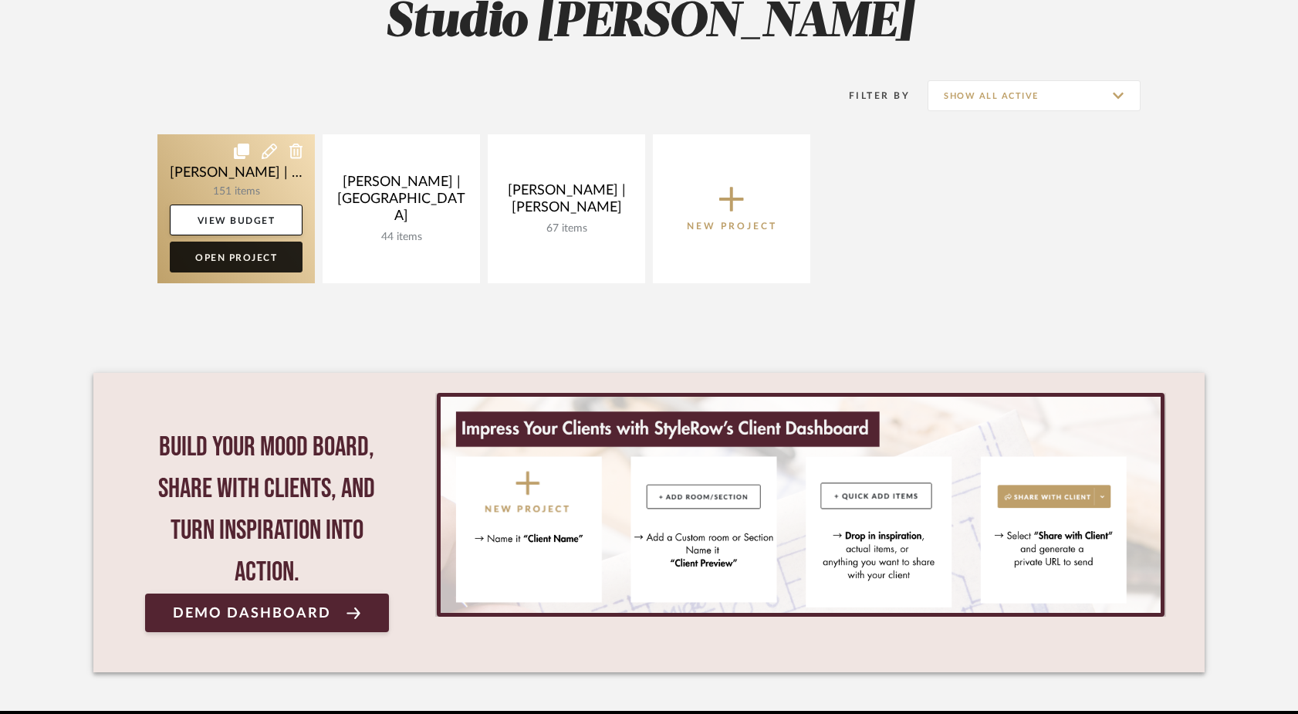
click at [244, 255] on link "Open Project" at bounding box center [236, 257] width 133 height 31
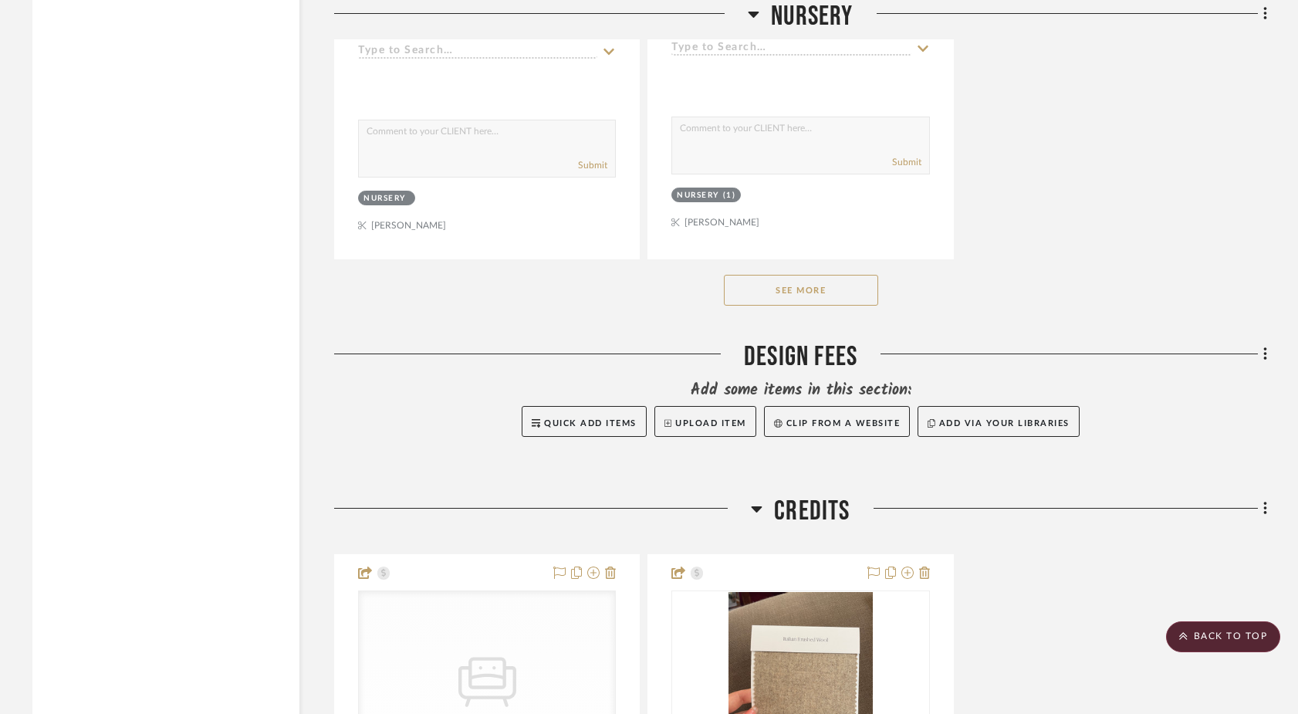
scroll to position [16775, 0]
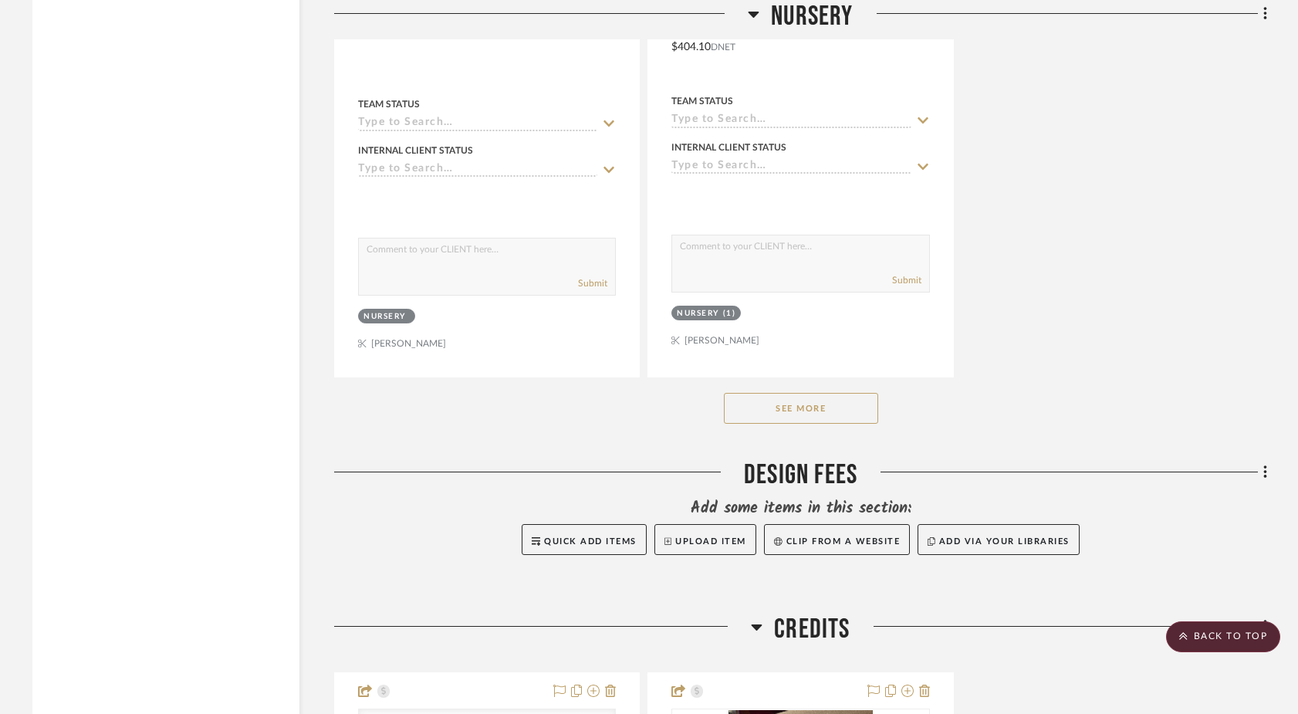
click at [760, 393] on button "See More" at bounding box center [801, 408] width 154 height 31
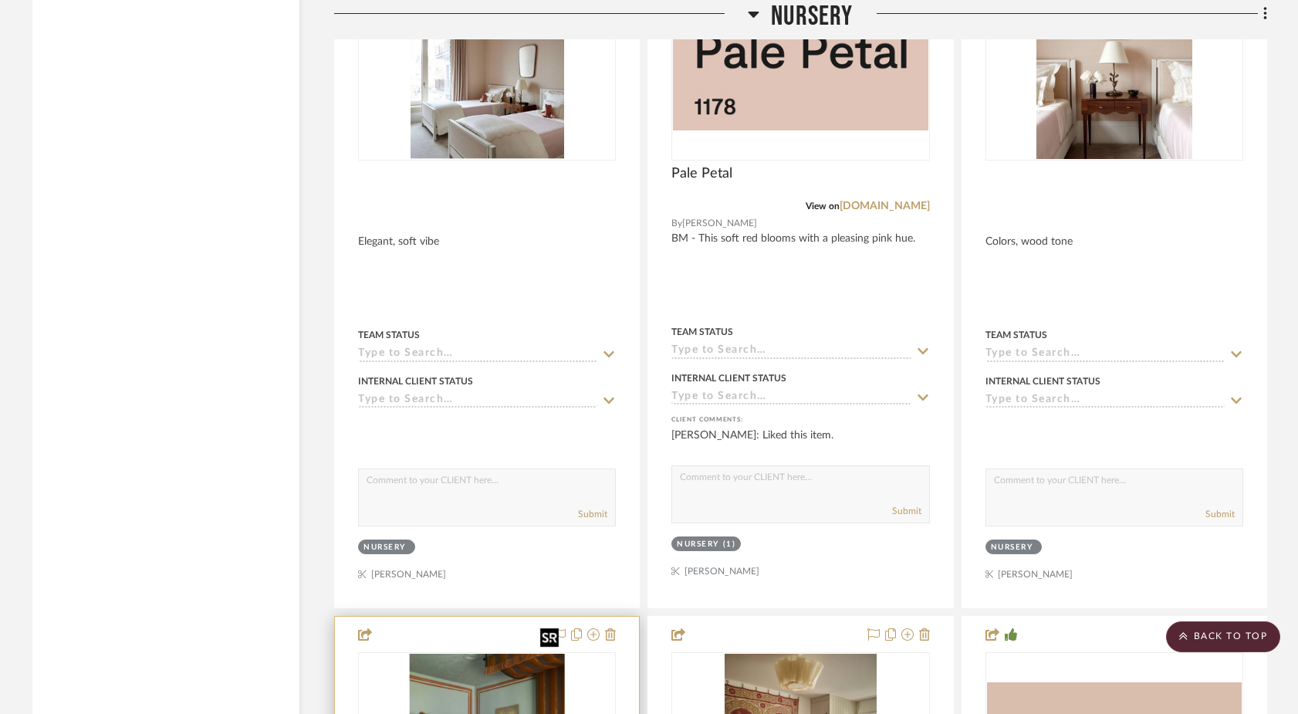
scroll to position [20282, 0]
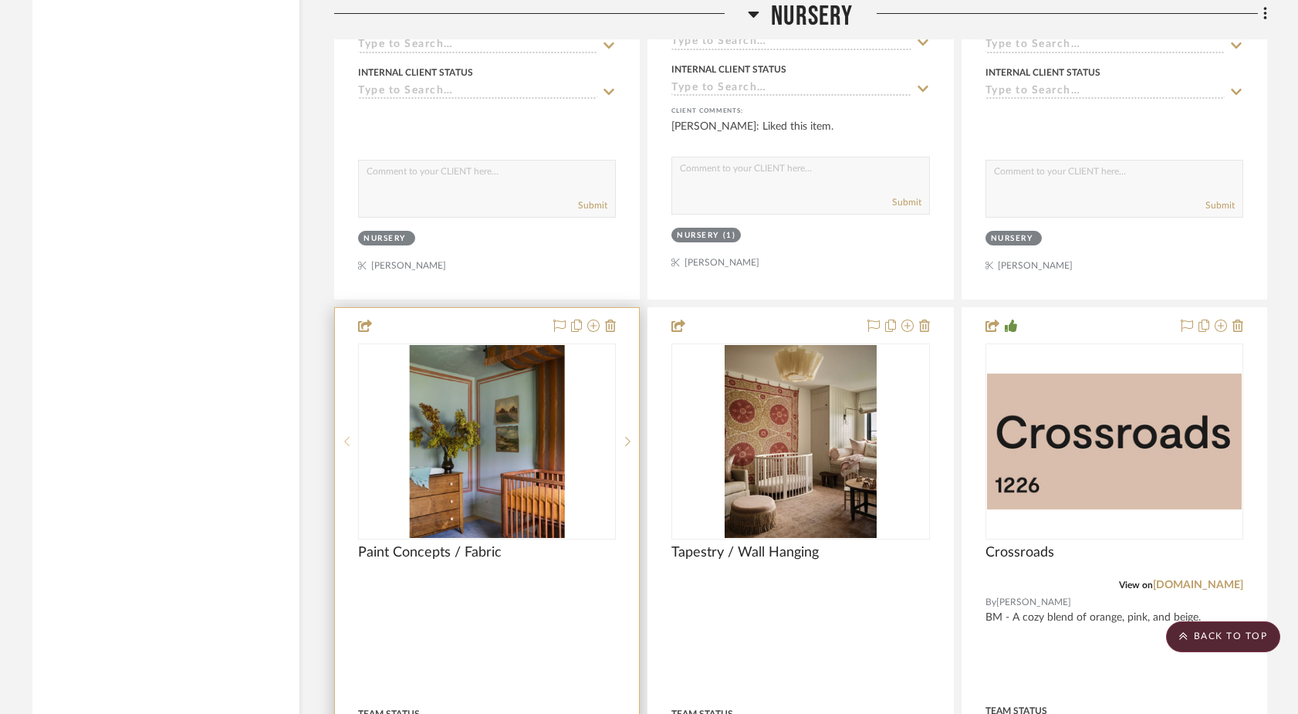
click at [346, 436] on icon at bounding box center [346, 441] width 5 height 11
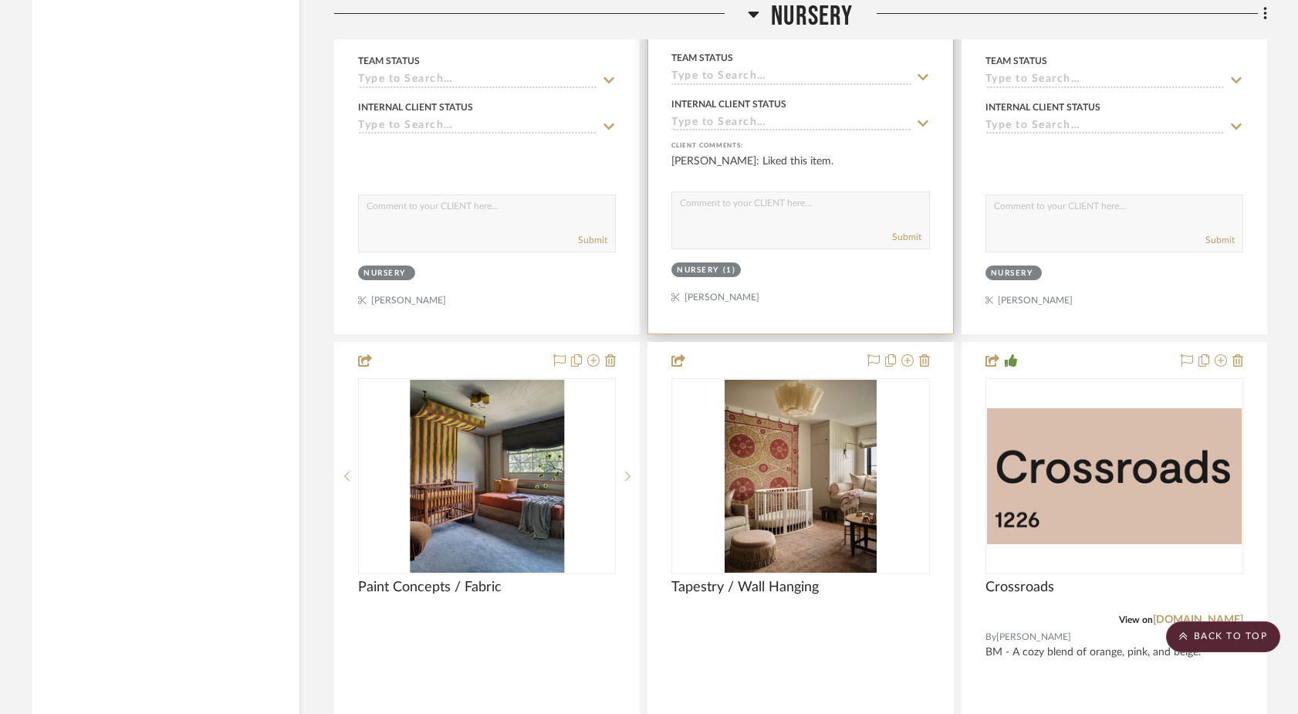
scroll to position [20243, 0]
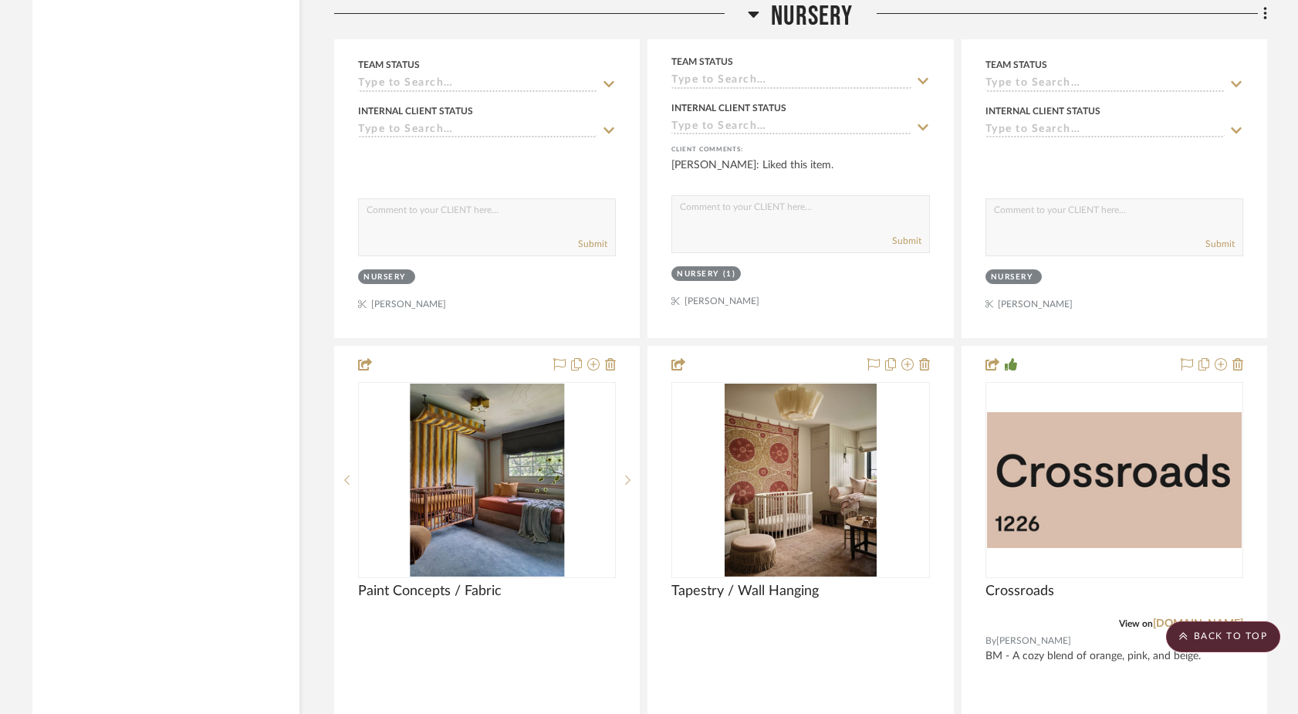
drag, startPoint x: 505, startPoint y: 394, endPoint x: 823, endPoint y: 8, distance: 500.5
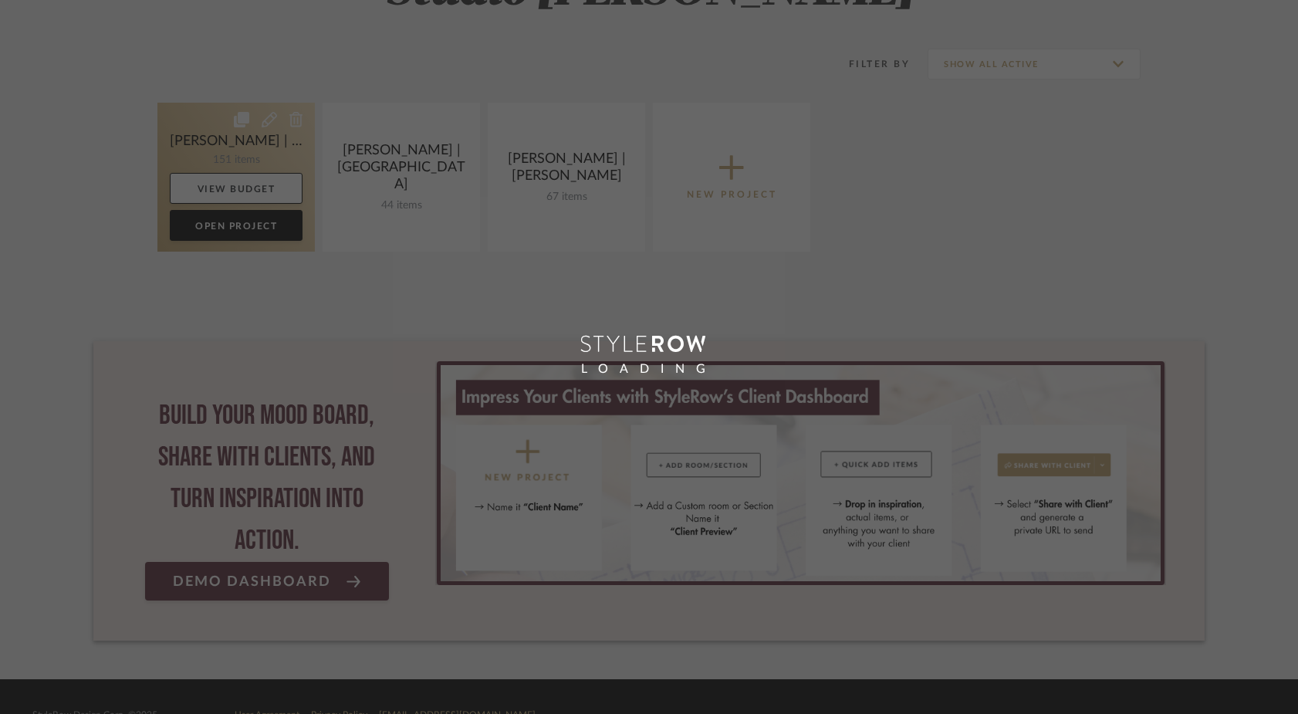
scroll to position [282, 0]
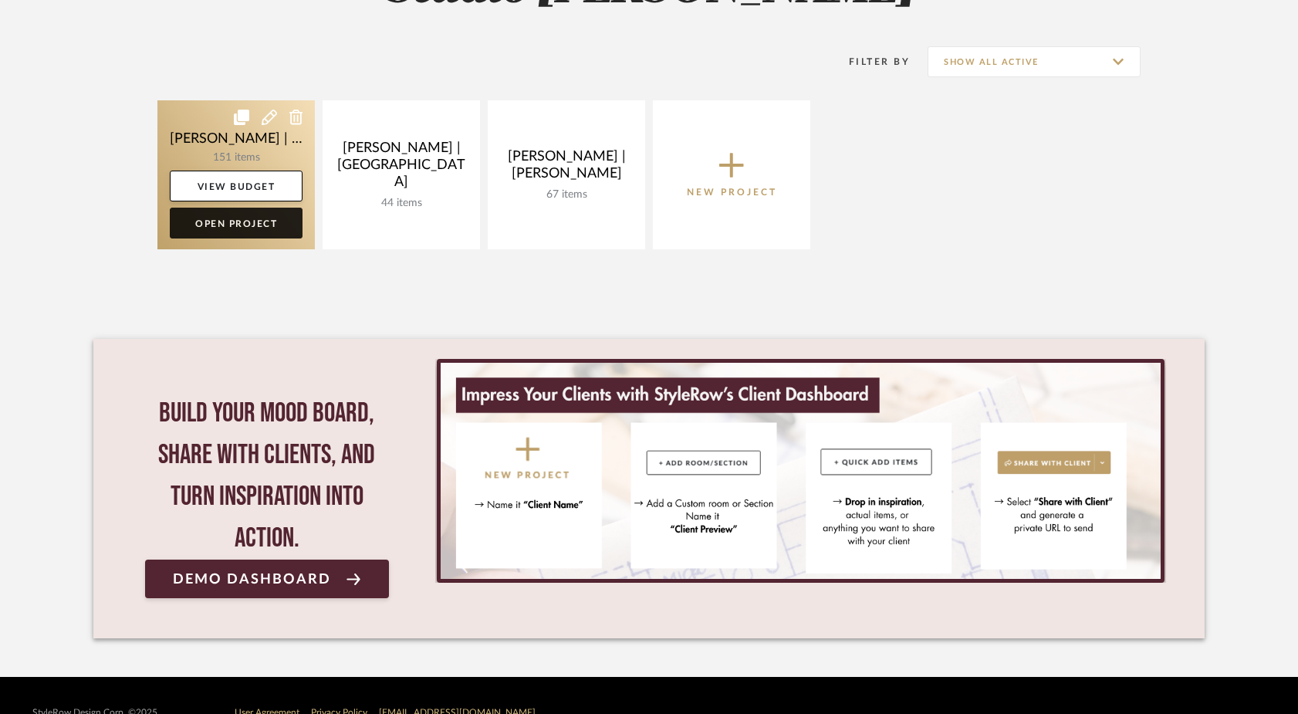
click at [225, 229] on link "Open Project" at bounding box center [236, 223] width 133 height 31
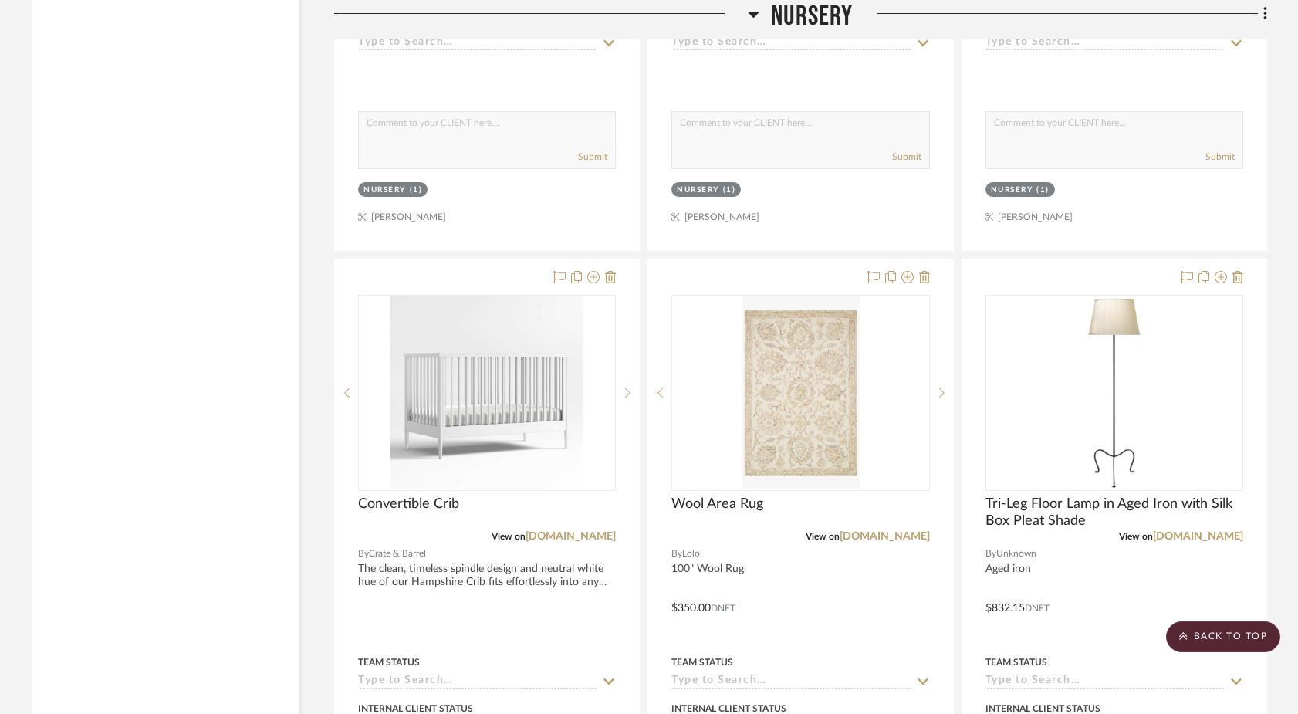
scroll to position [15533, 0]
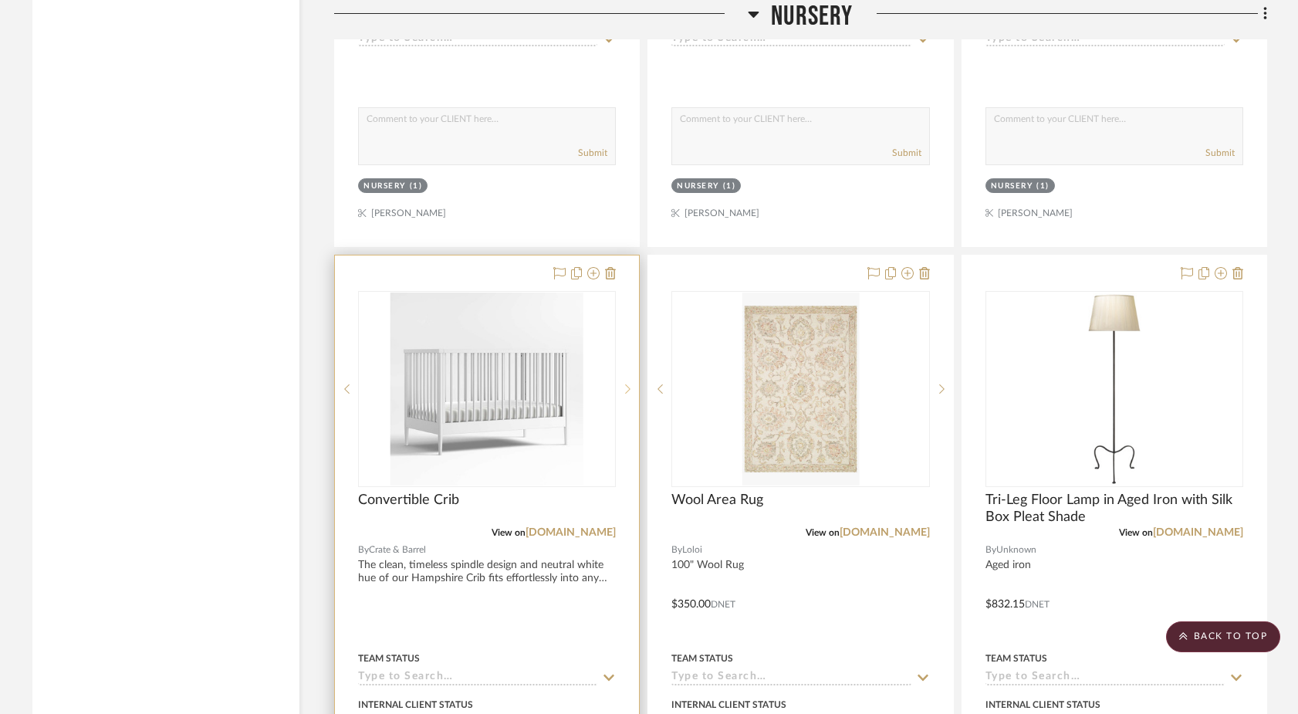
click at [629, 384] on icon at bounding box center [628, 388] width 5 height 9
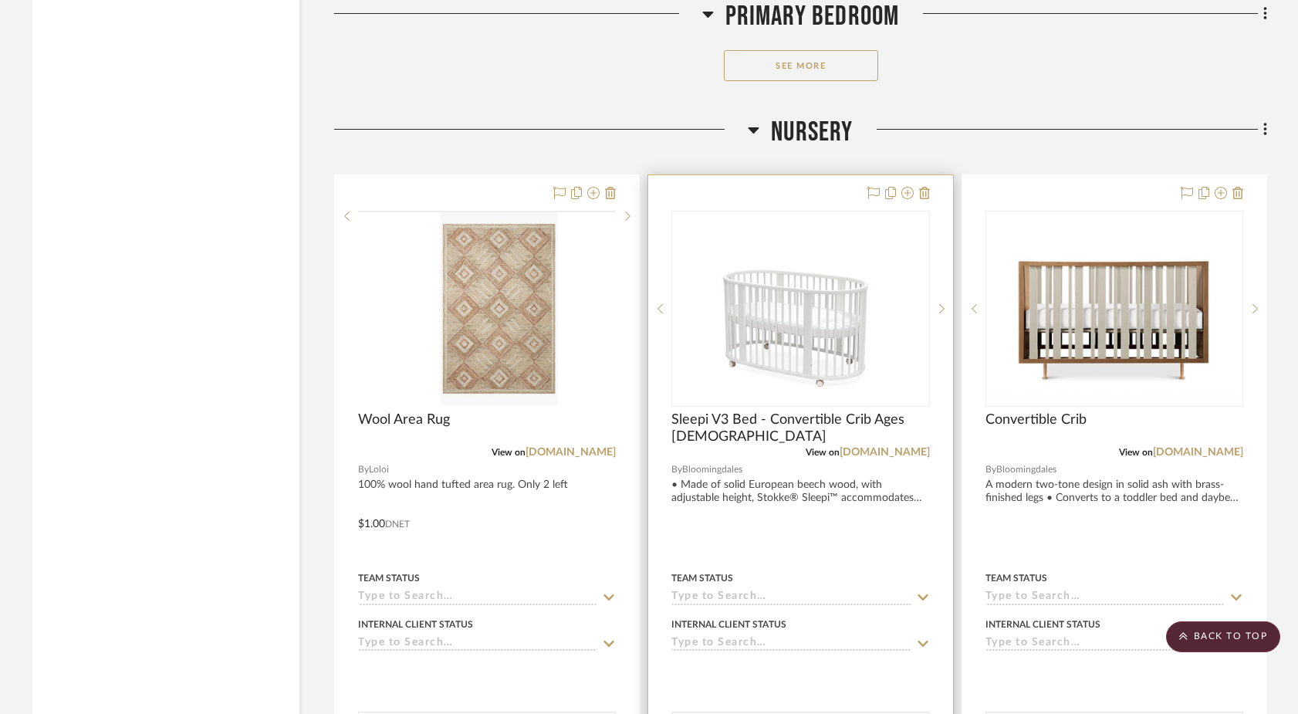
scroll to position [14927, 0]
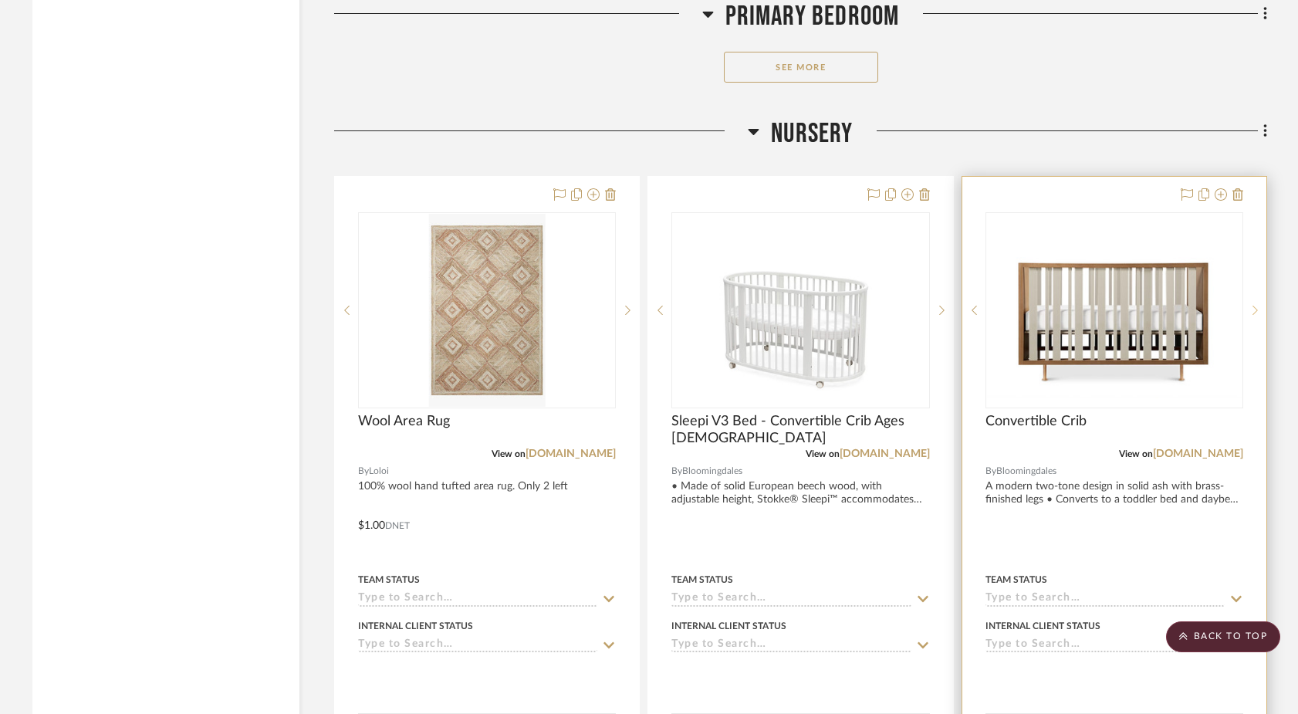
click at [1016, 305] on icon at bounding box center [1255, 310] width 5 height 11
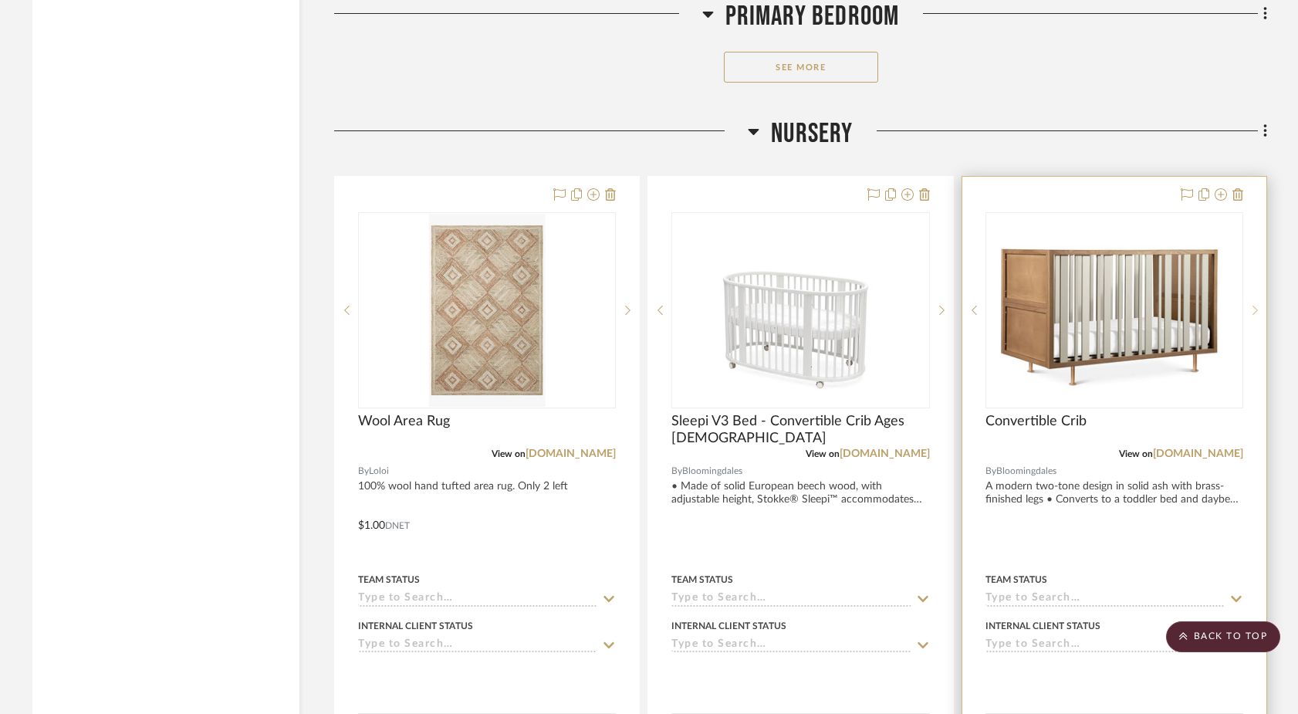
click at [1016, 305] on icon at bounding box center [1255, 310] width 5 height 11
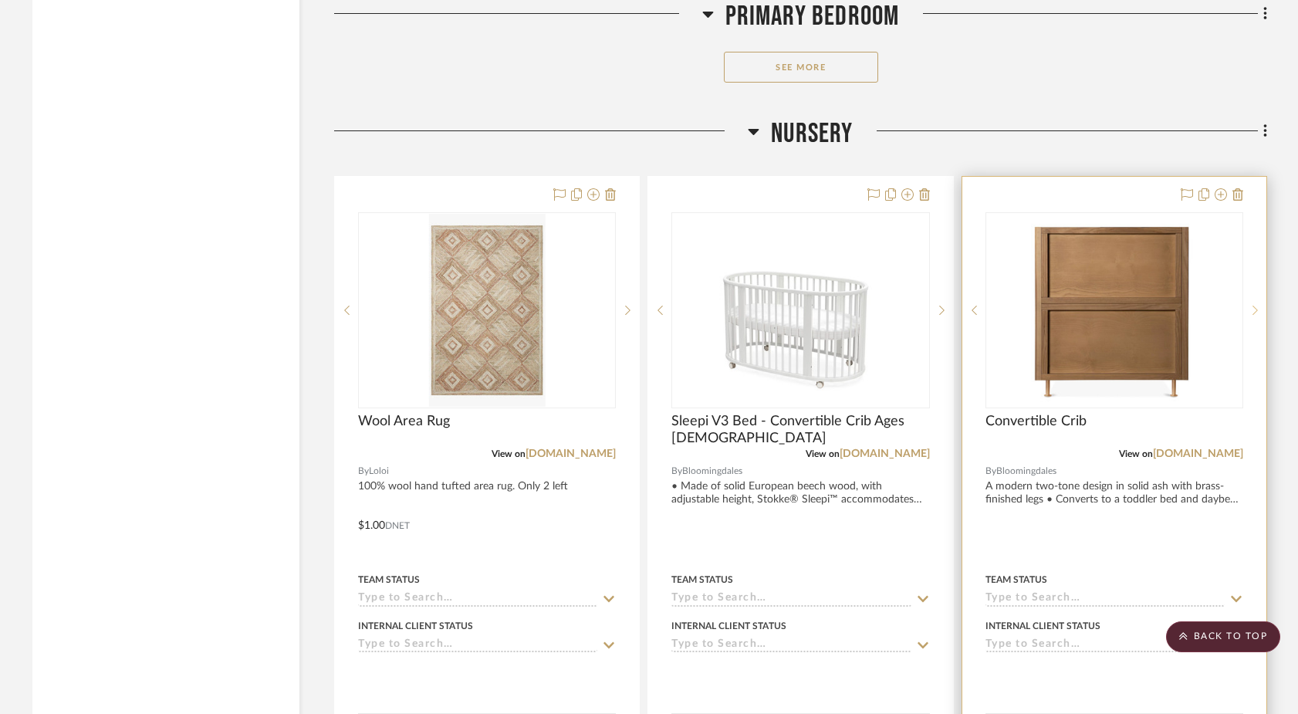
click at [1016, 305] on icon at bounding box center [1255, 310] width 5 height 11
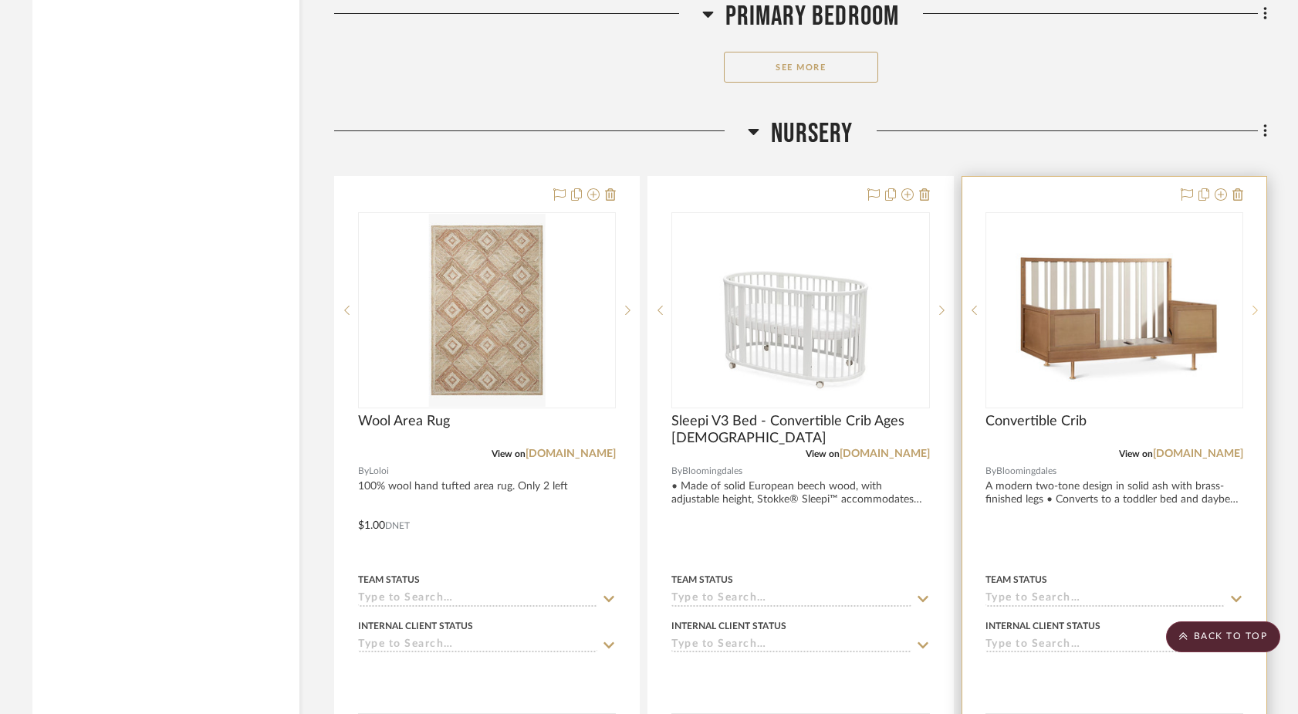
click at [1016, 305] on icon at bounding box center [1255, 310] width 5 height 11
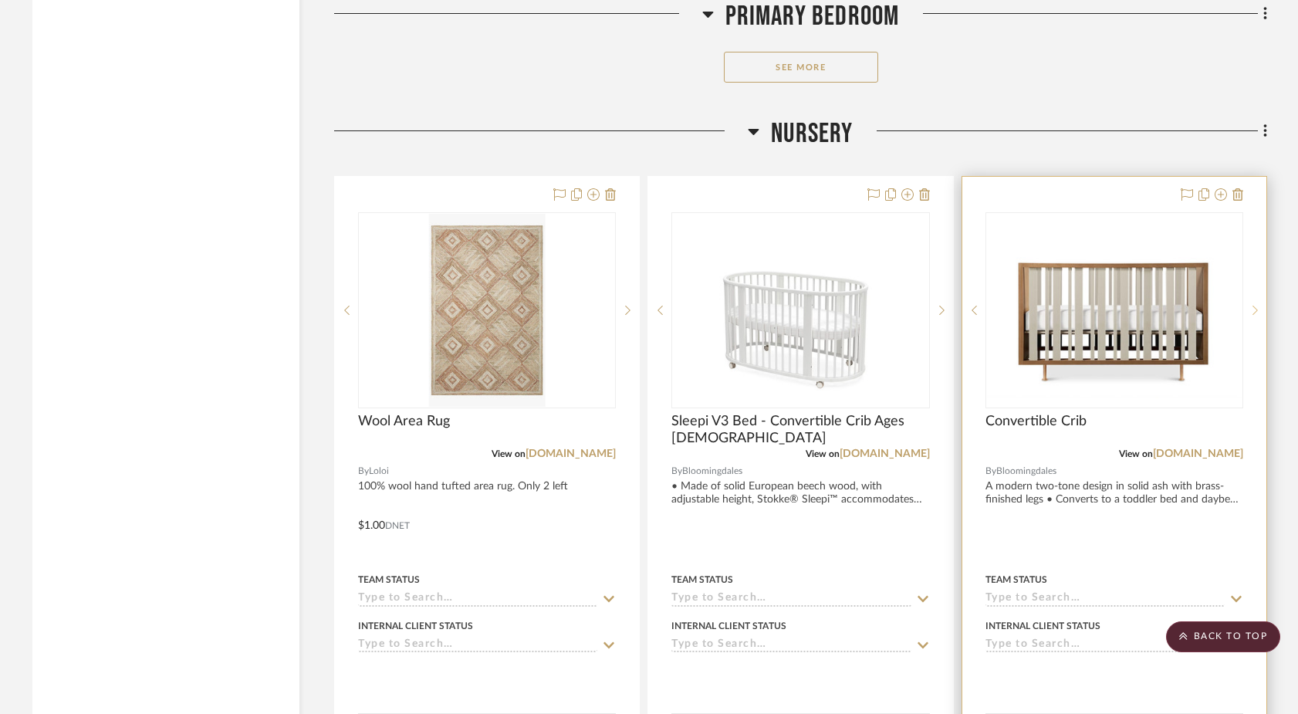
click at [1016, 305] on icon at bounding box center [1255, 310] width 5 height 11
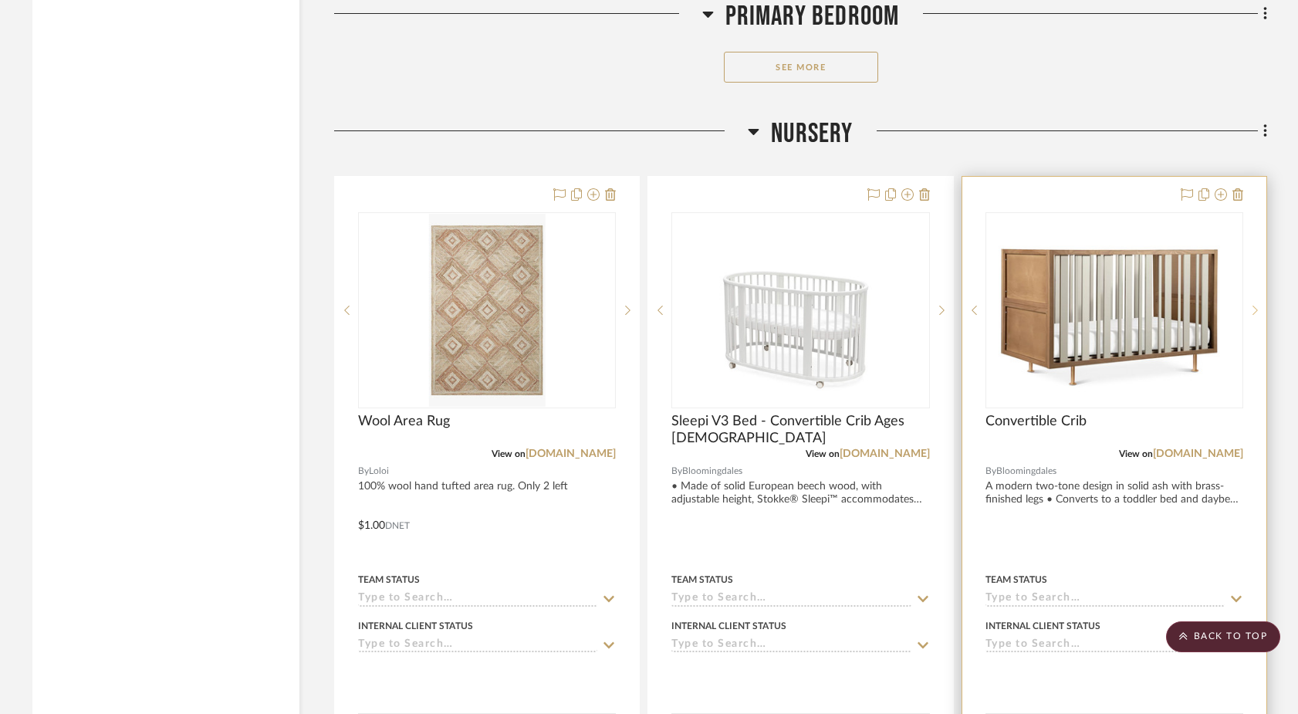
click at [1016, 305] on icon at bounding box center [1255, 310] width 5 height 11
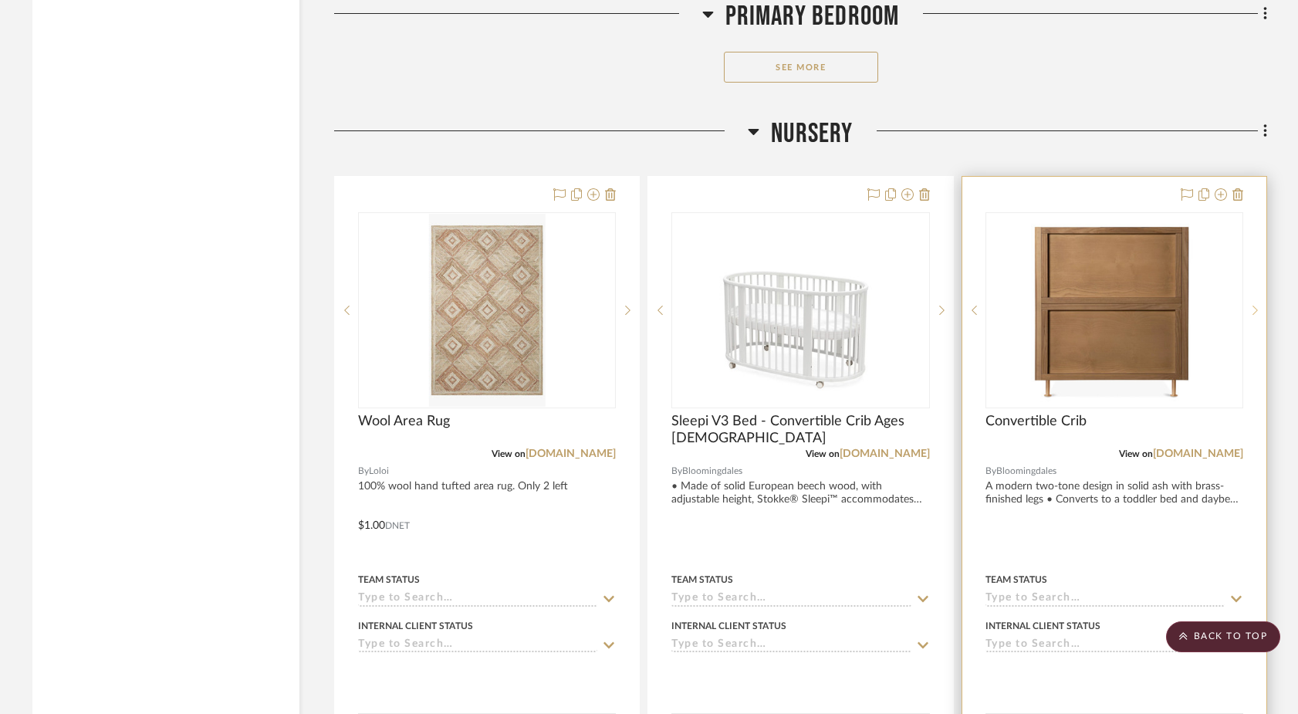
click at [1016, 305] on icon at bounding box center [1255, 310] width 5 height 11
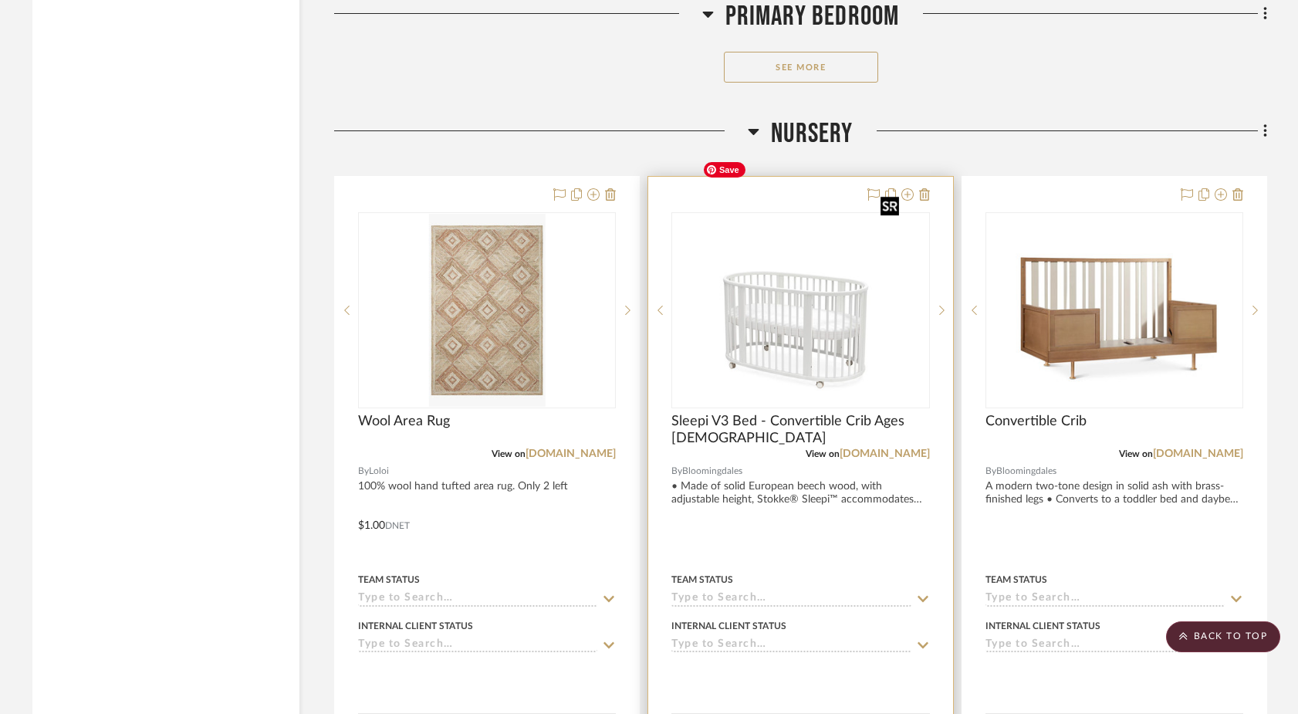
click at [873, 295] on img "0" at bounding box center [800, 310] width 209 height 193
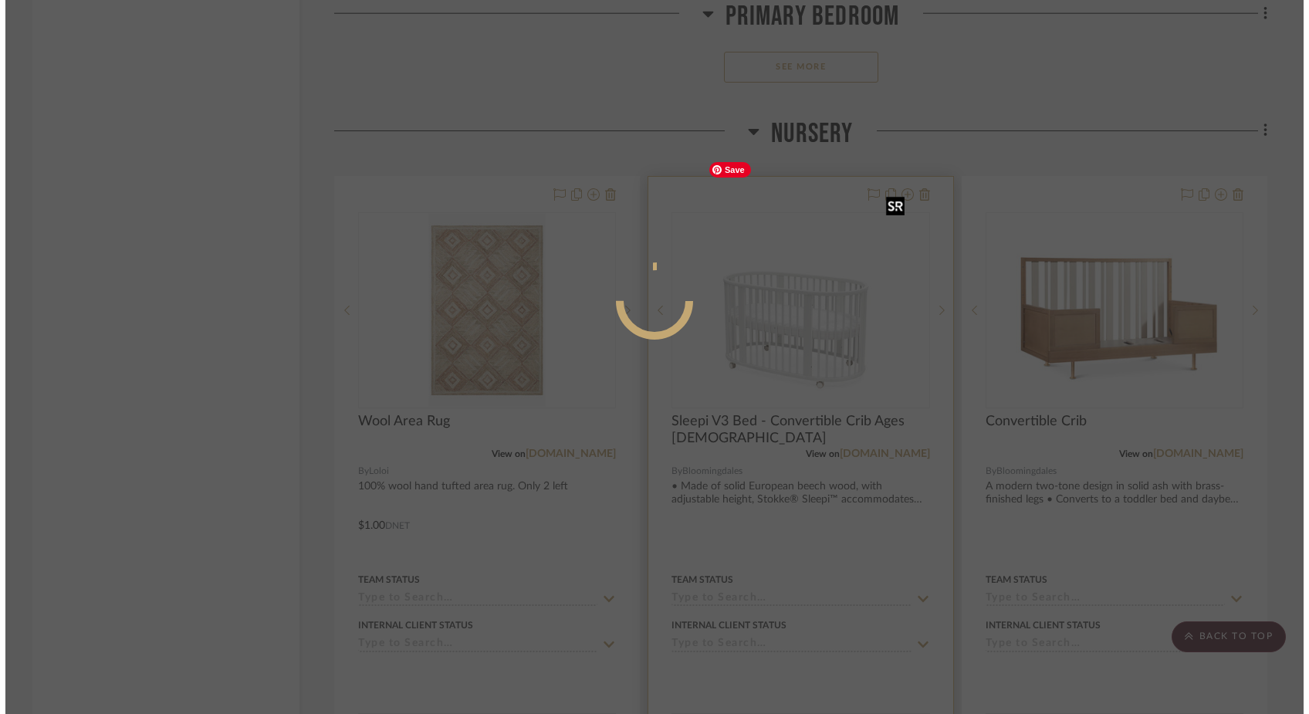
scroll to position [0, 0]
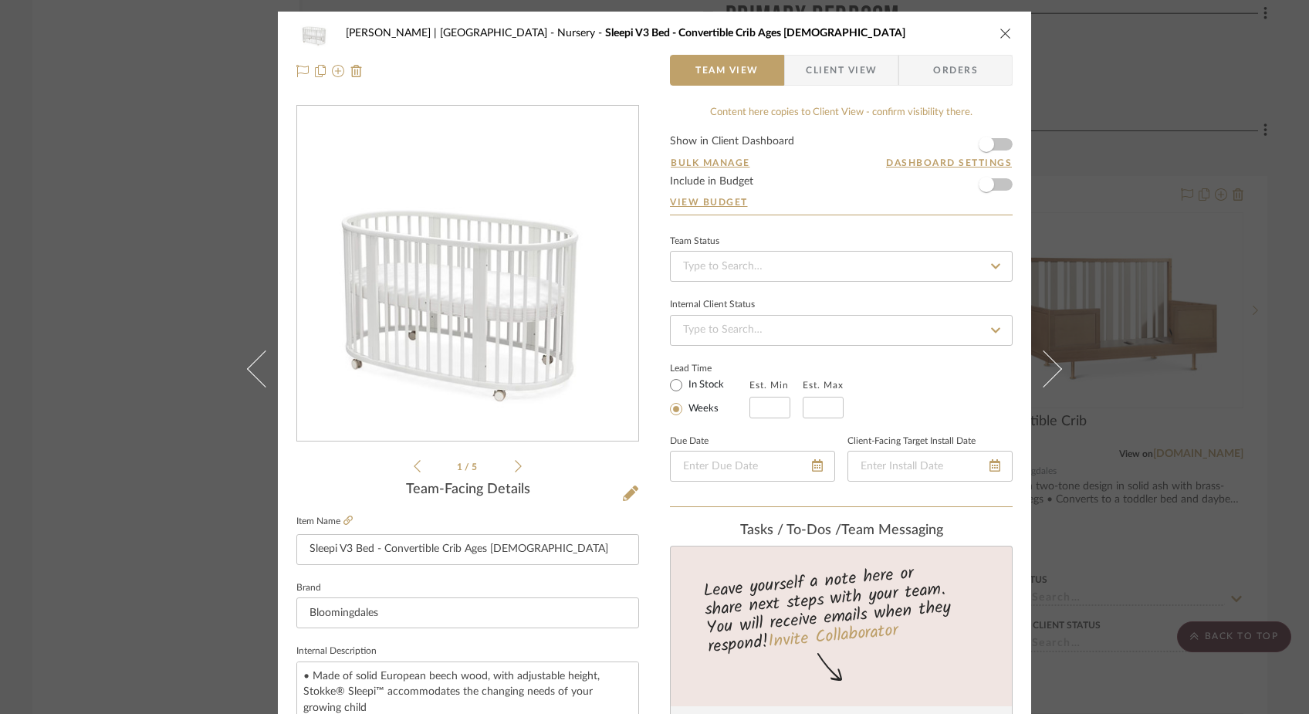
click at [515, 466] on icon at bounding box center [518, 466] width 7 height 14
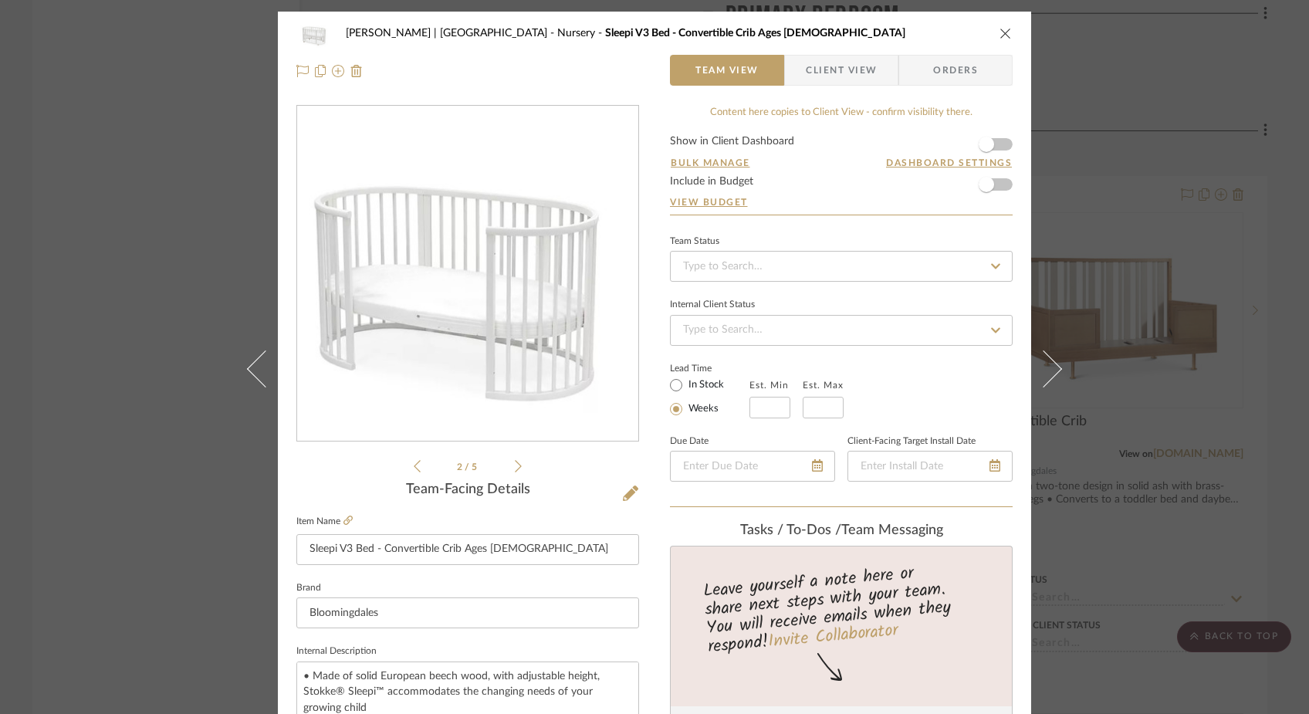
click at [515, 466] on icon at bounding box center [518, 466] width 7 height 14
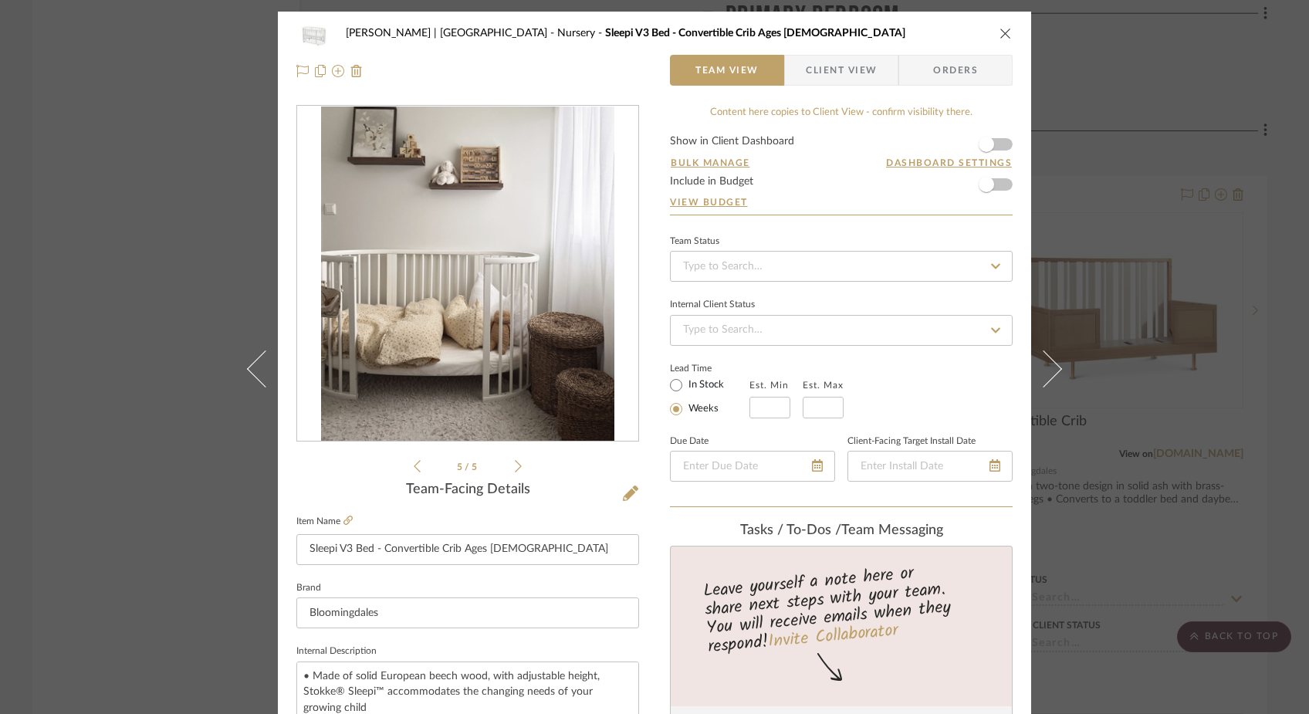
click at [999, 29] on icon "close" at bounding box center [1005, 33] width 12 height 12
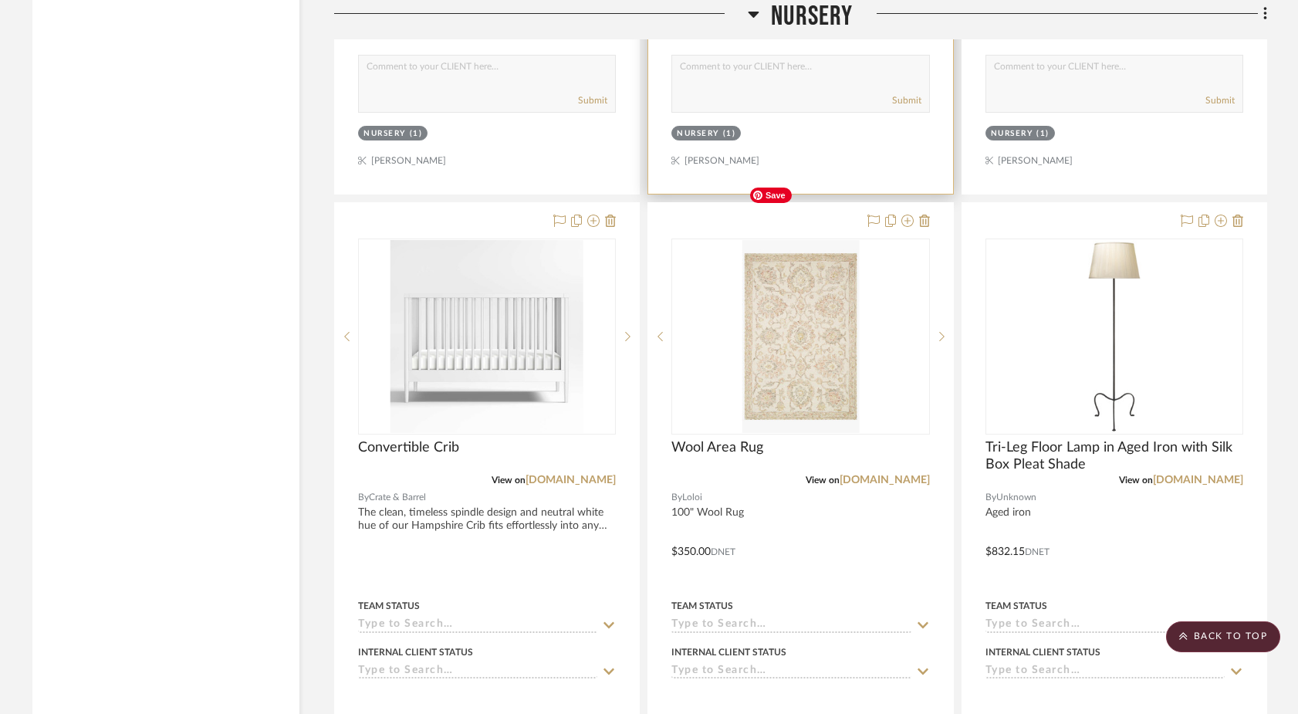
scroll to position [15587, 0]
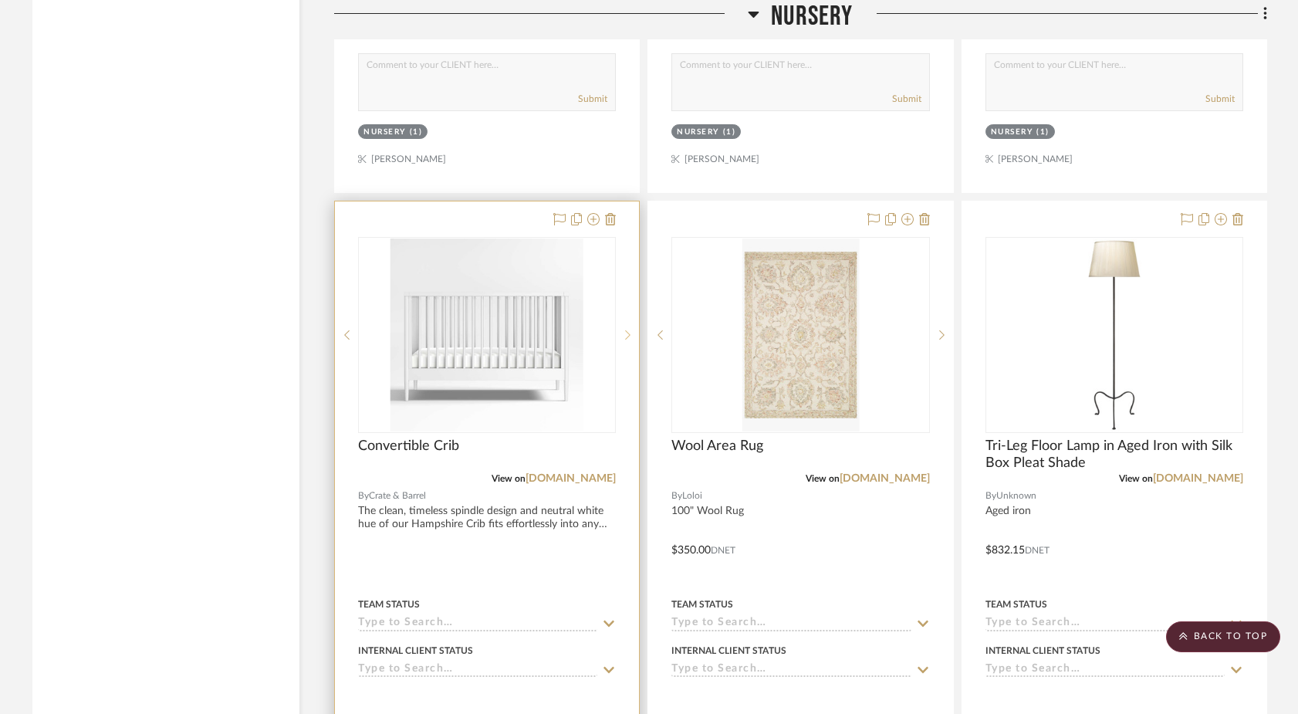
click at [631, 330] on sr-next-btn at bounding box center [627, 335] width 23 height 11
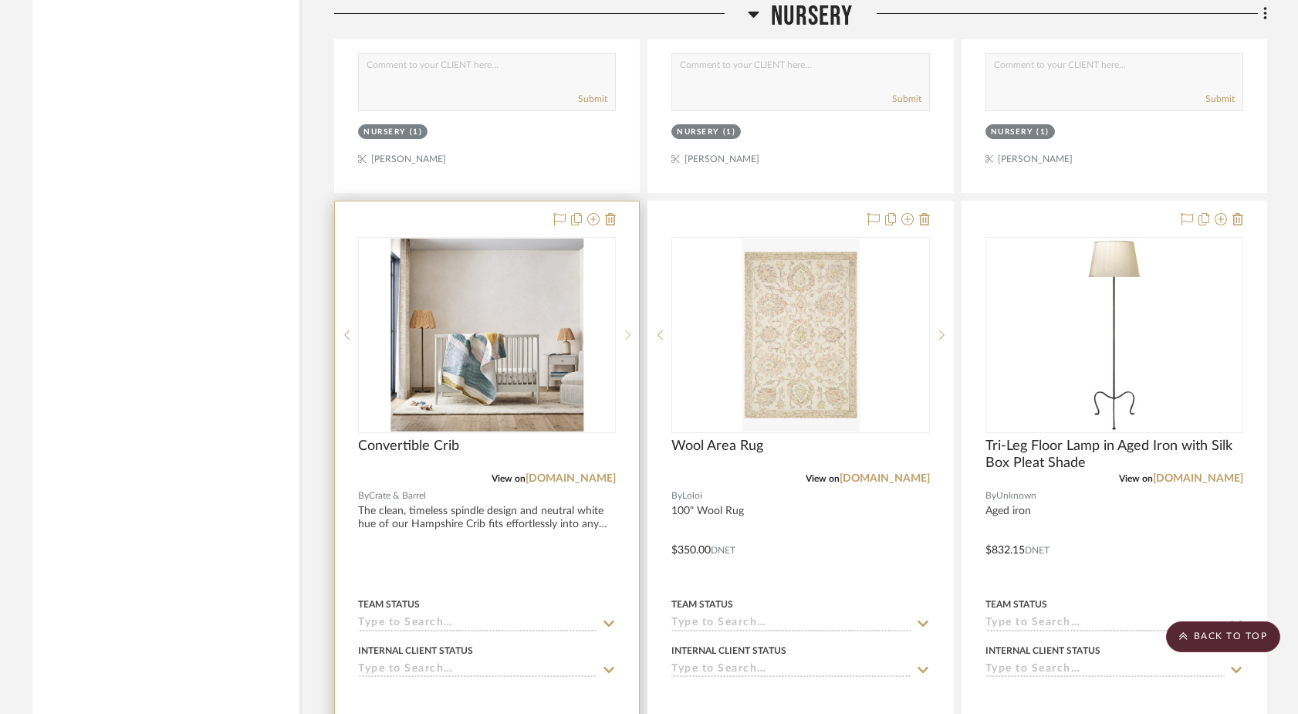
click at [631, 330] on icon at bounding box center [627, 335] width 5 height 11
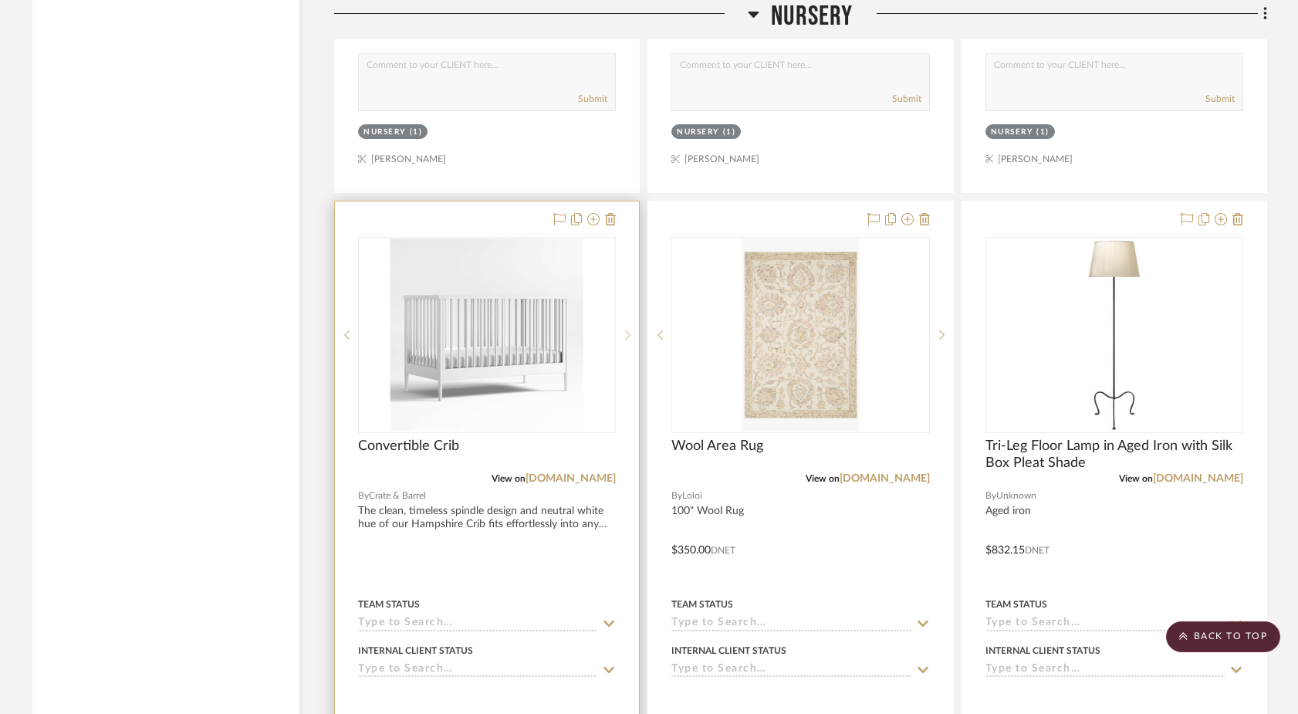
click at [631, 330] on icon at bounding box center [627, 335] width 5 height 11
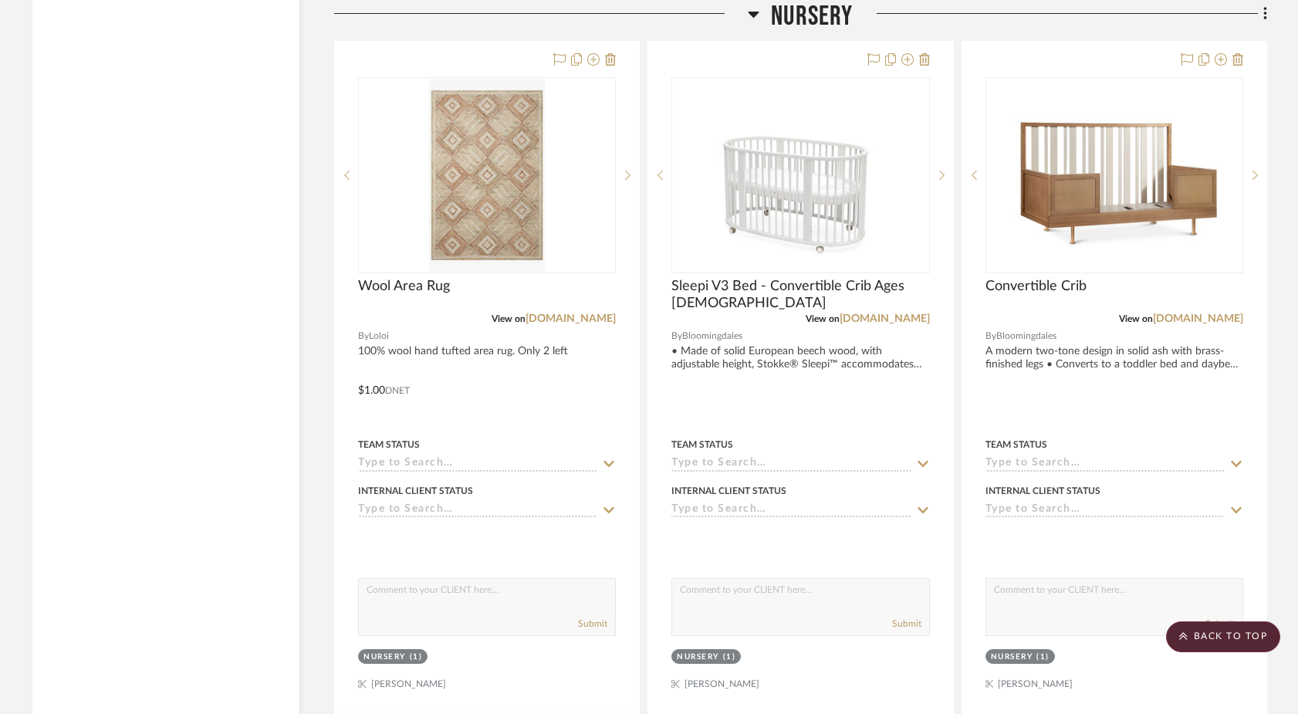
scroll to position [15064, 0]
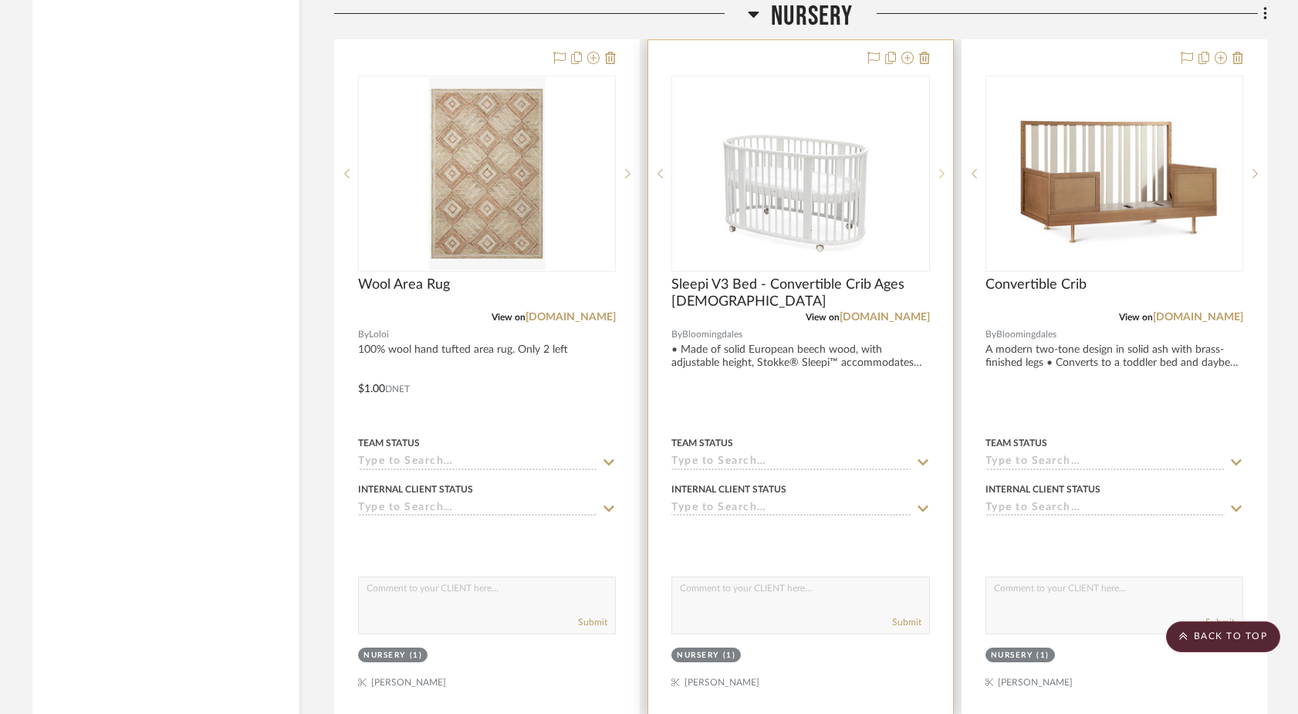
click at [937, 168] on sr-next-btn at bounding box center [941, 173] width 23 height 11
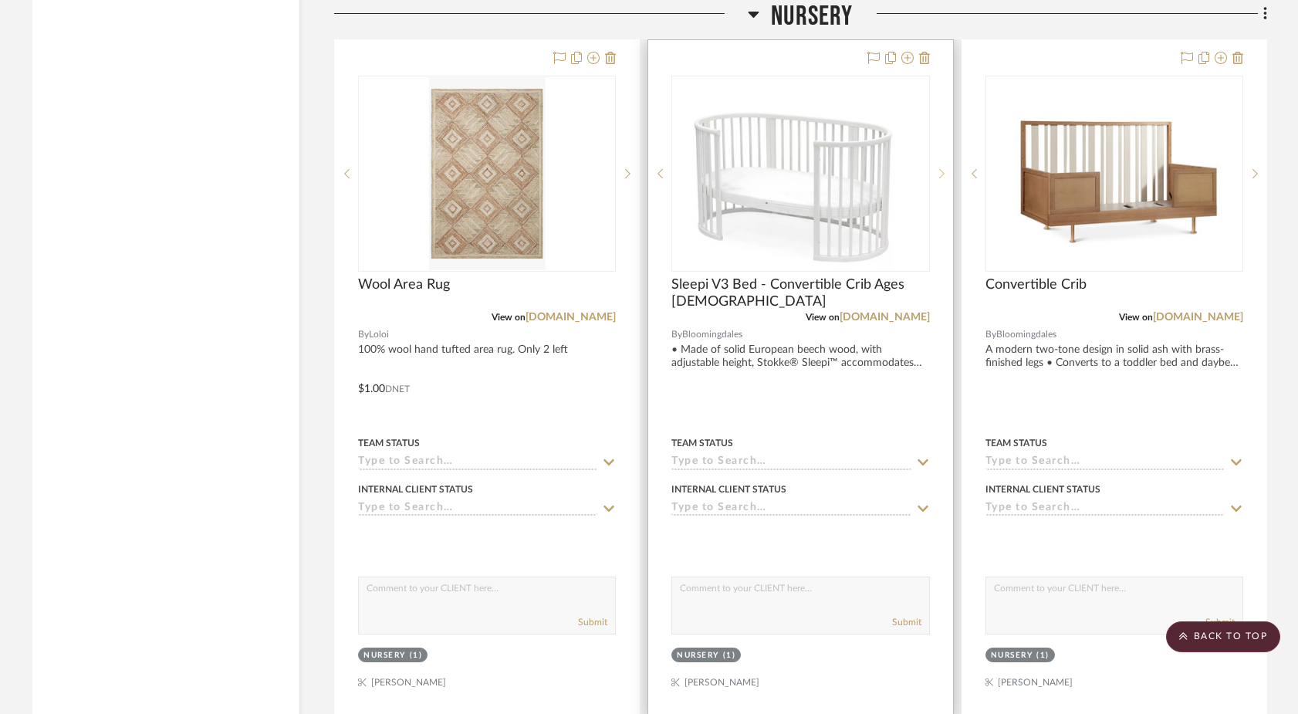
click at [937, 168] on sr-next-btn at bounding box center [941, 173] width 23 height 11
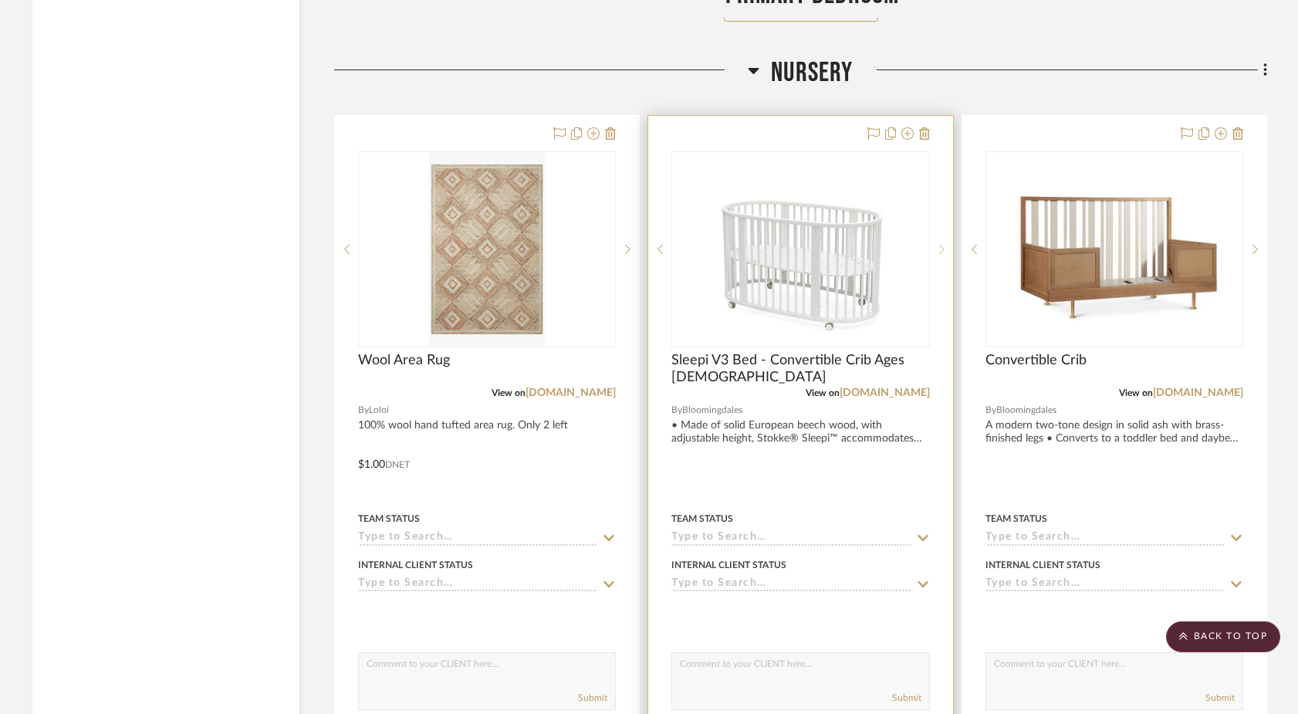
scroll to position [14982, 0]
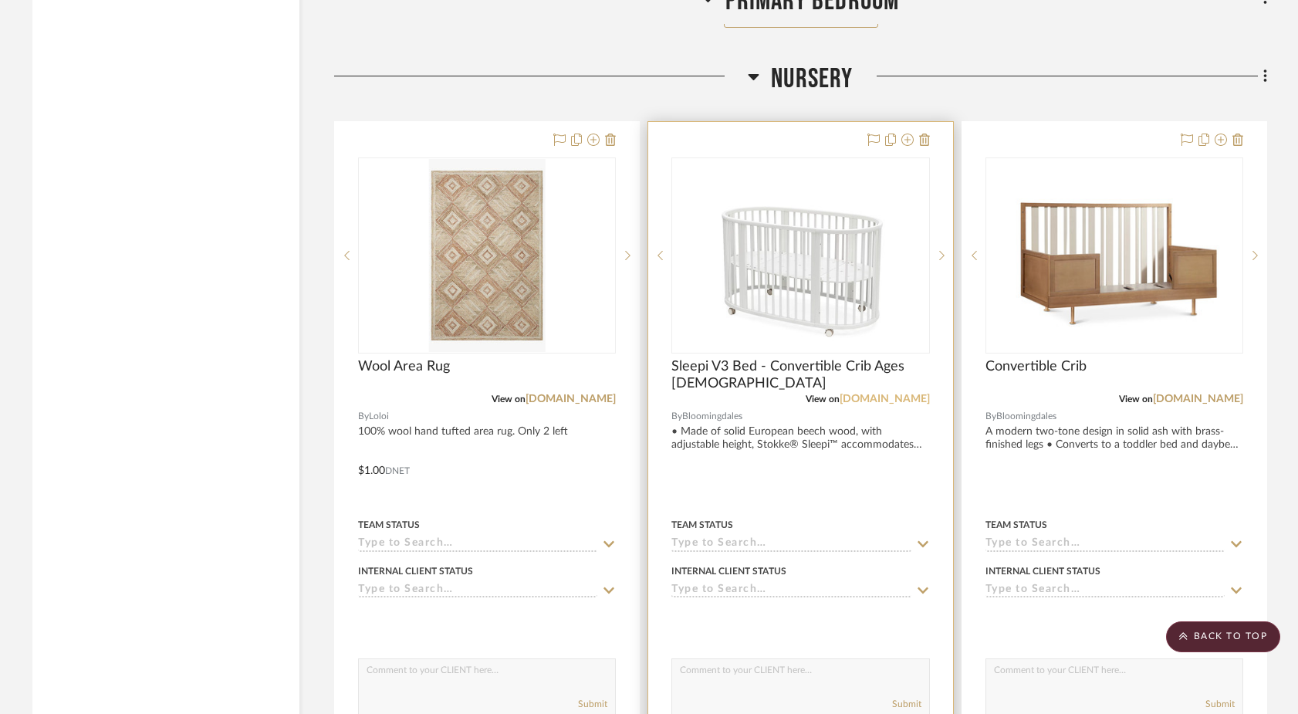
click at [878, 394] on link "[DOMAIN_NAME]" at bounding box center [885, 399] width 90 height 11
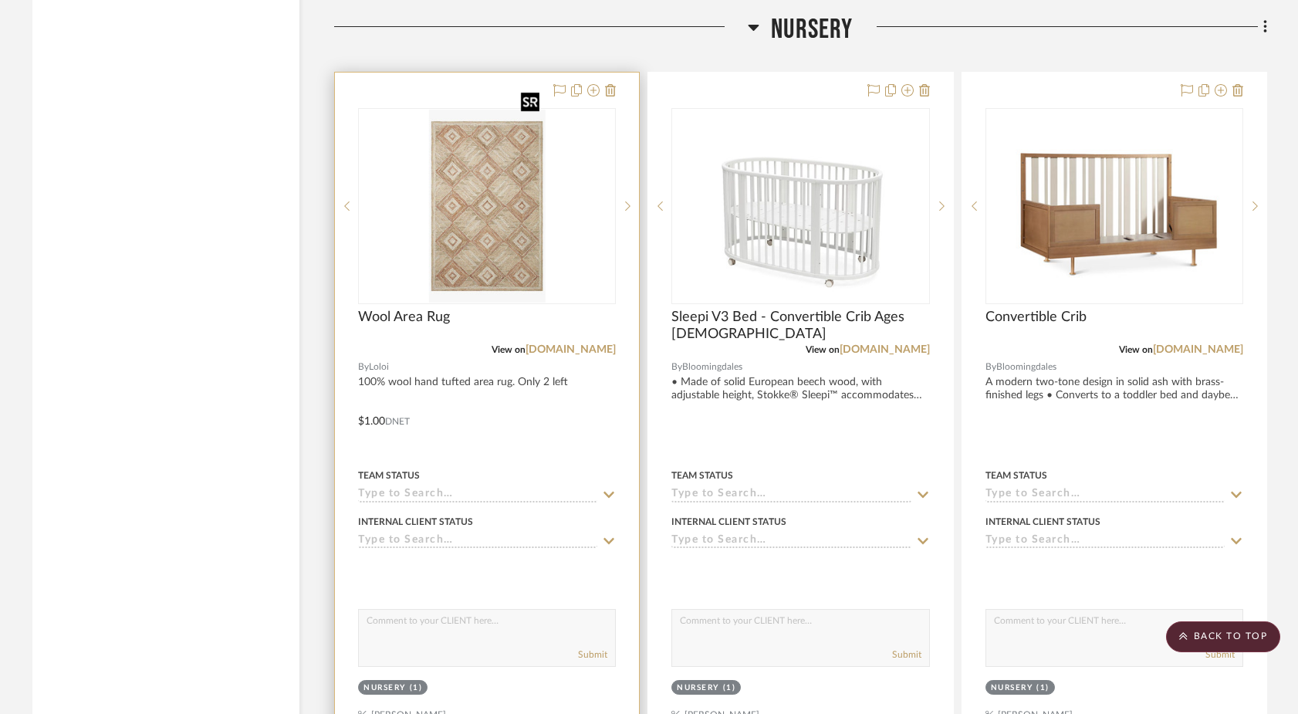
scroll to position [15029, 0]
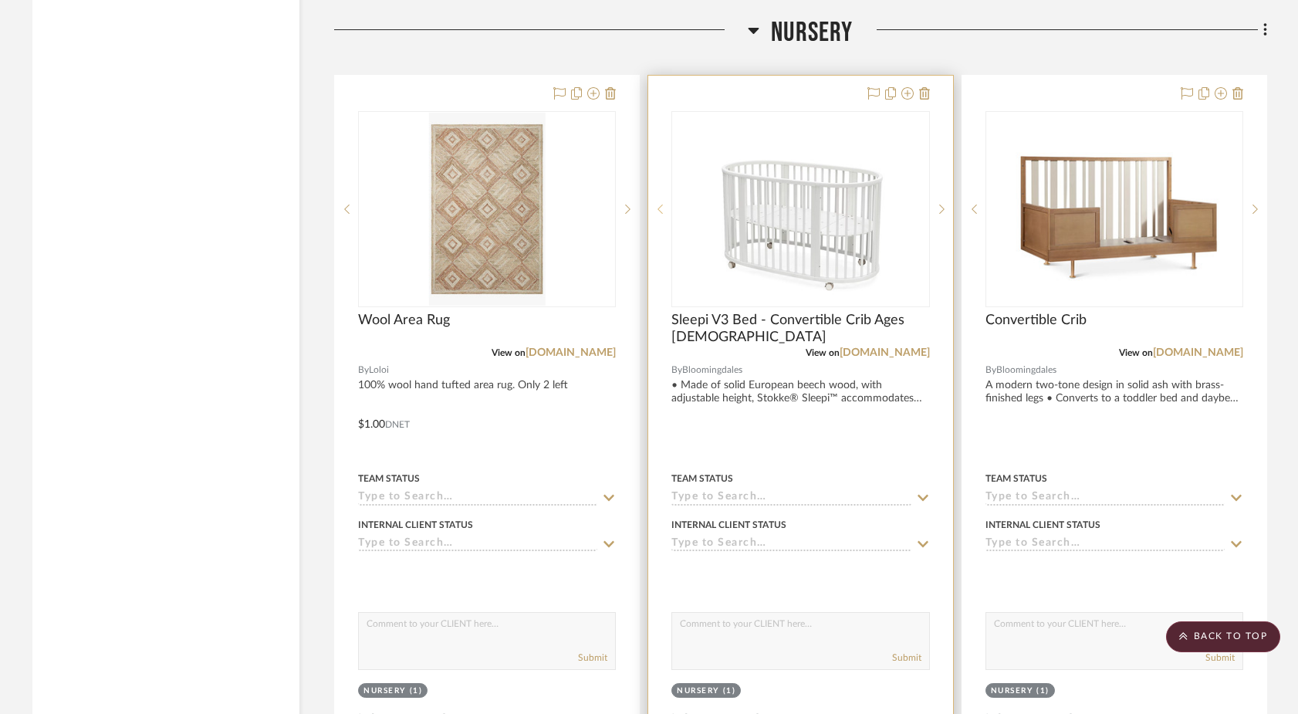
click at [658, 204] on icon at bounding box center [660, 209] width 5 height 11
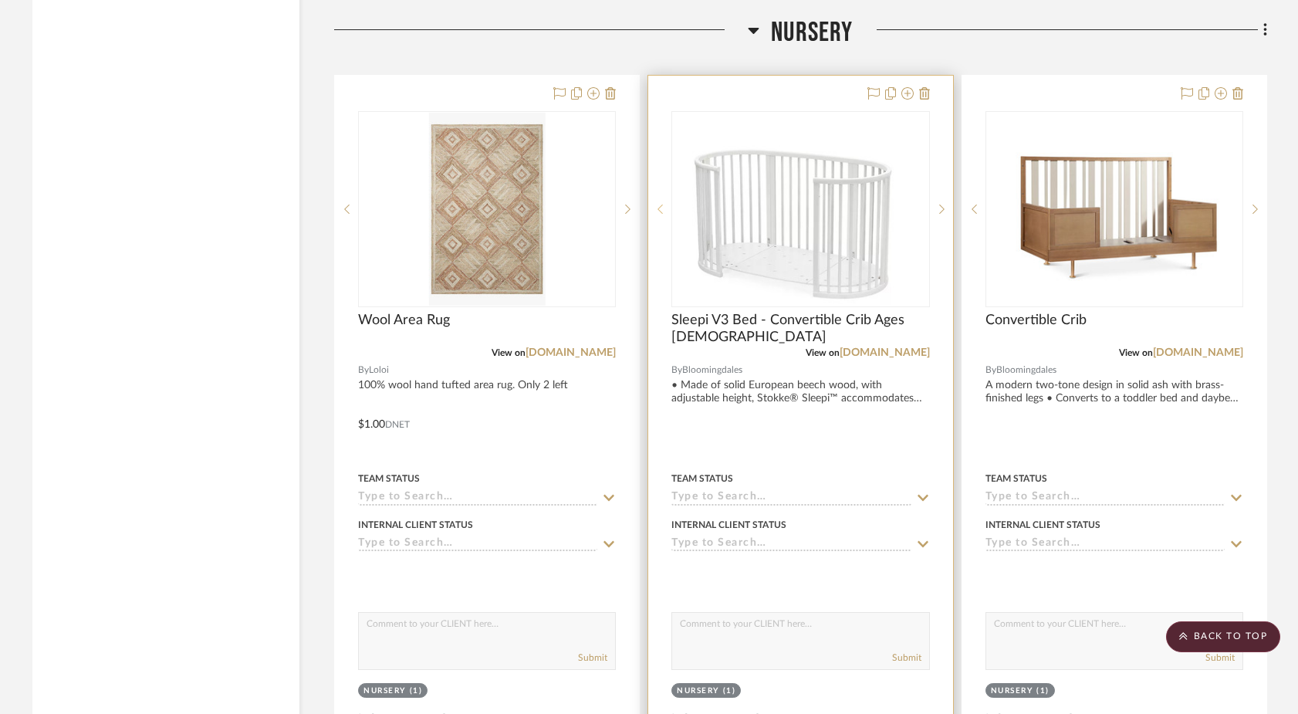
click at [658, 204] on icon at bounding box center [660, 209] width 5 height 11
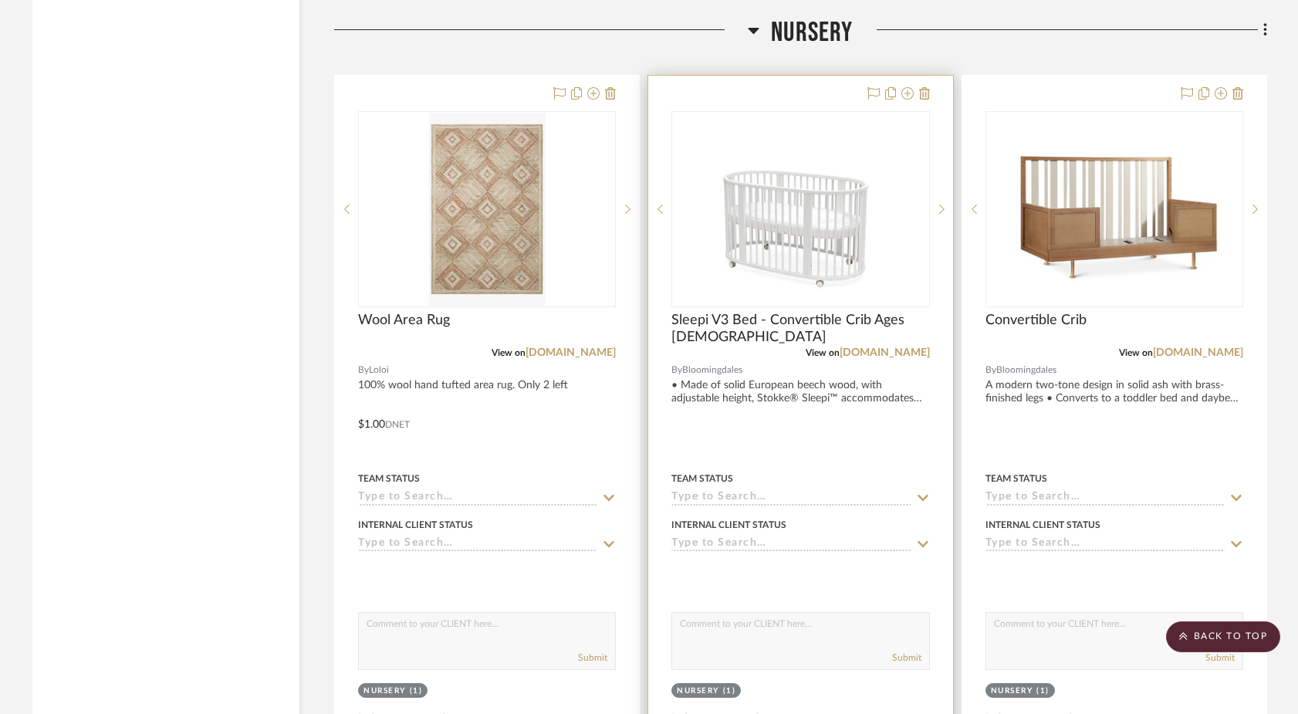
drag, startPoint x: 755, startPoint y: 157, endPoint x: 943, endPoint y: 39, distance: 221.9
